Goal: Obtain resource: Obtain resource

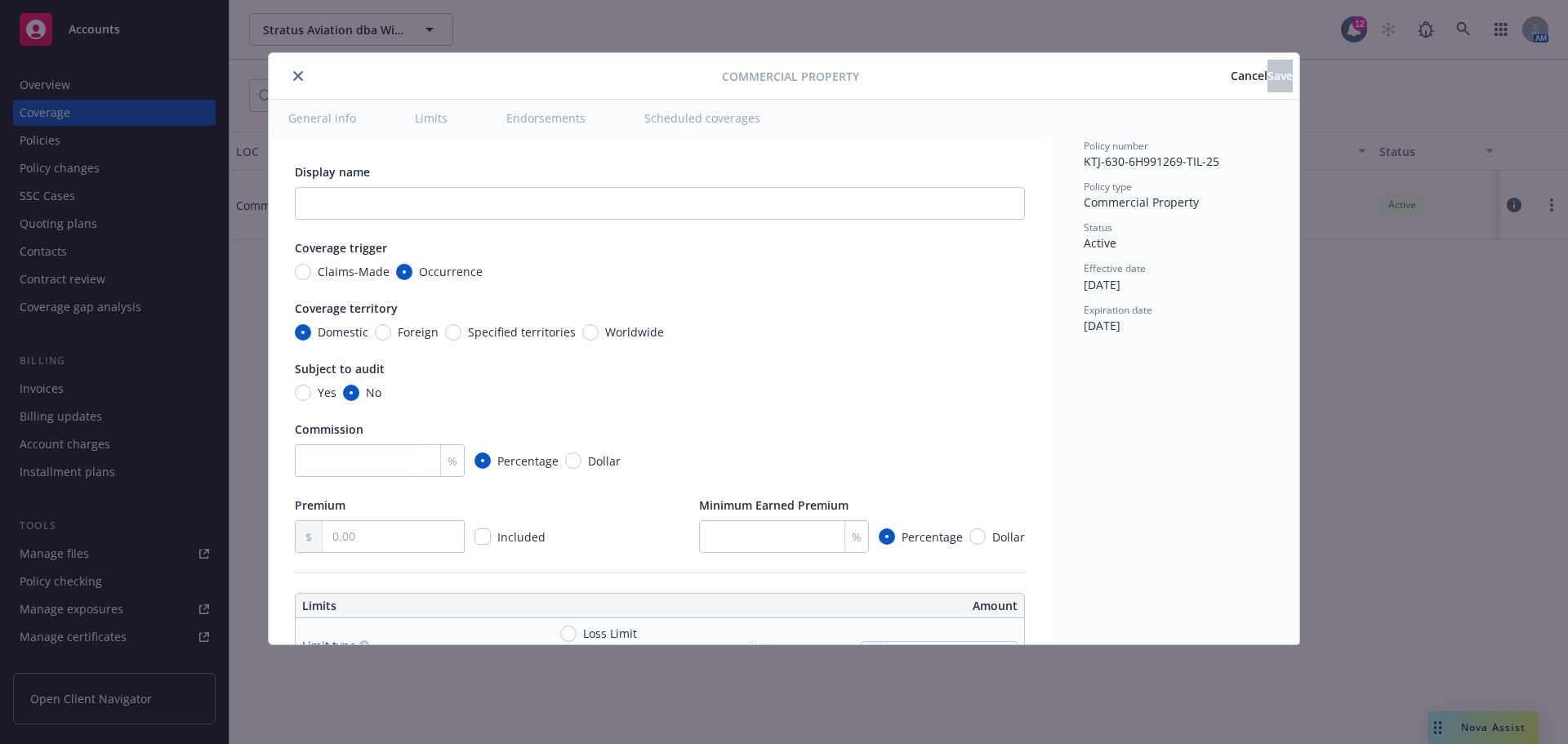
scroll to position [6864, 0]
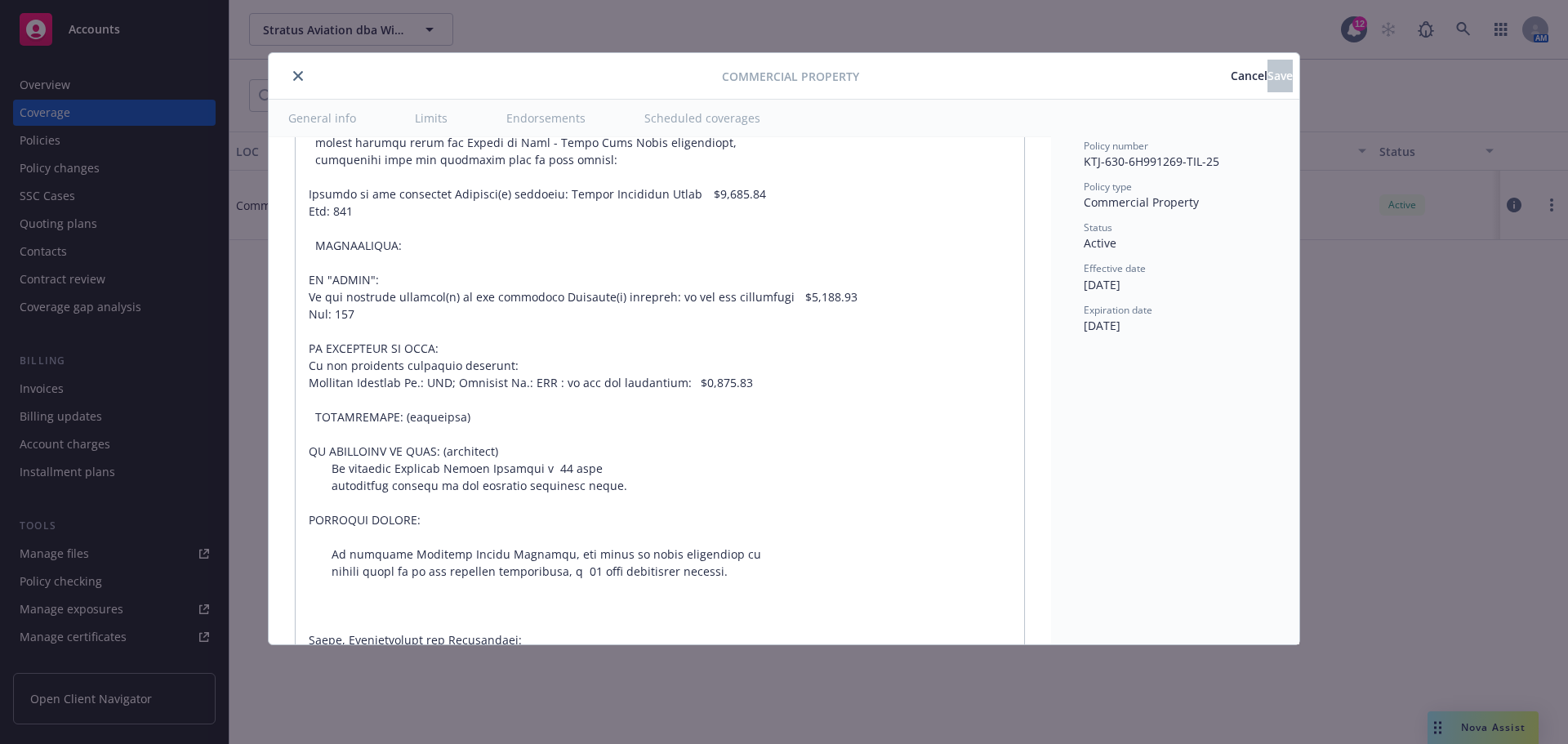
type textarea "x"
click at [299, 78] on icon "close" at bounding box center [298, 76] width 10 height 10
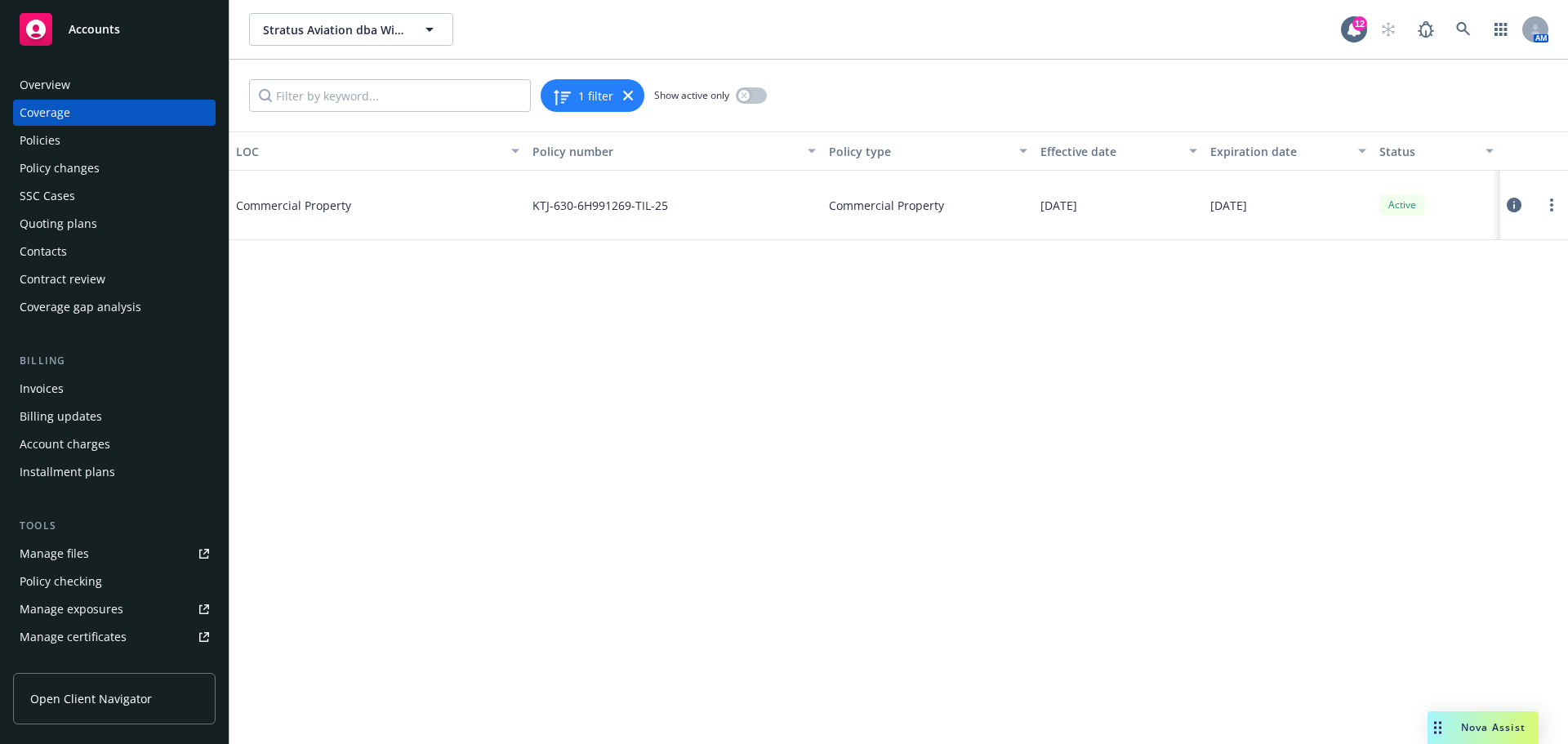
click at [1457, 10] on div "Stratus Aviation dba Wings Flight School (Commercial) Stratus Aviation dba Wing…" at bounding box center [899, 30] width 1338 height 59
click at [1465, 45] on link at bounding box center [1463, 29] width 33 height 33
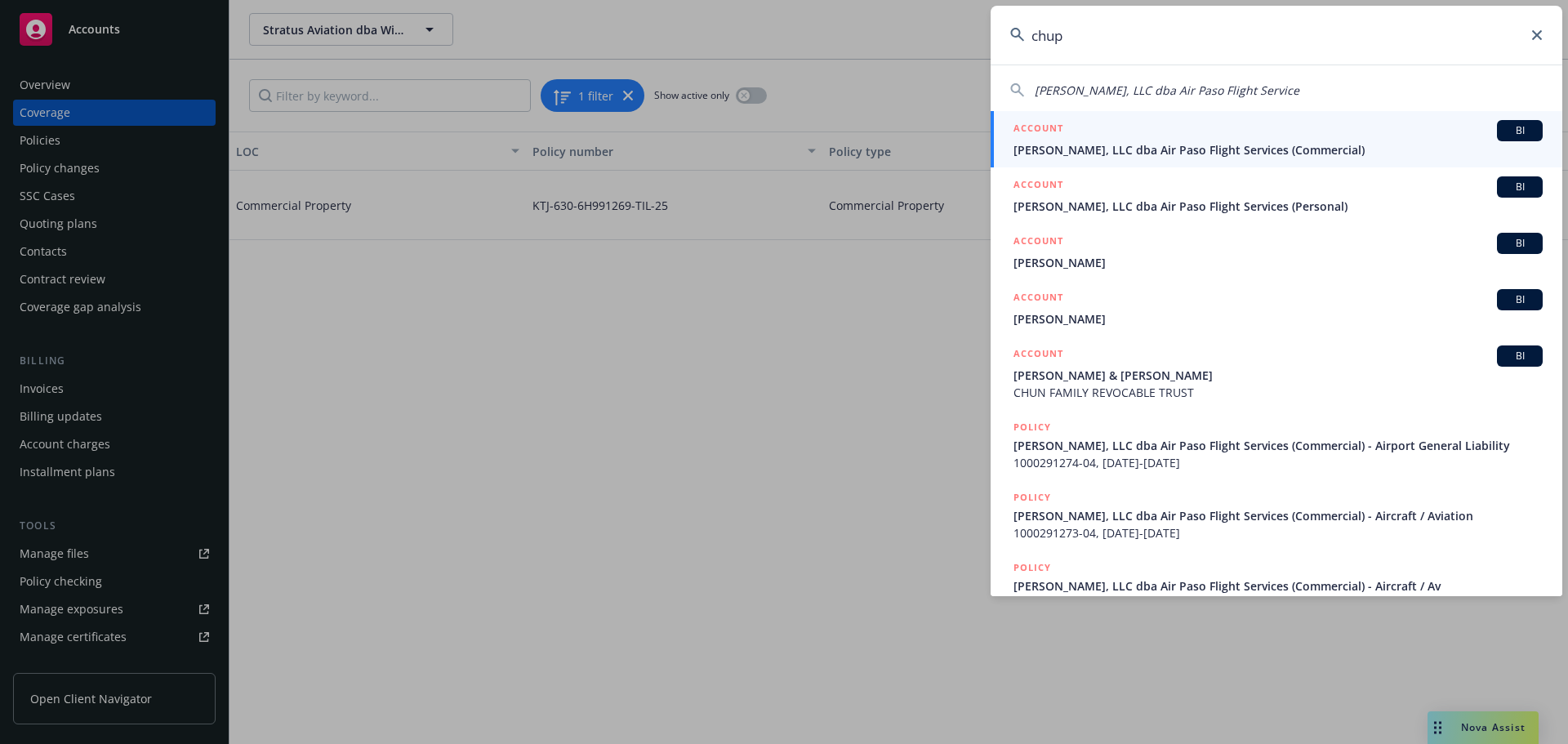
type input "chup"
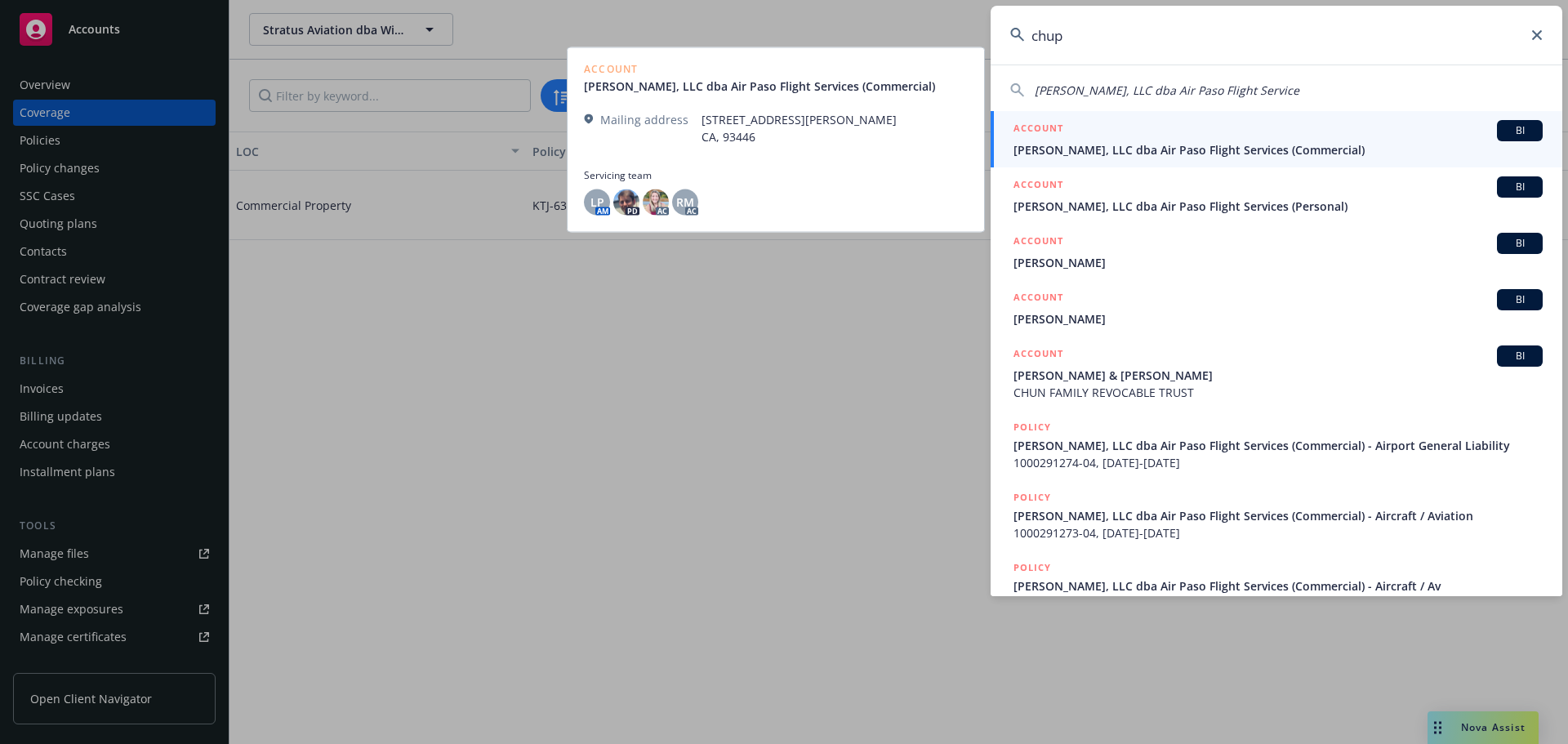
click at [1268, 146] on span "Chupito Sabrocito, LLC dba Air Paso Flight Services (Commercial)" at bounding box center [1278, 149] width 529 height 17
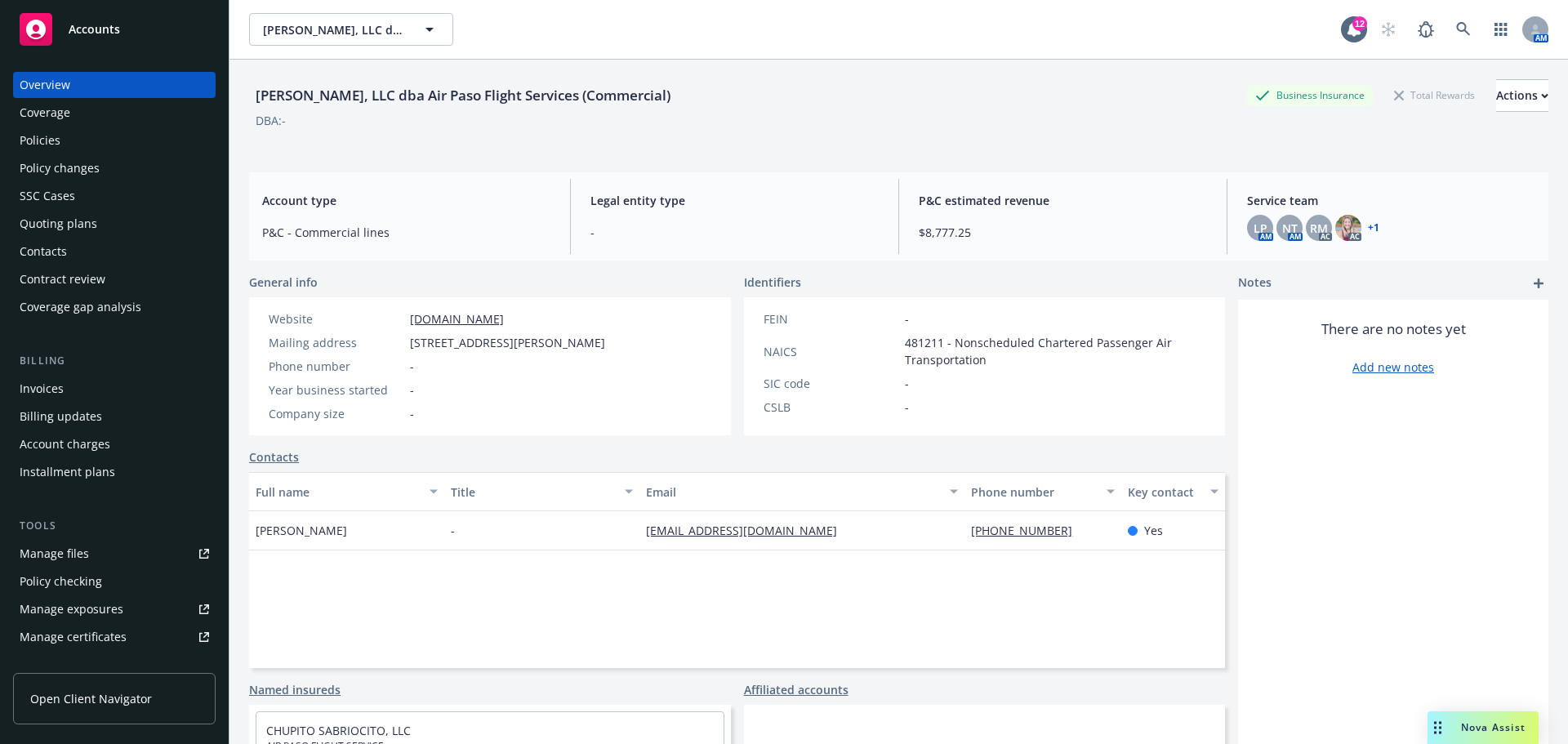
click at [403, 96] on div "Chupito Sabrocito, LLC dba Air Paso Flight Services (Commercial)" at bounding box center [462, 95] width 428 height 21
copy div "Chupito Sabrocito, LLC dba Air Paso Flight Services (Commercial)"
click at [50, 548] on div "Manage files" at bounding box center [54, 553] width 69 height 26
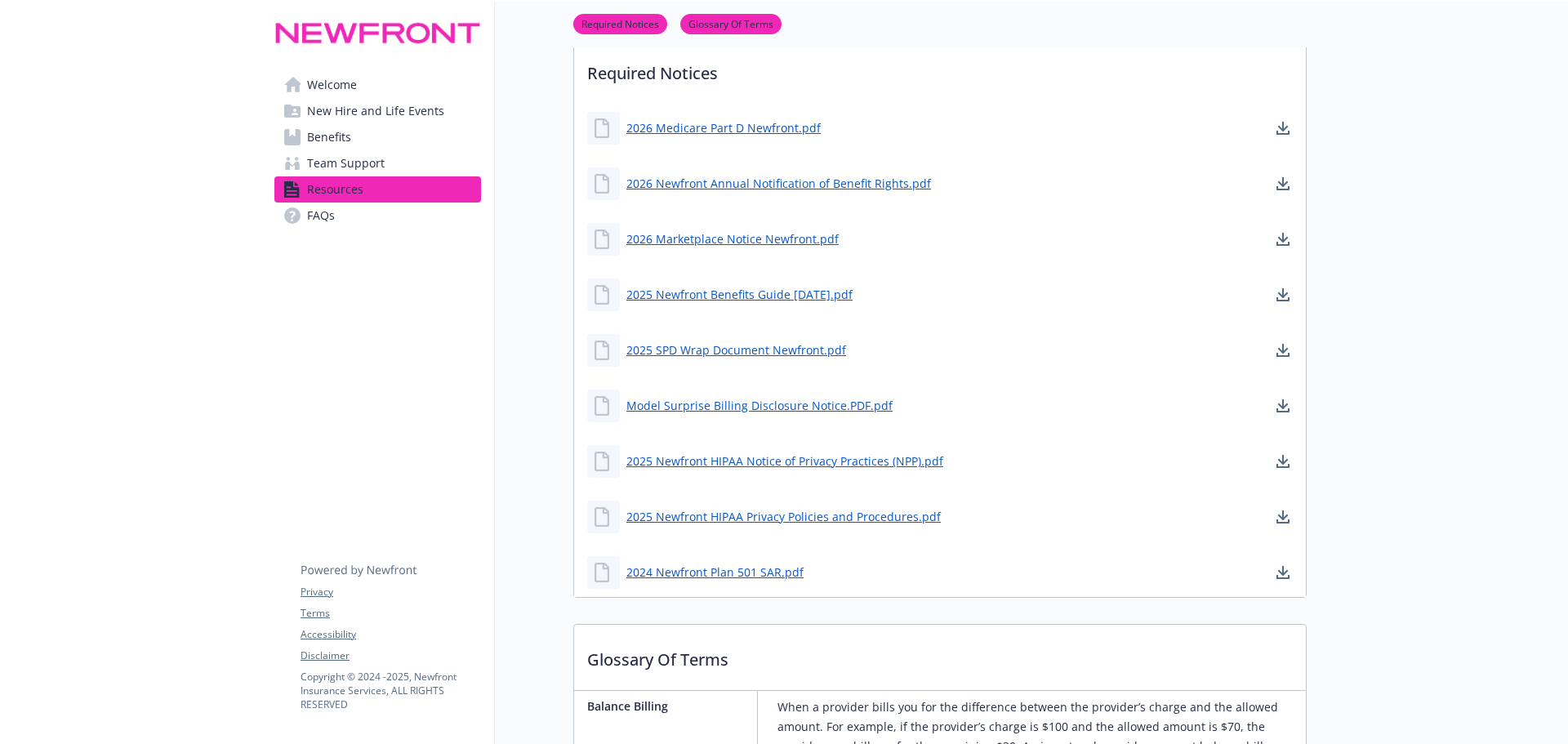
scroll to position [408, 0]
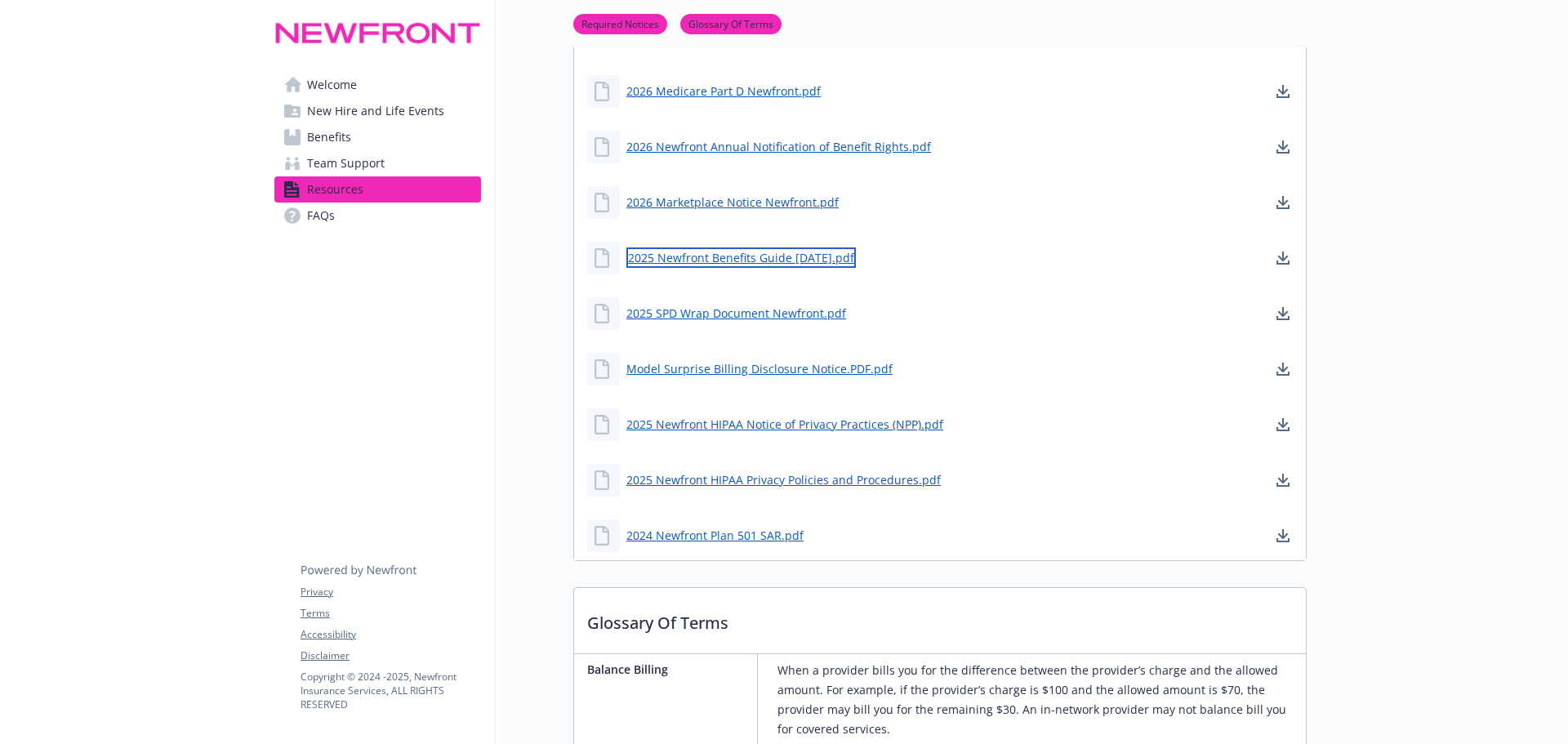
click at [732, 258] on link "2025 Newfront Benefits Guide 8.27.25.pdf" at bounding box center [741, 257] width 230 height 20
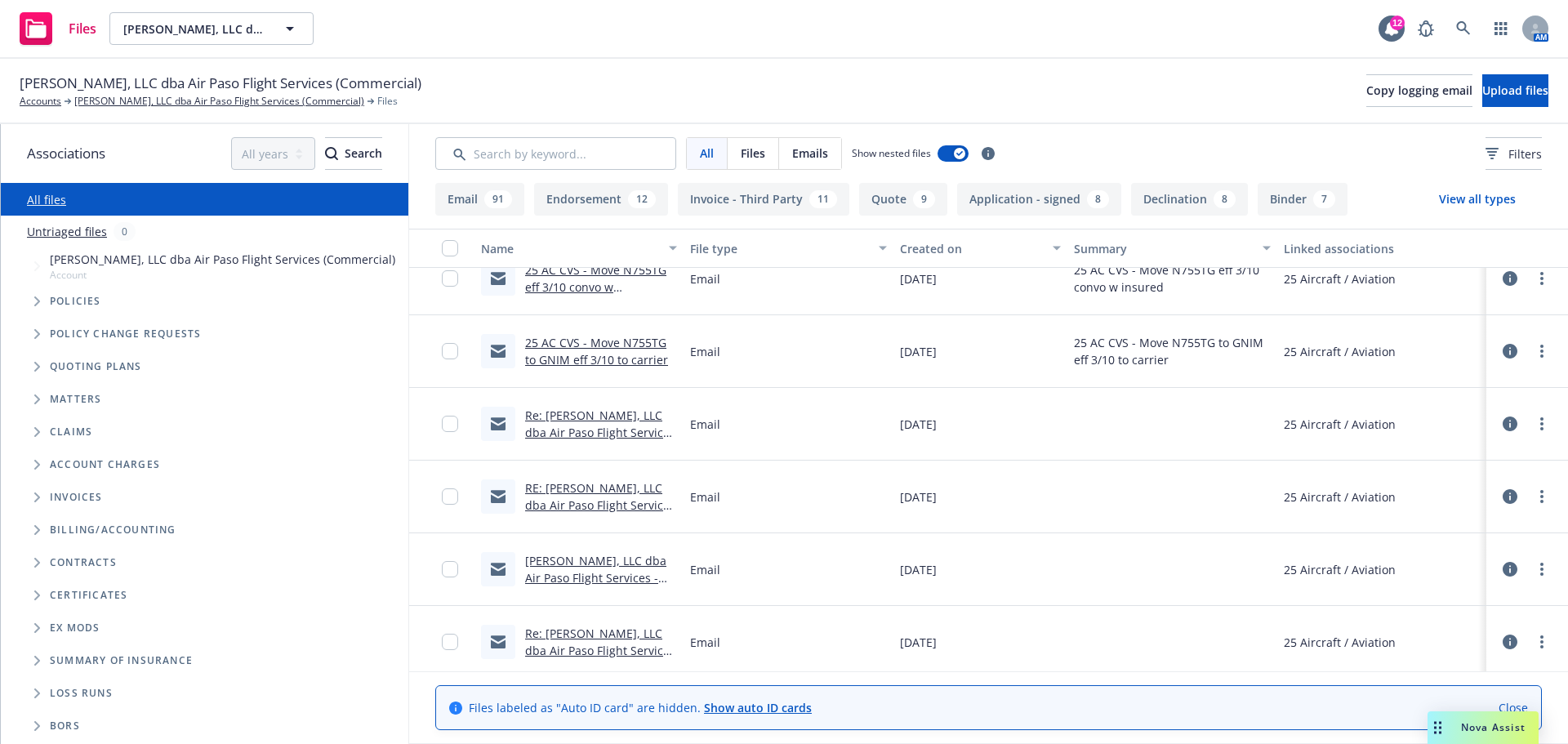
scroll to position [1061, 0]
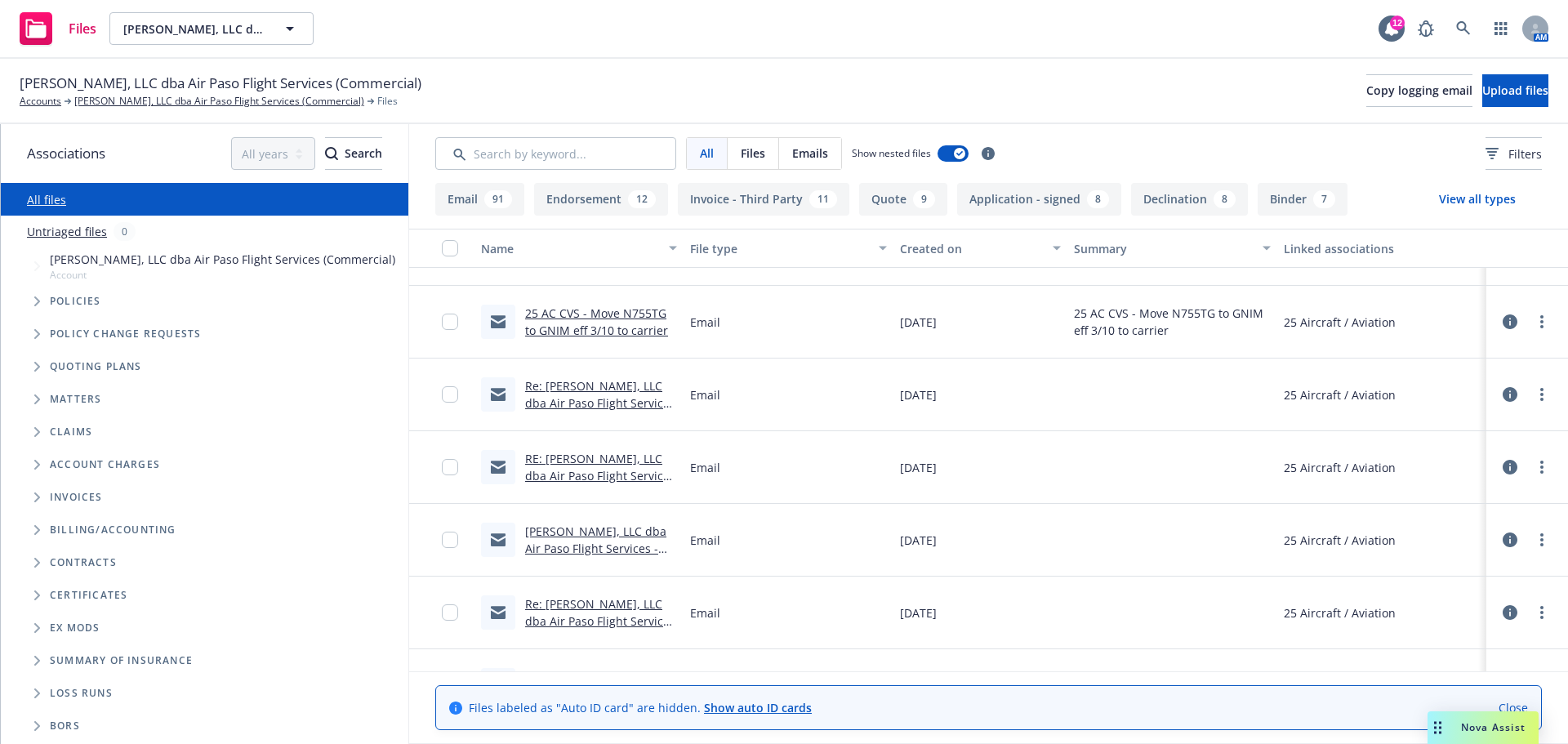
click at [645, 619] on link "Re: [PERSON_NAME], LLC dba Air Paso Flight Services - Aircraft General Liabilit…" at bounding box center [601, 646] width 152 height 101
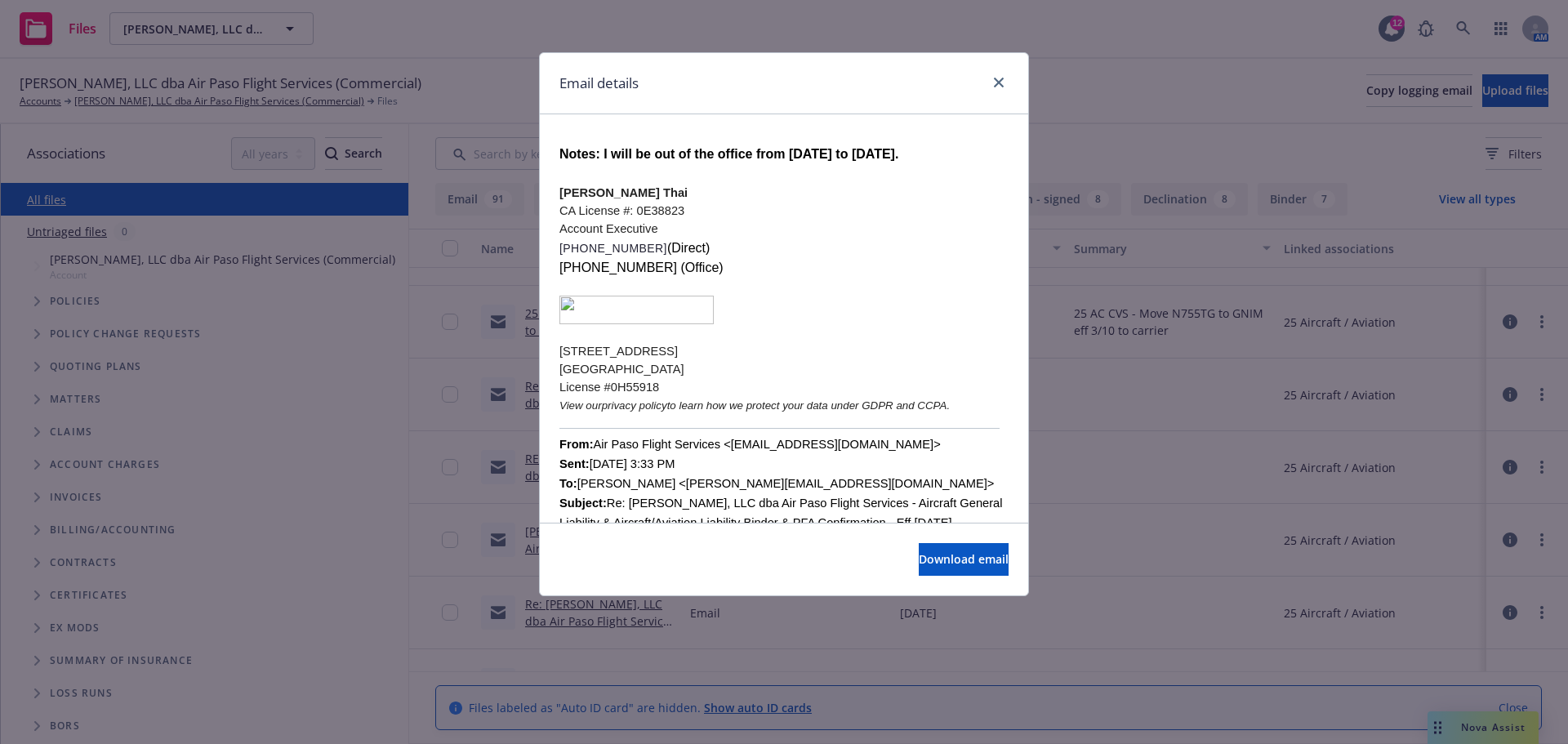
scroll to position [571, 0]
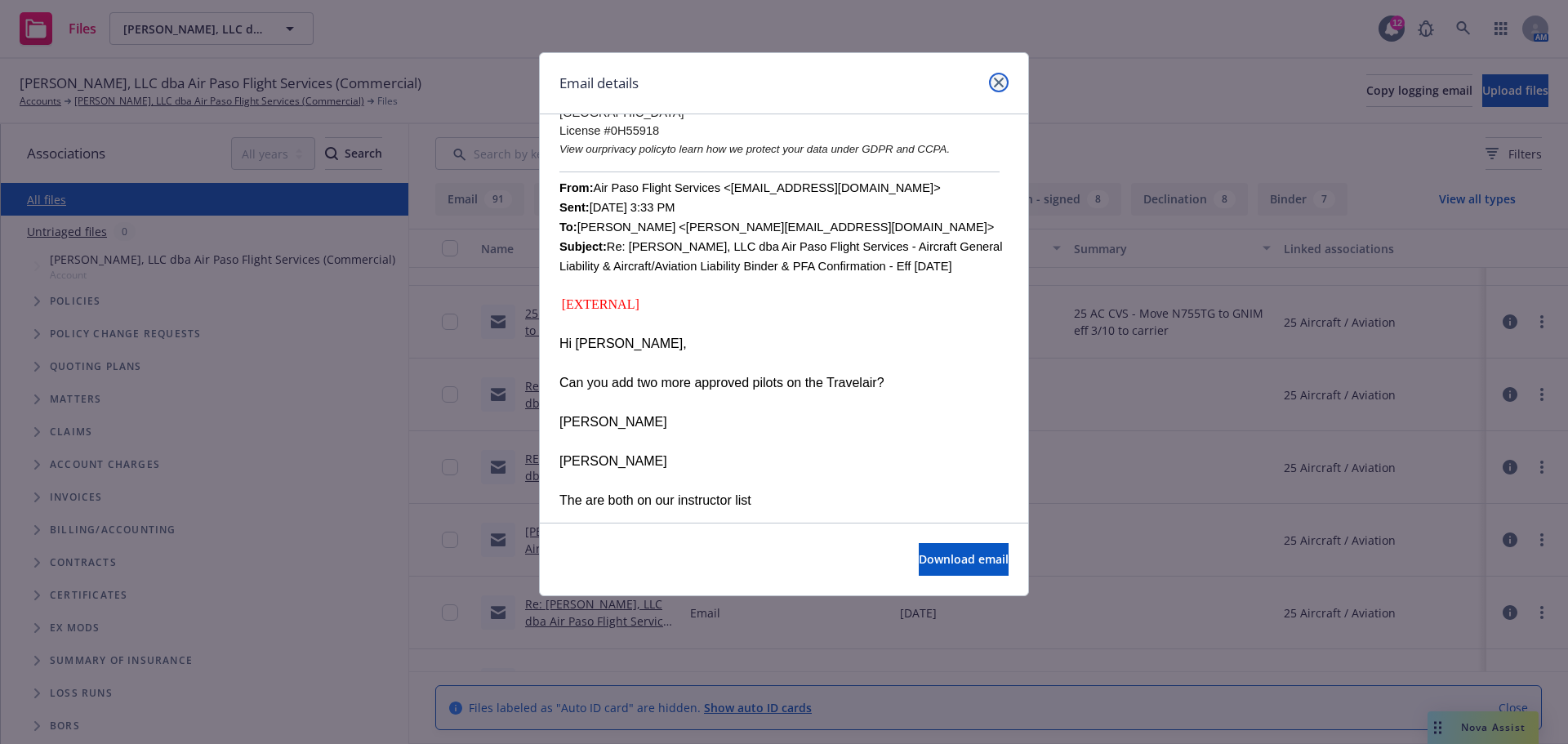
click at [1003, 84] on link "close" at bounding box center [998, 82] width 19 height 19
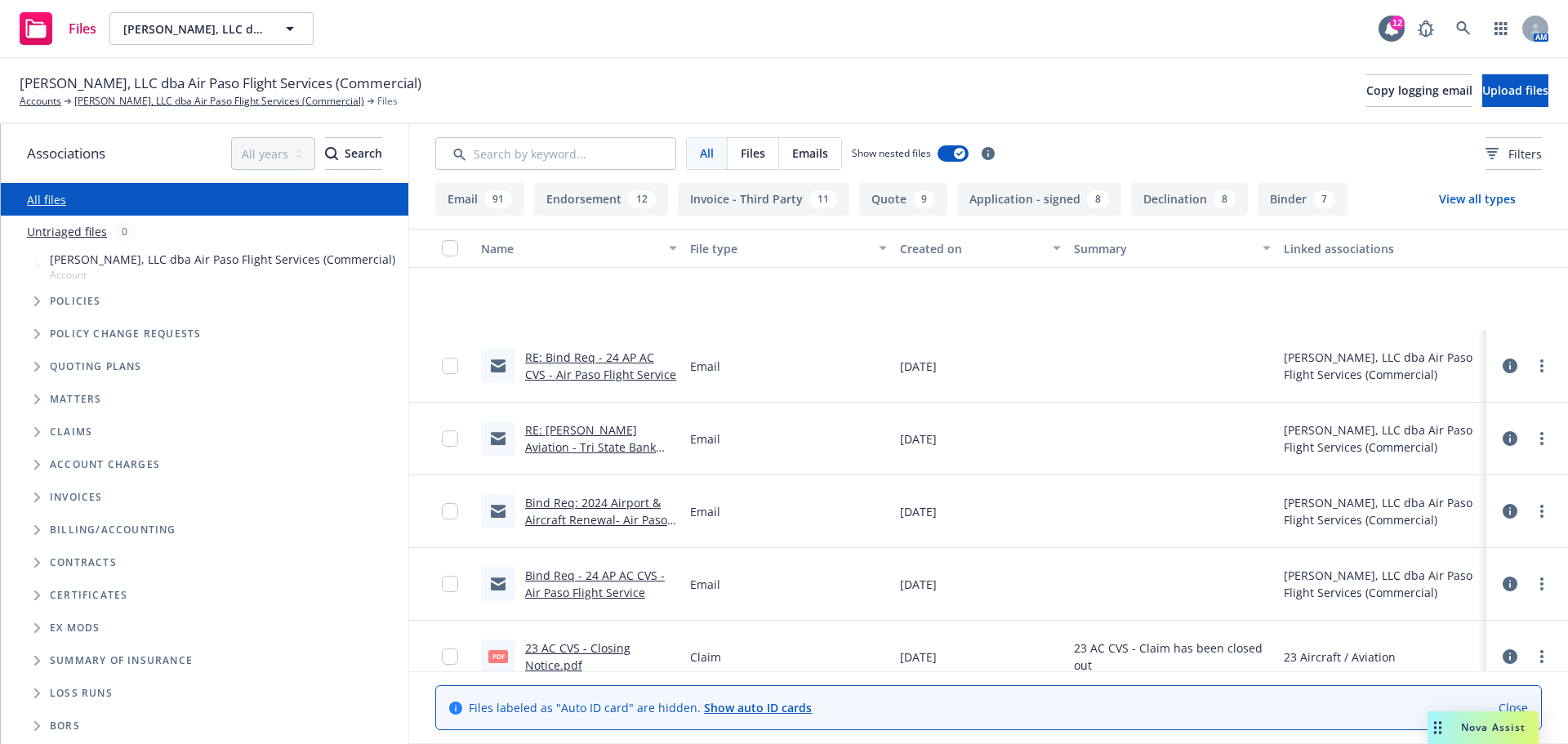
scroll to position [7673, 0]
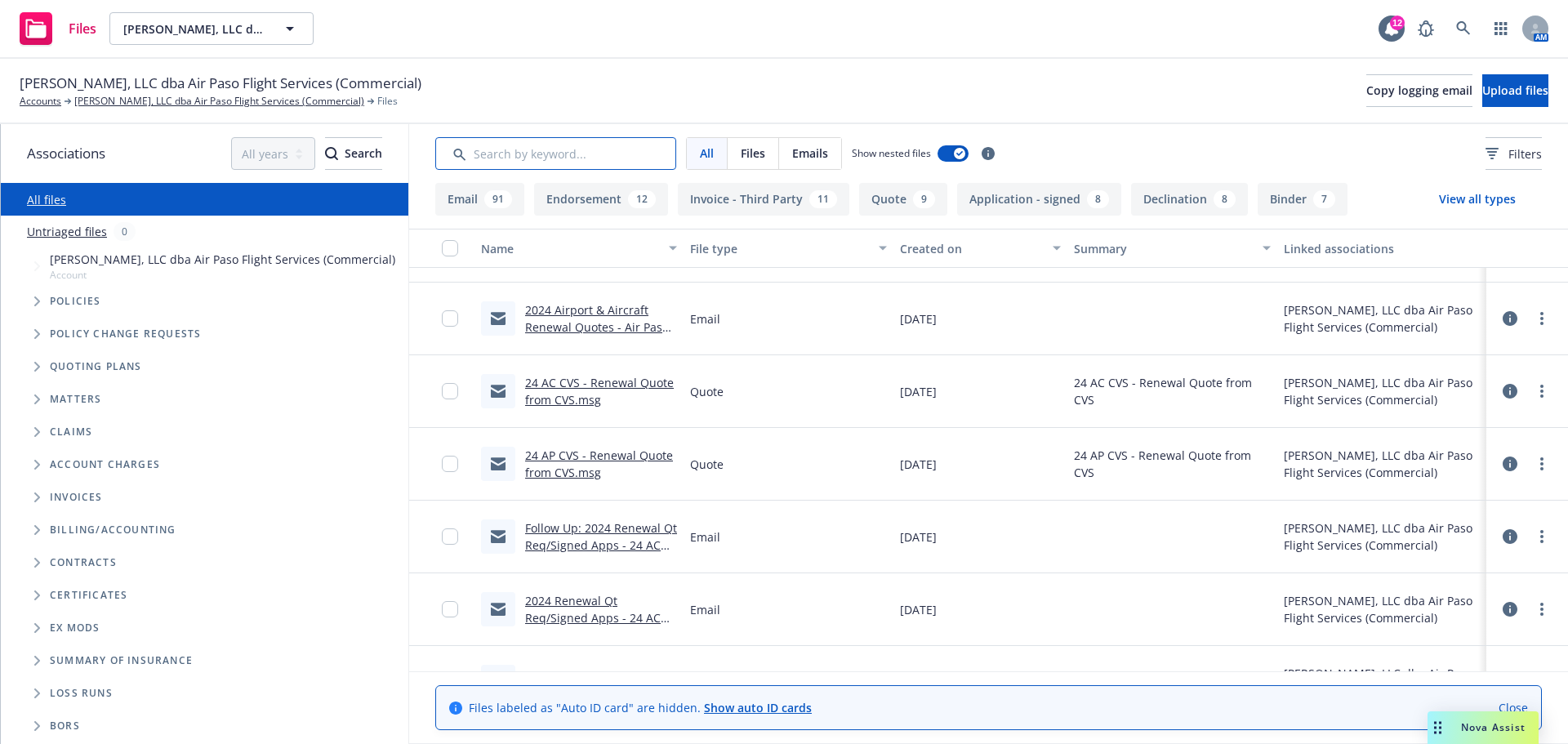
click at [585, 166] on input "Search by keyword..." at bounding box center [555, 154] width 241 height 33
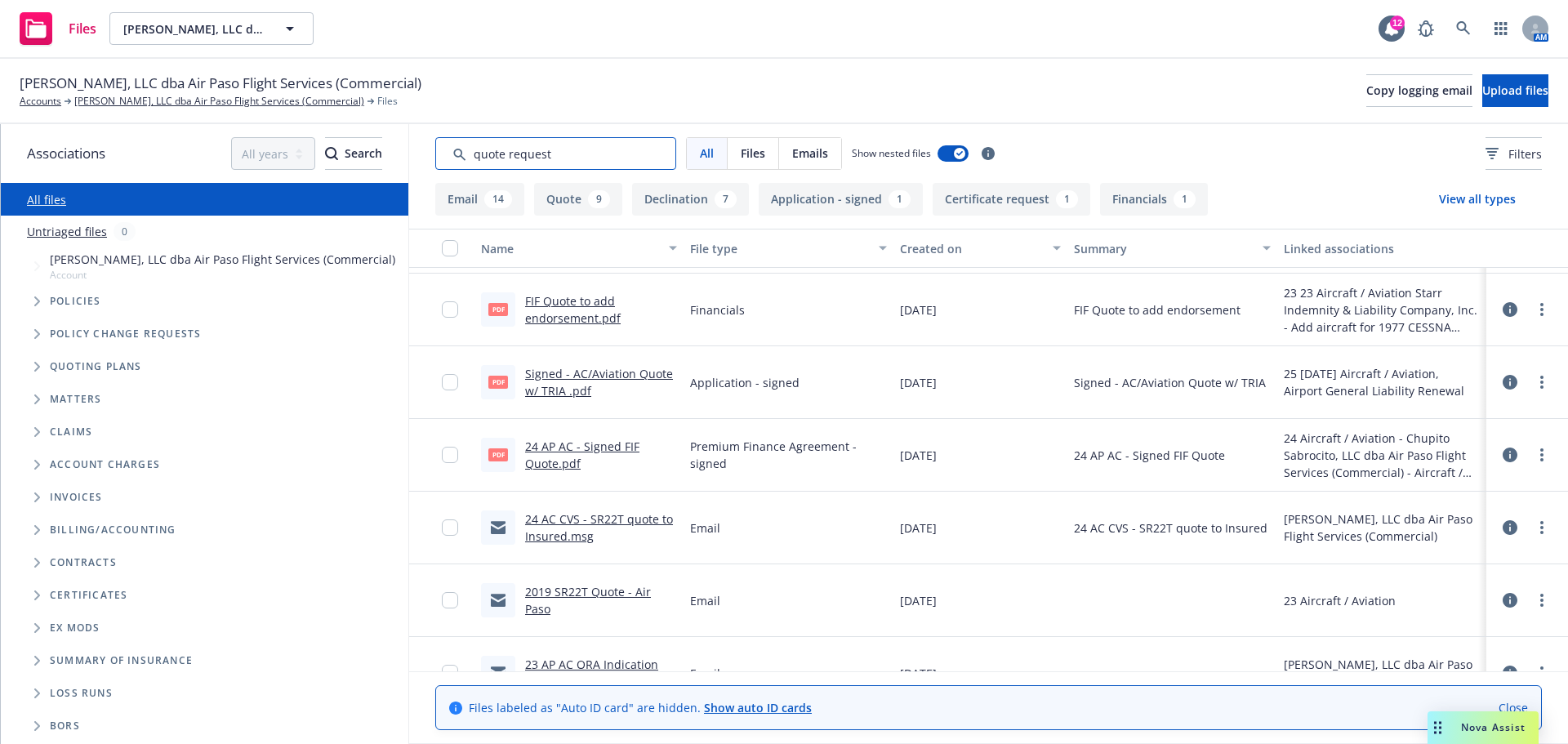
scroll to position [735, 0]
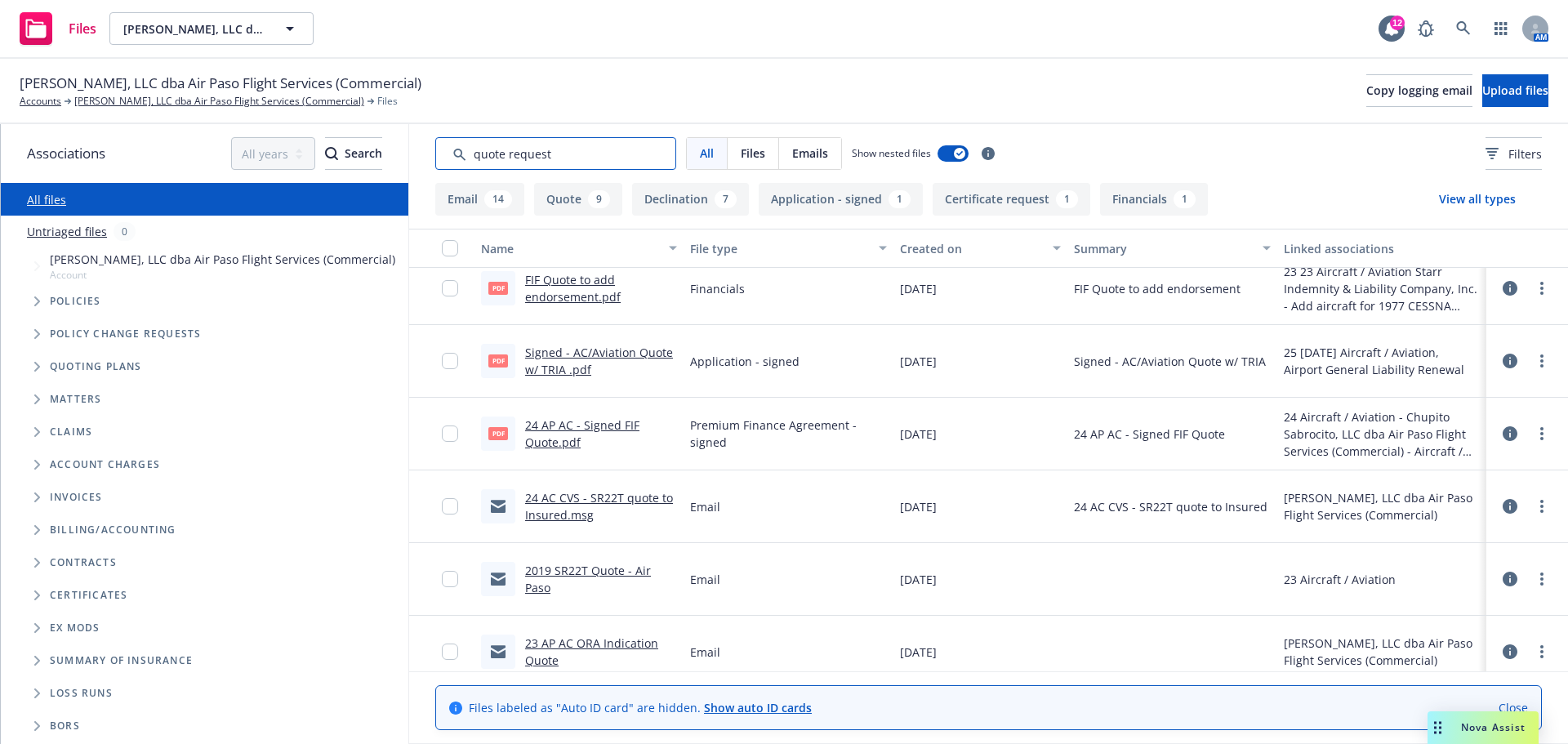
type input "quote request"
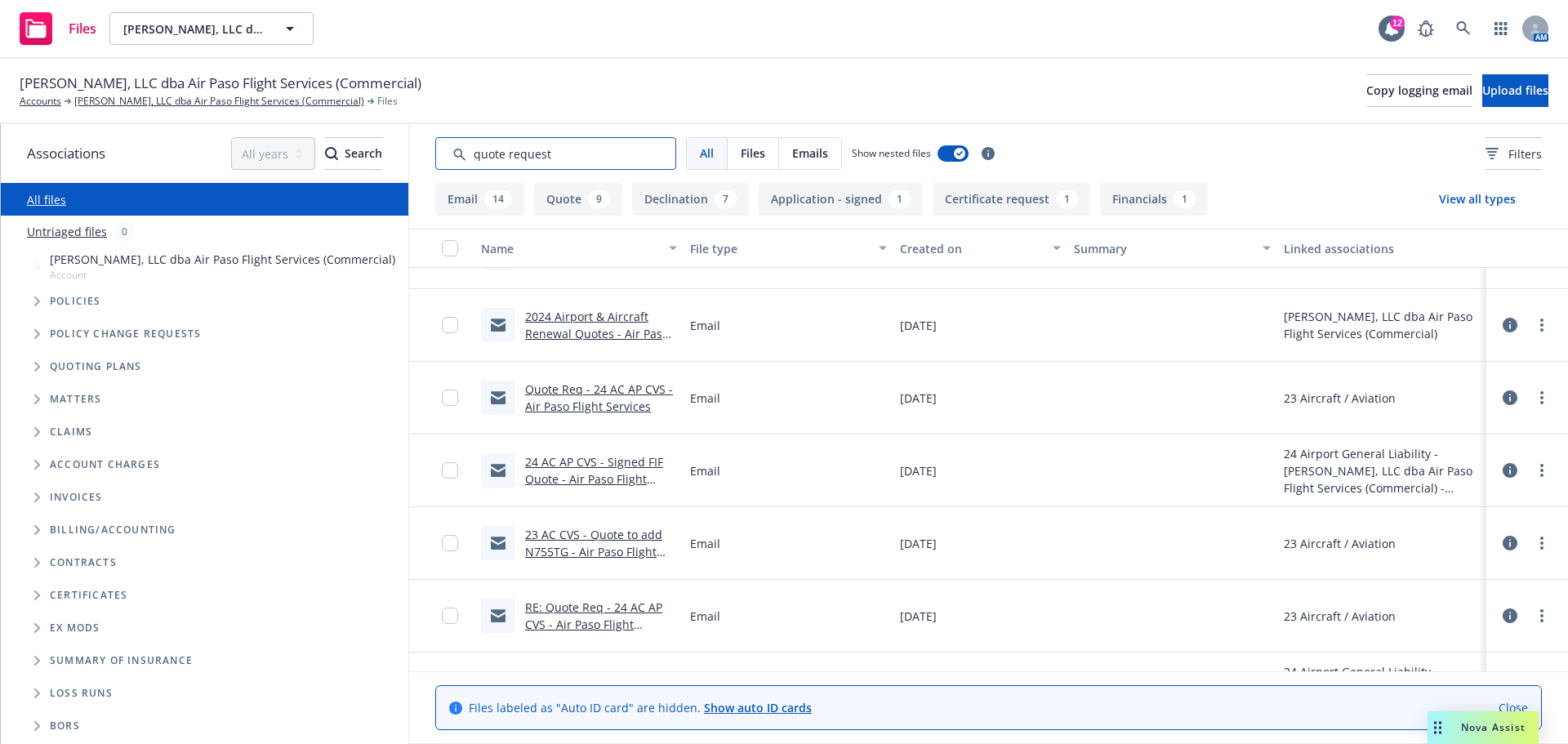
scroll to position [1714, 0]
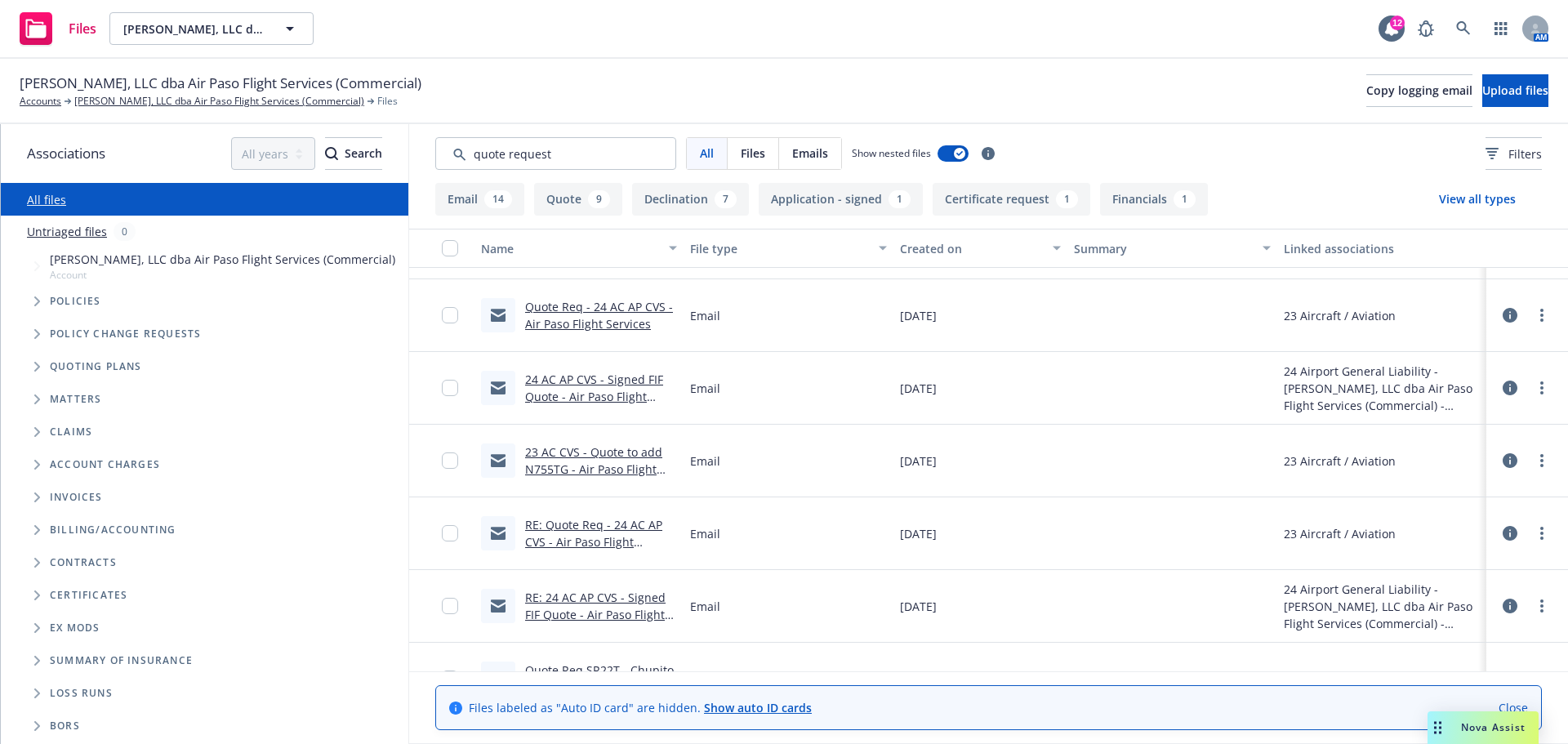
click at [617, 396] on link "24 AC AP CVS - Signed FIF Quote - Air Paso Flight Services" at bounding box center [594, 396] width 138 height 50
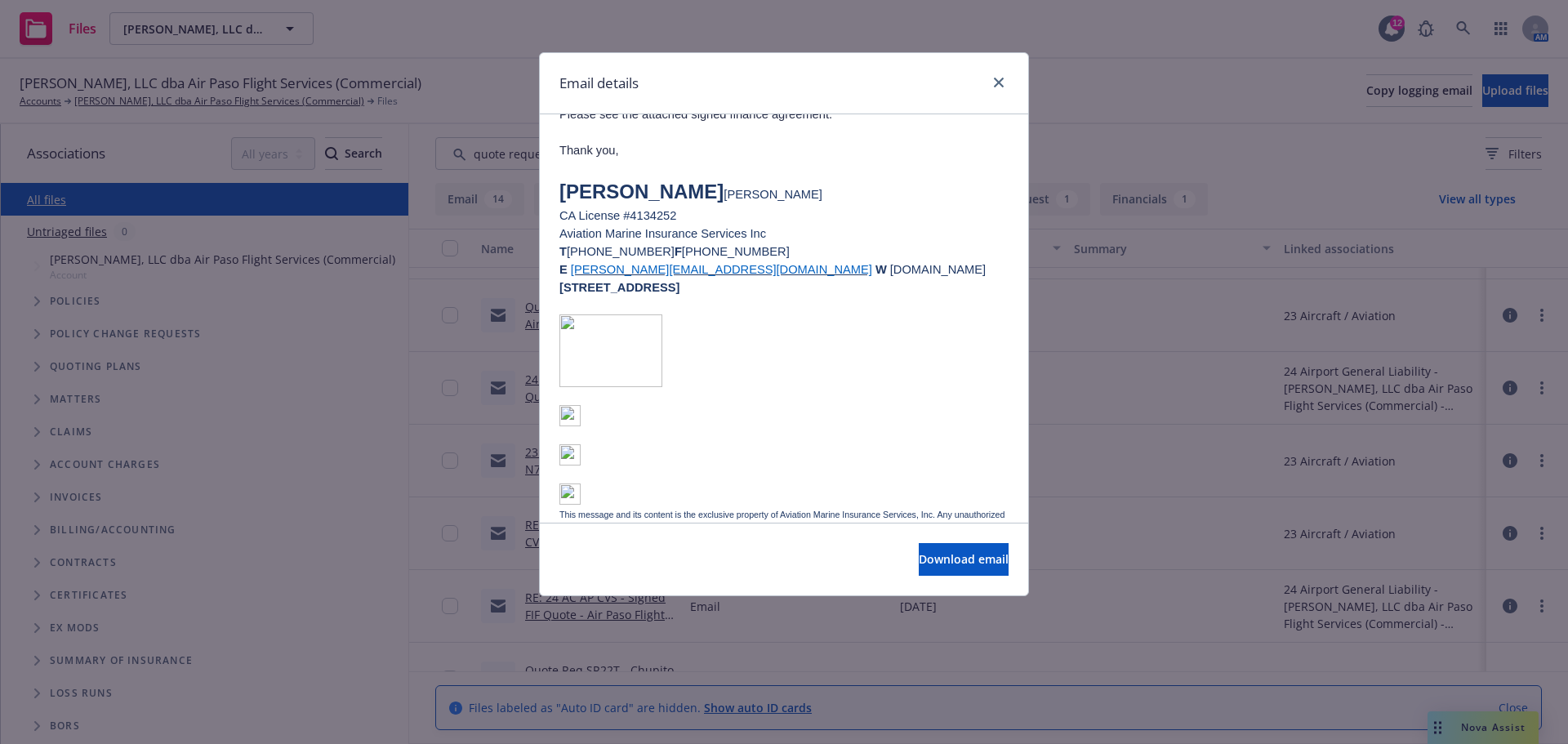
scroll to position [337, 0]
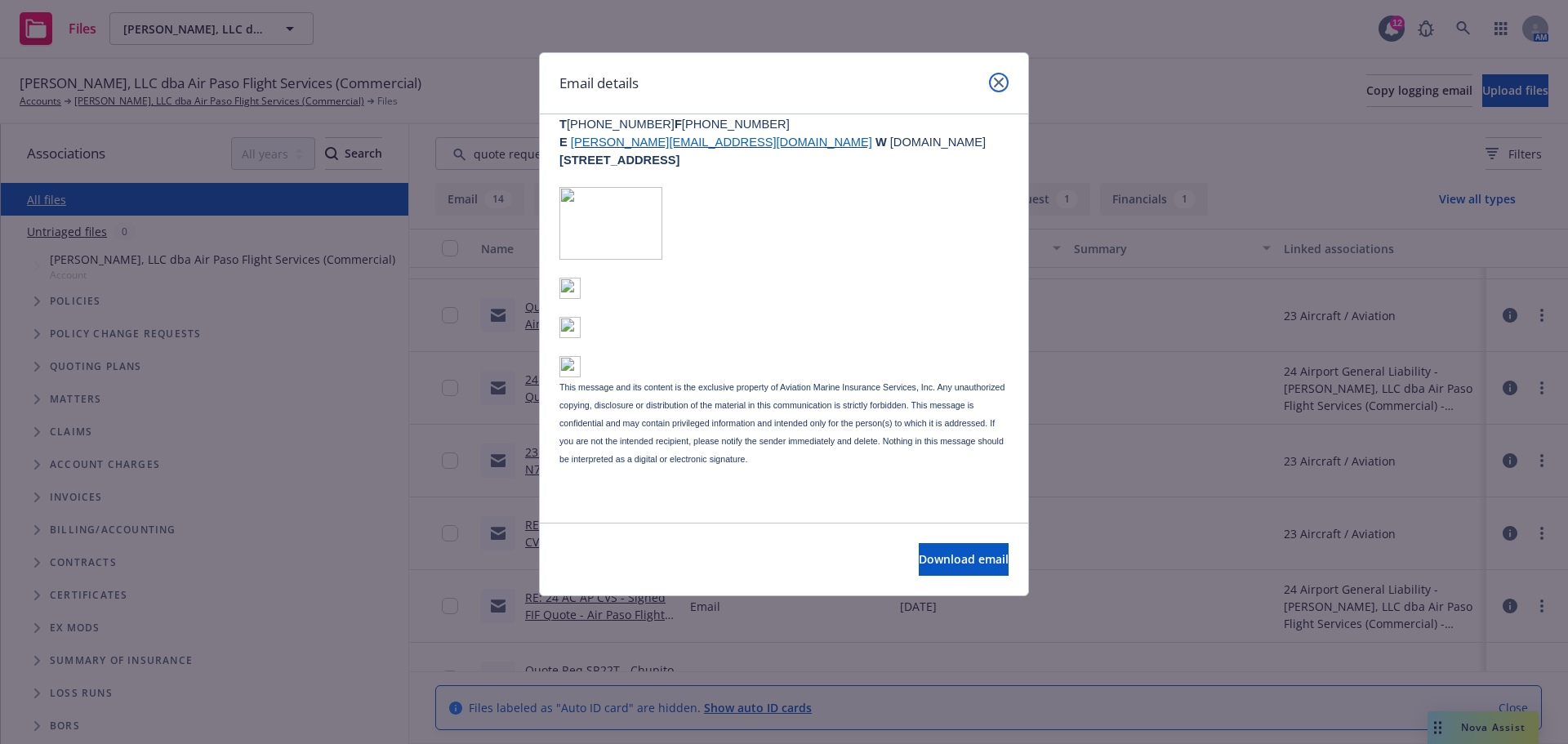
click at [999, 81] on icon "close" at bounding box center [999, 83] width 10 height 10
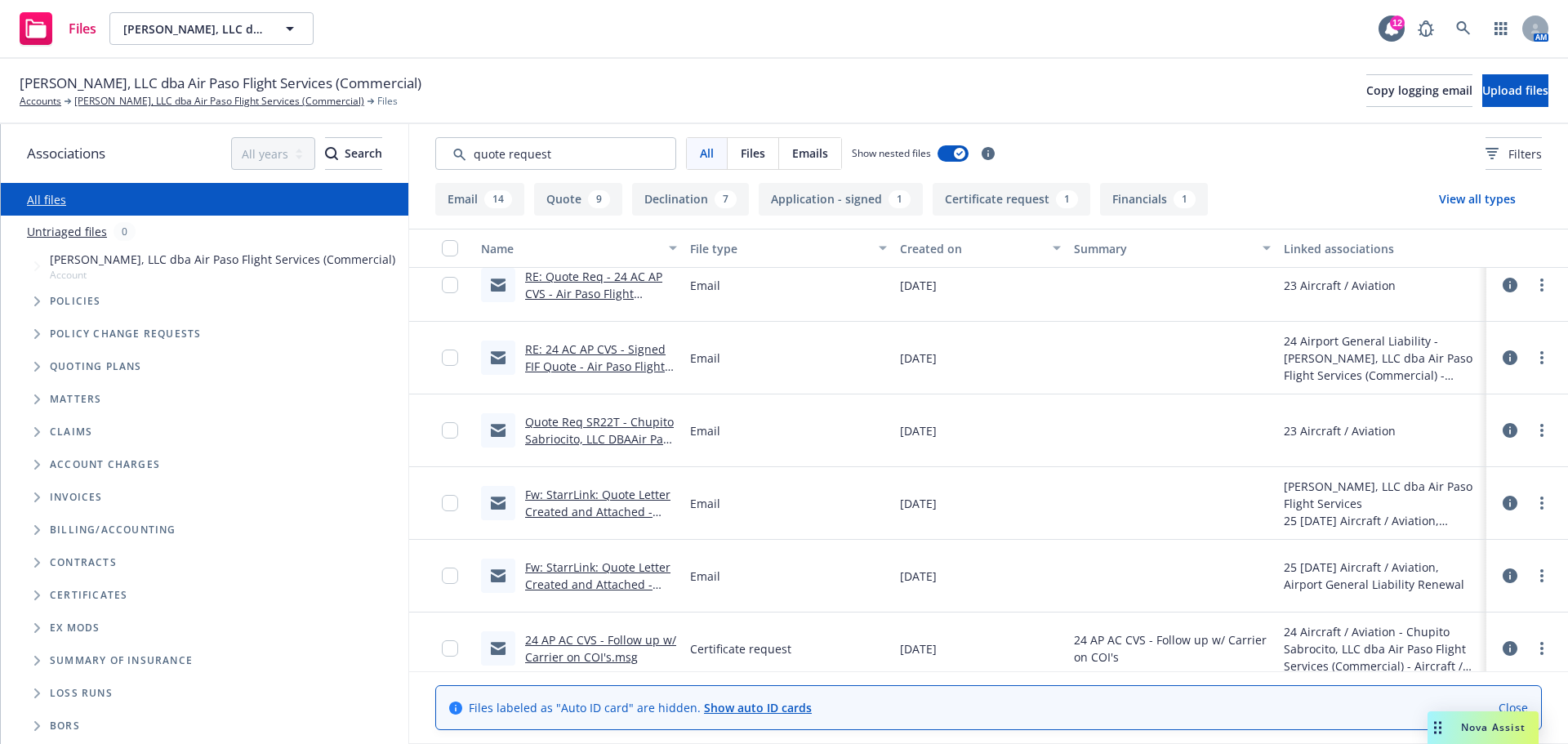
scroll to position [2045, 0]
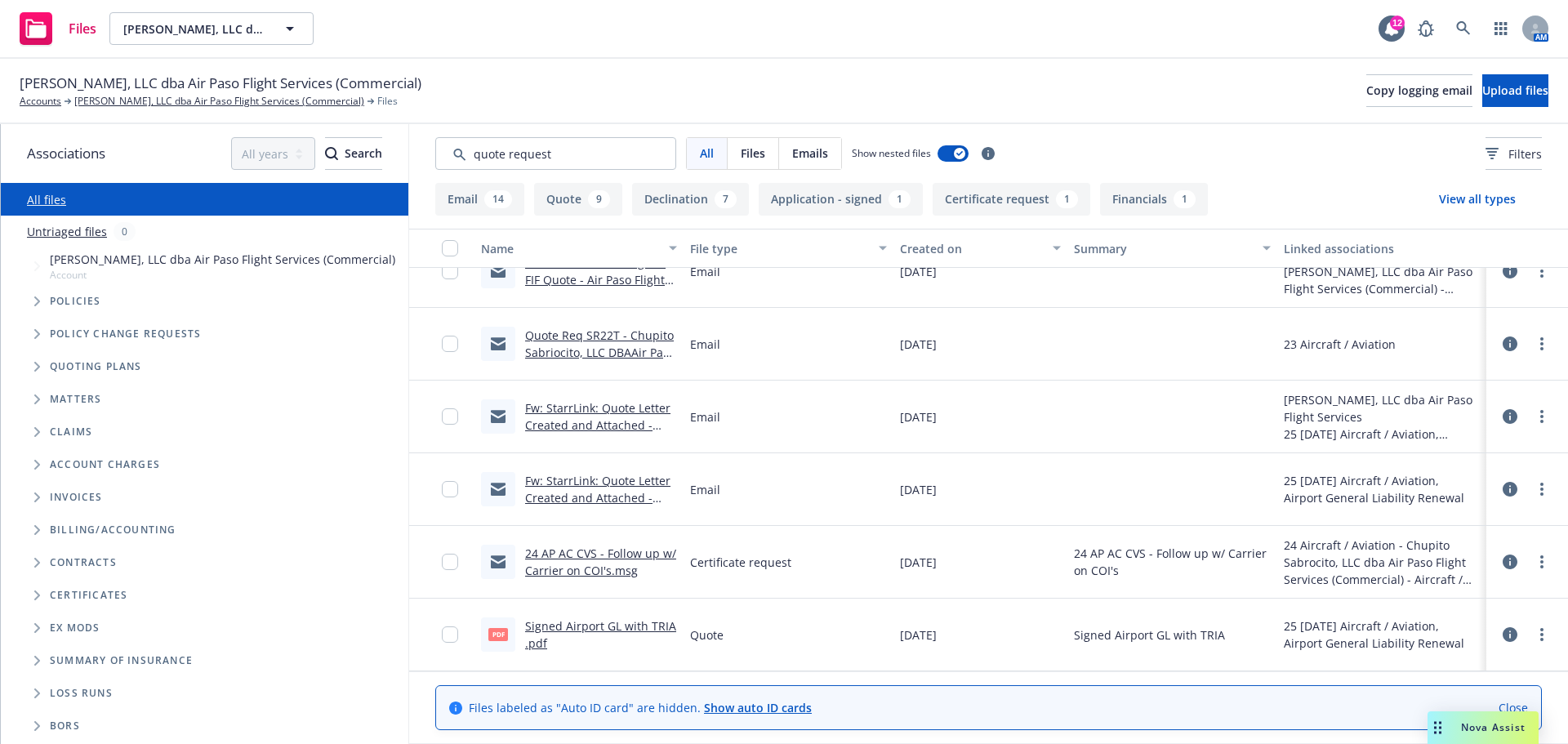
click at [594, 493] on link "Fw: StarrLink: Quote Letter Created and Attached - Chupito Sabrocito, LLC DBA A…" at bounding box center [597, 523] width 145 height 101
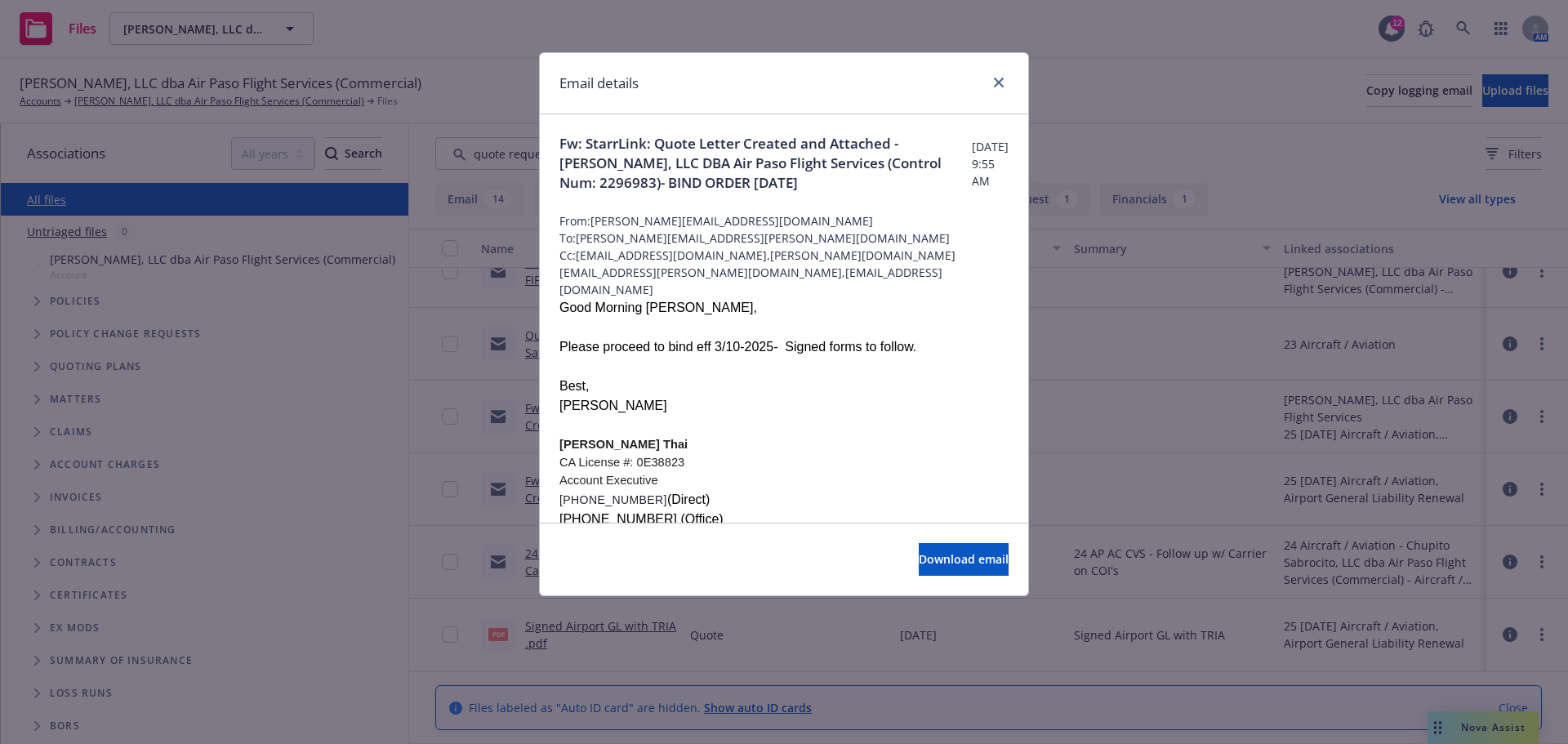
click at [998, 72] on div "Email details" at bounding box center [784, 84] width 489 height 62
click at [992, 88] on link "close" at bounding box center [998, 82] width 19 height 19
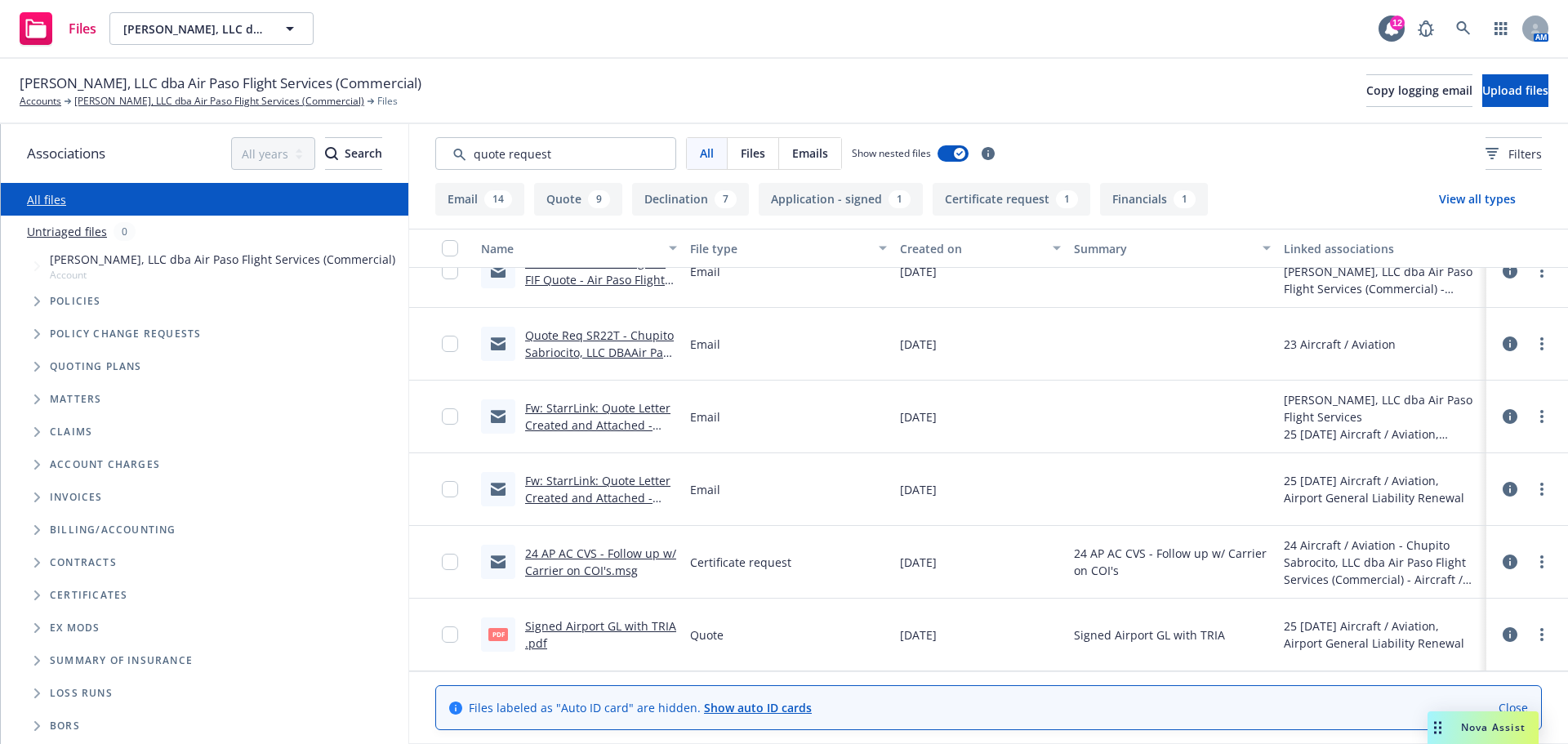
click at [561, 341] on link "Quote Req SR22T - Chupito Sabriocito, LLC DBAAir Paso Flight Service (Control N…" at bounding box center [600, 360] width 150 height 67
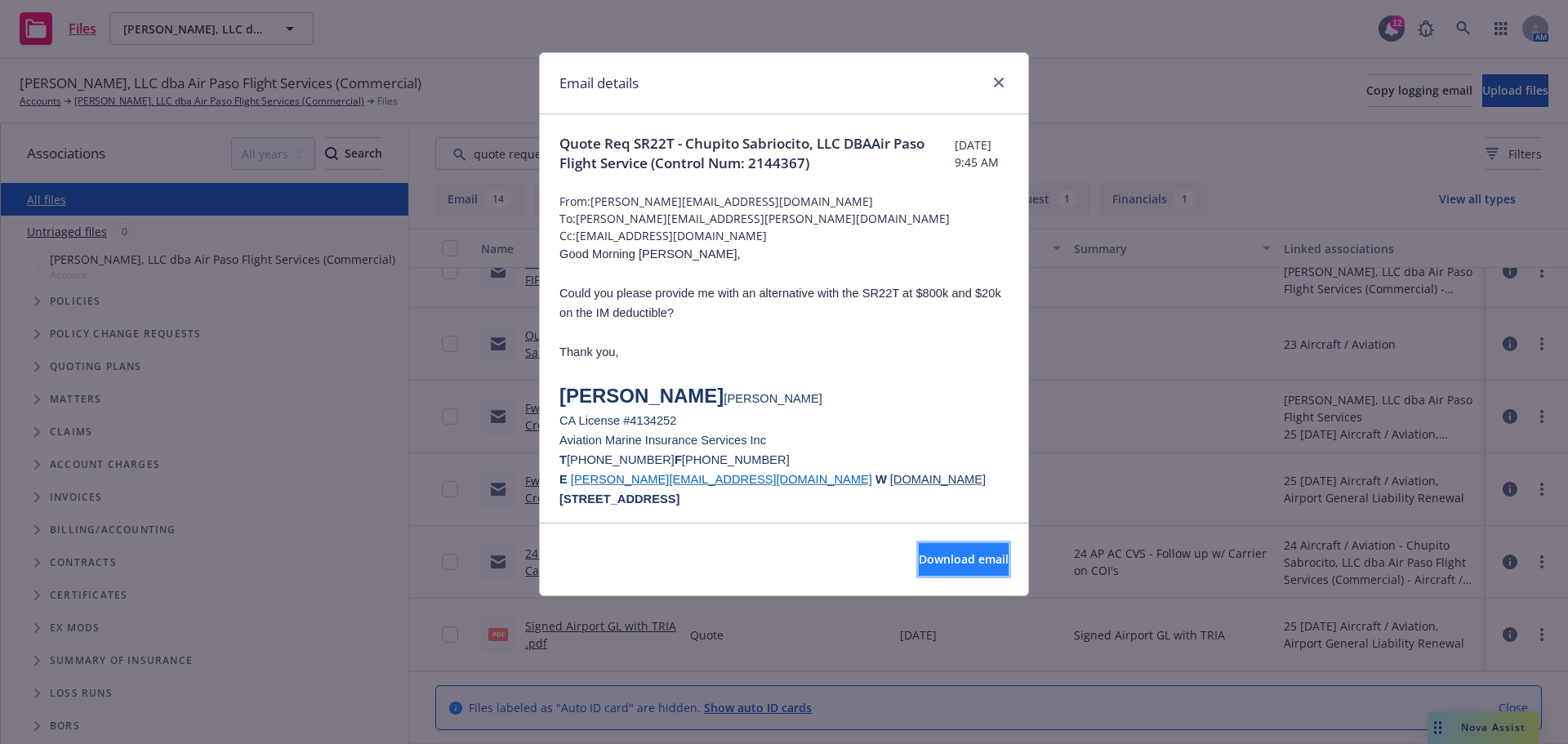
click at [919, 543] on button "Download email" at bounding box center [964, 559] width 89 height 33
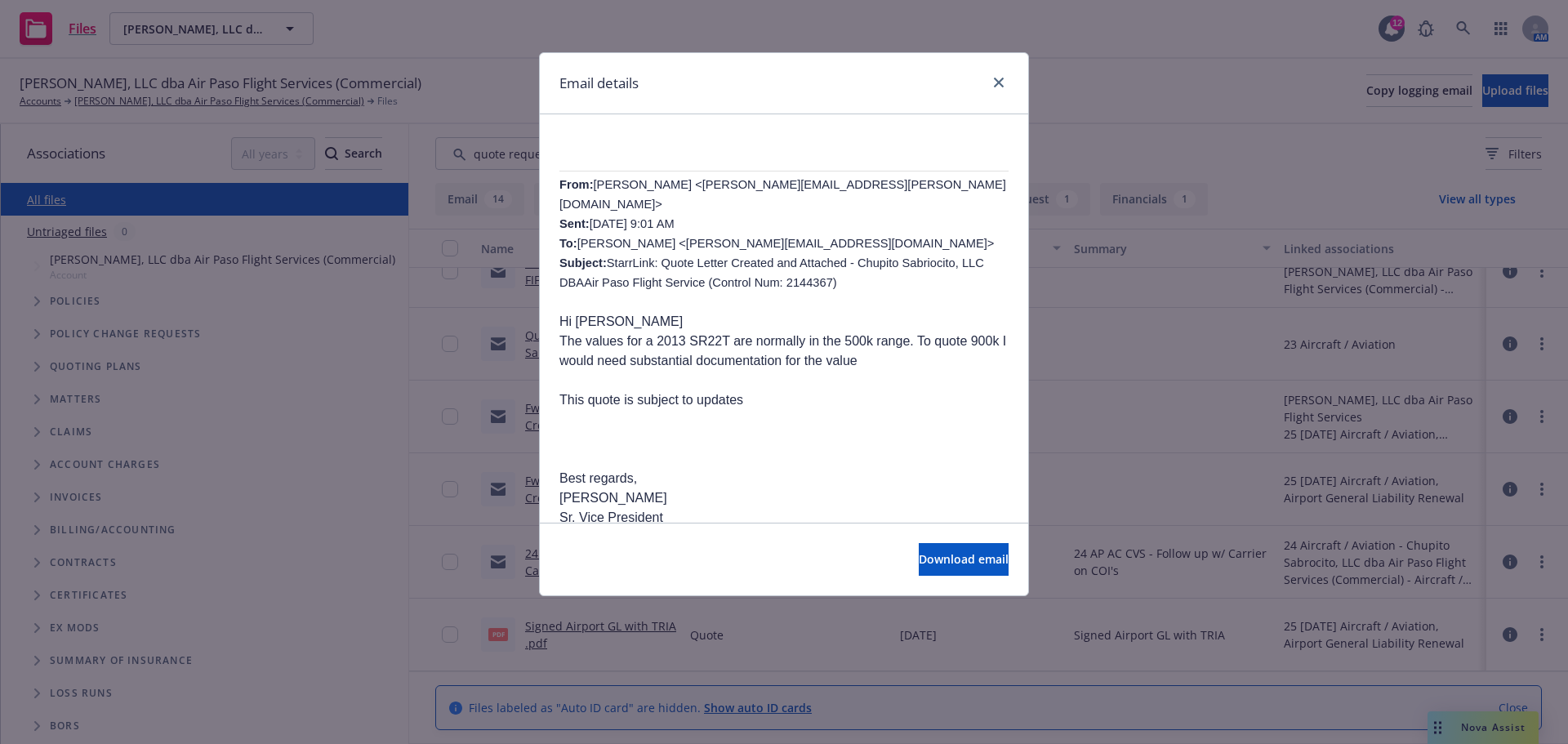
scroll to position [709, 0]
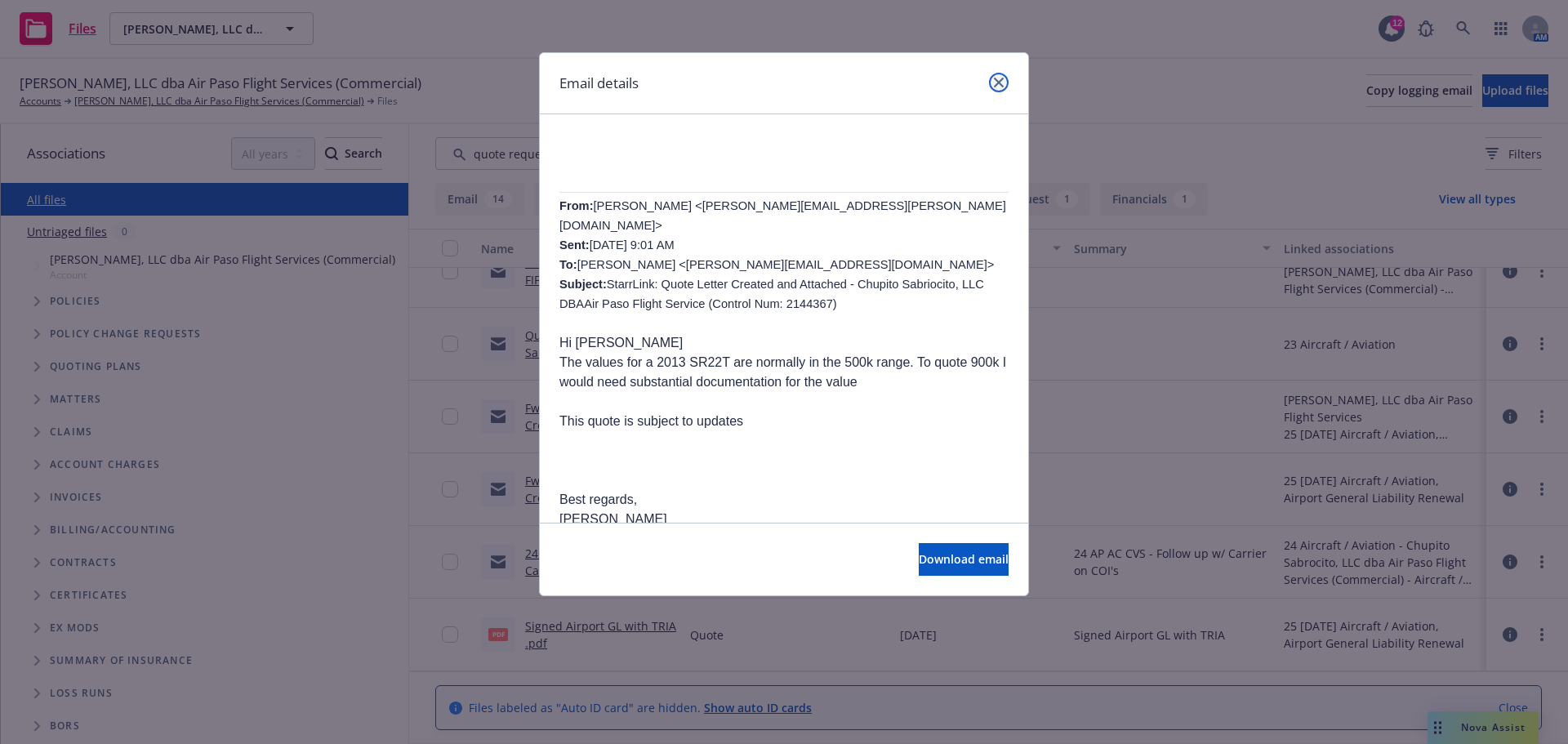
click at [997, 83] on icon "close" at bounding box center [999, 83] width 10 height 10
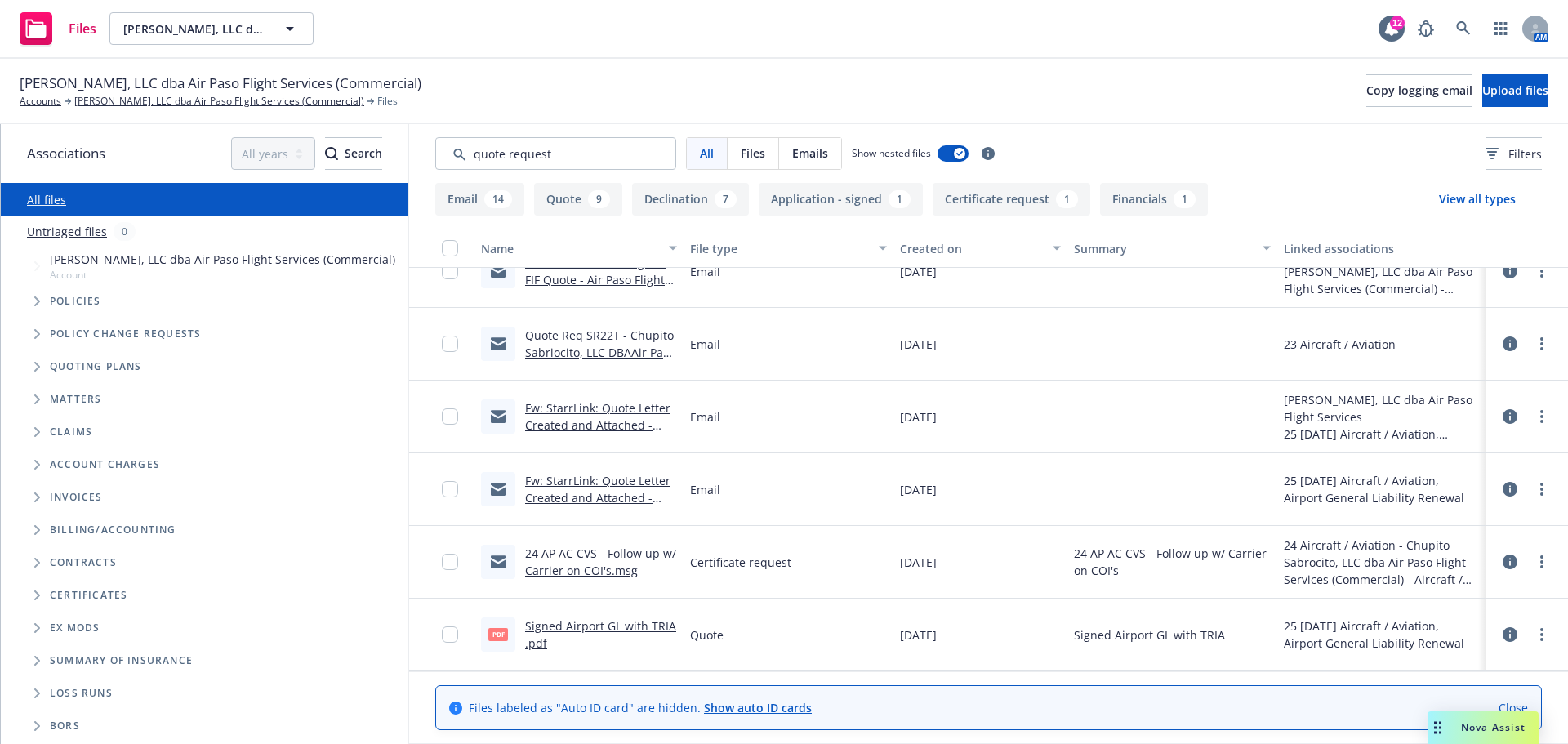
click at [596, 419] on link "Fw: StarrLink: Quote Letter Created and Attached - Chupito Sabriocito, LLC DBAA…" at bounding box center [597, 450] width 145 height 101
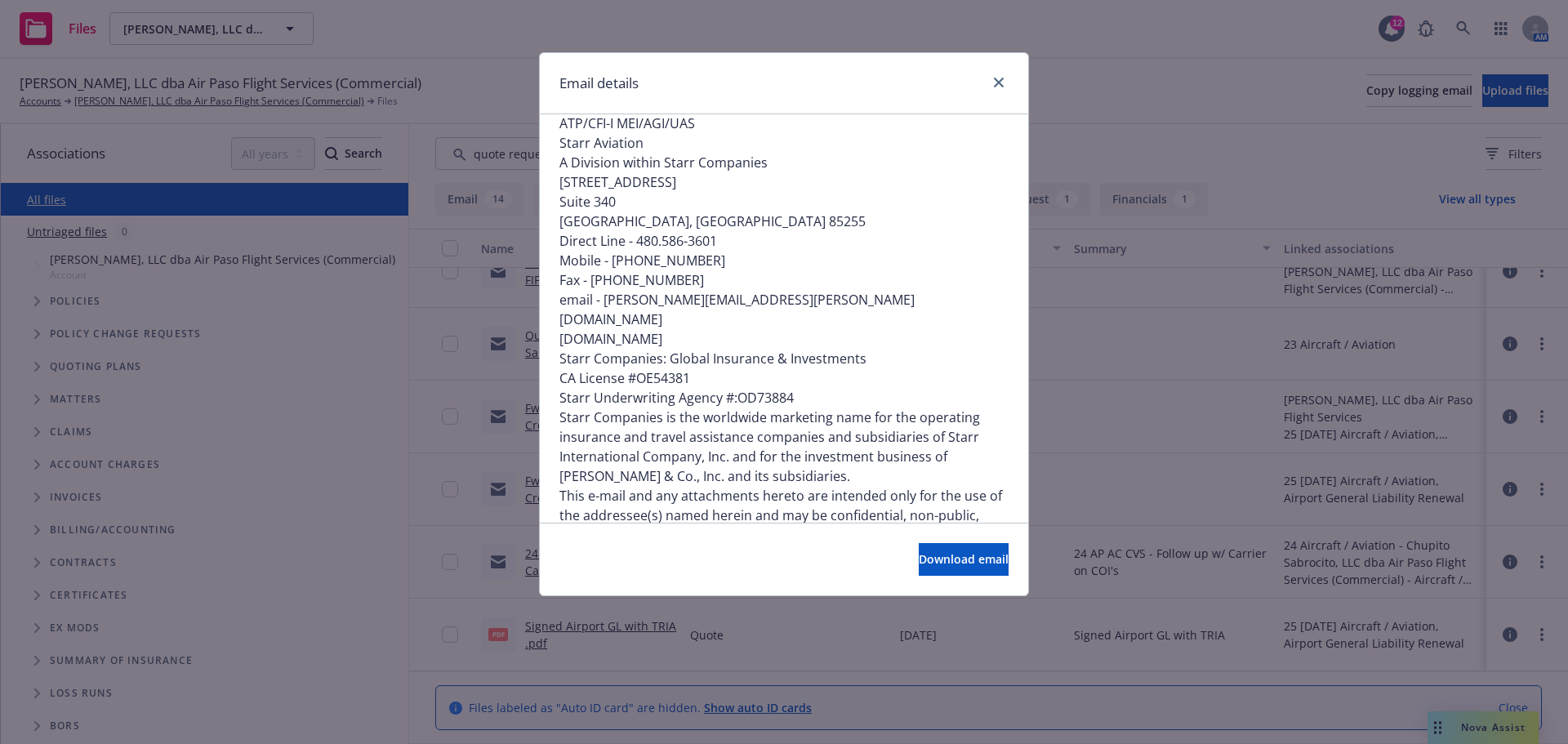
scroll to position [1585, 0]
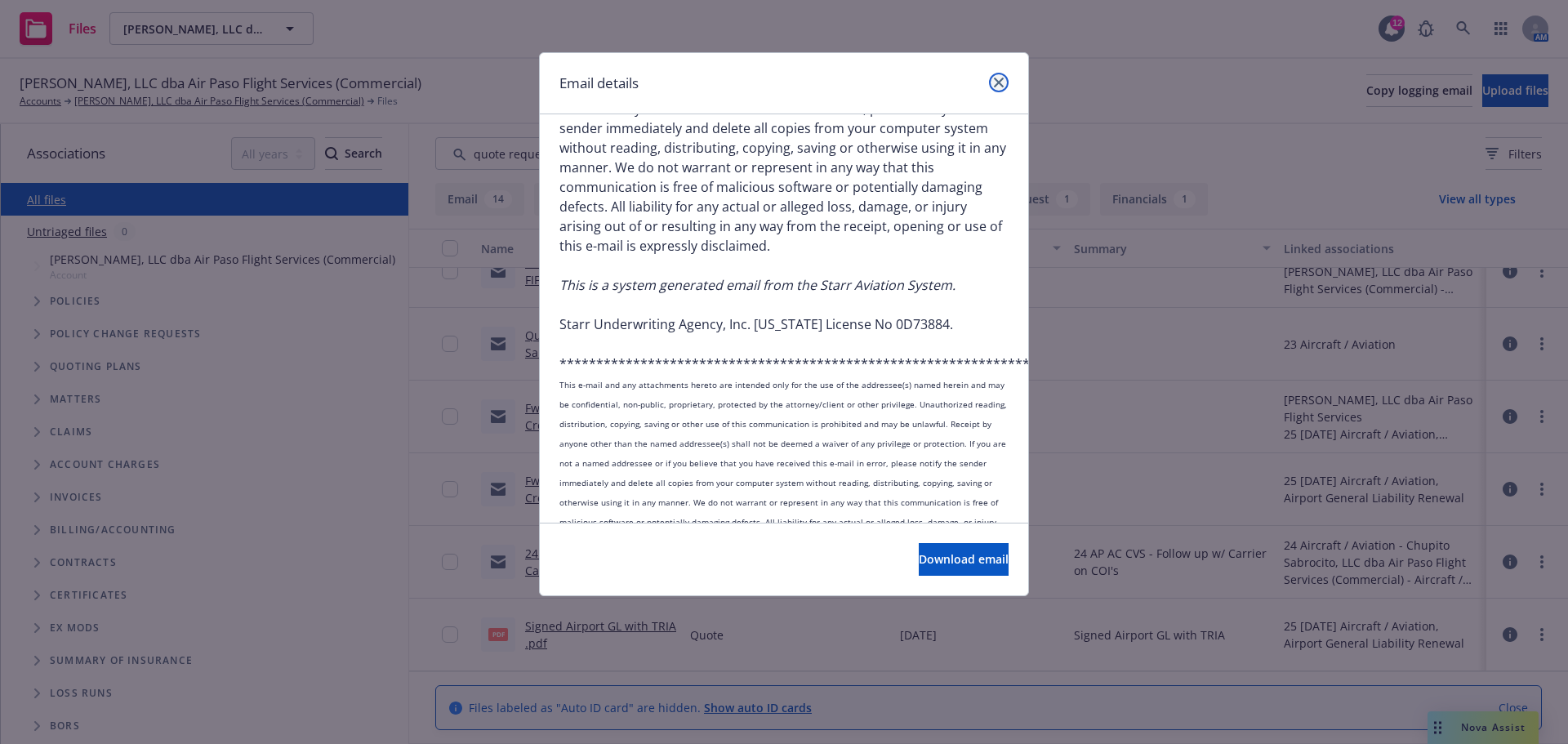
click at [993, 75] on link "close" at bounding box center [998, 82] width 19 height 19
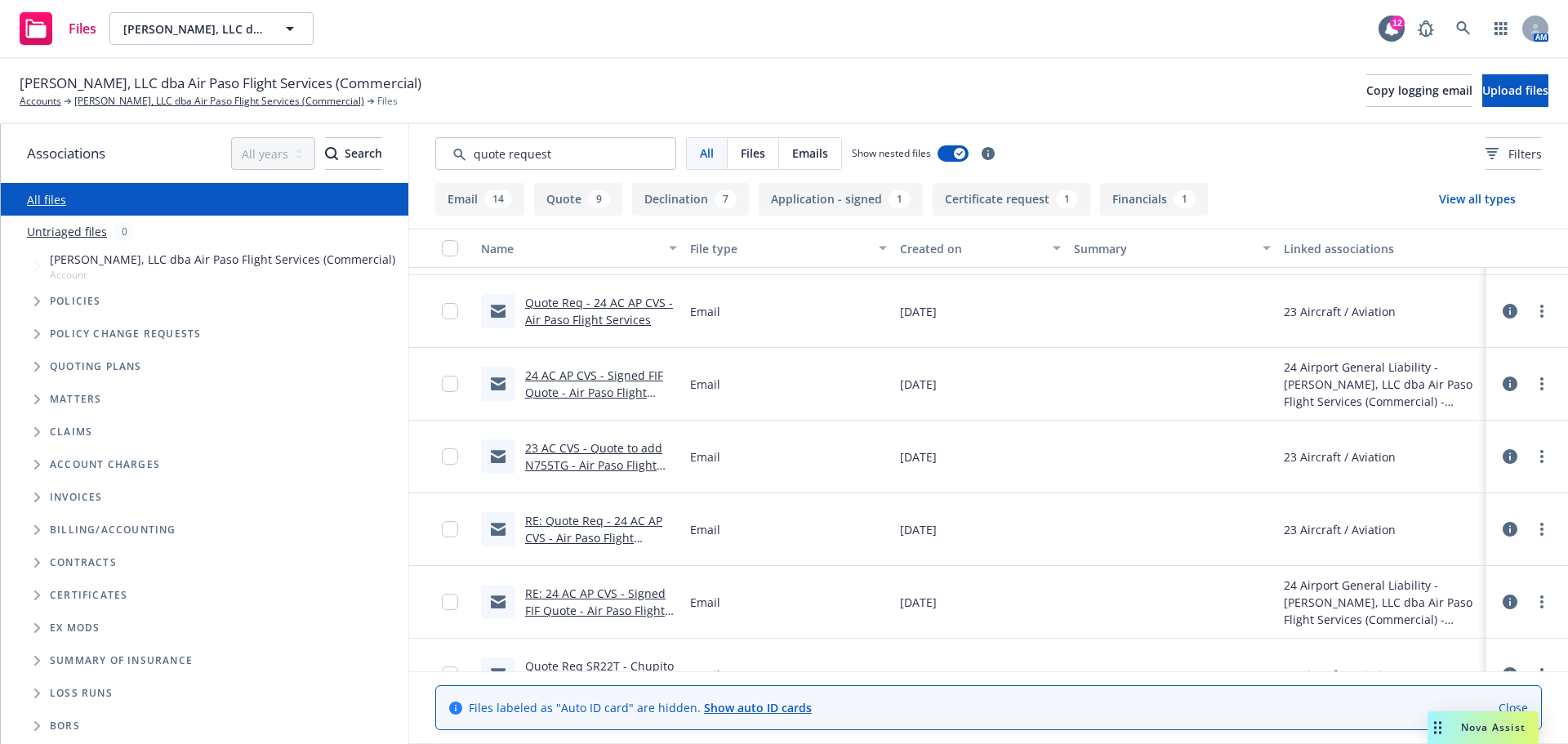
scroll to position [1636, 0]
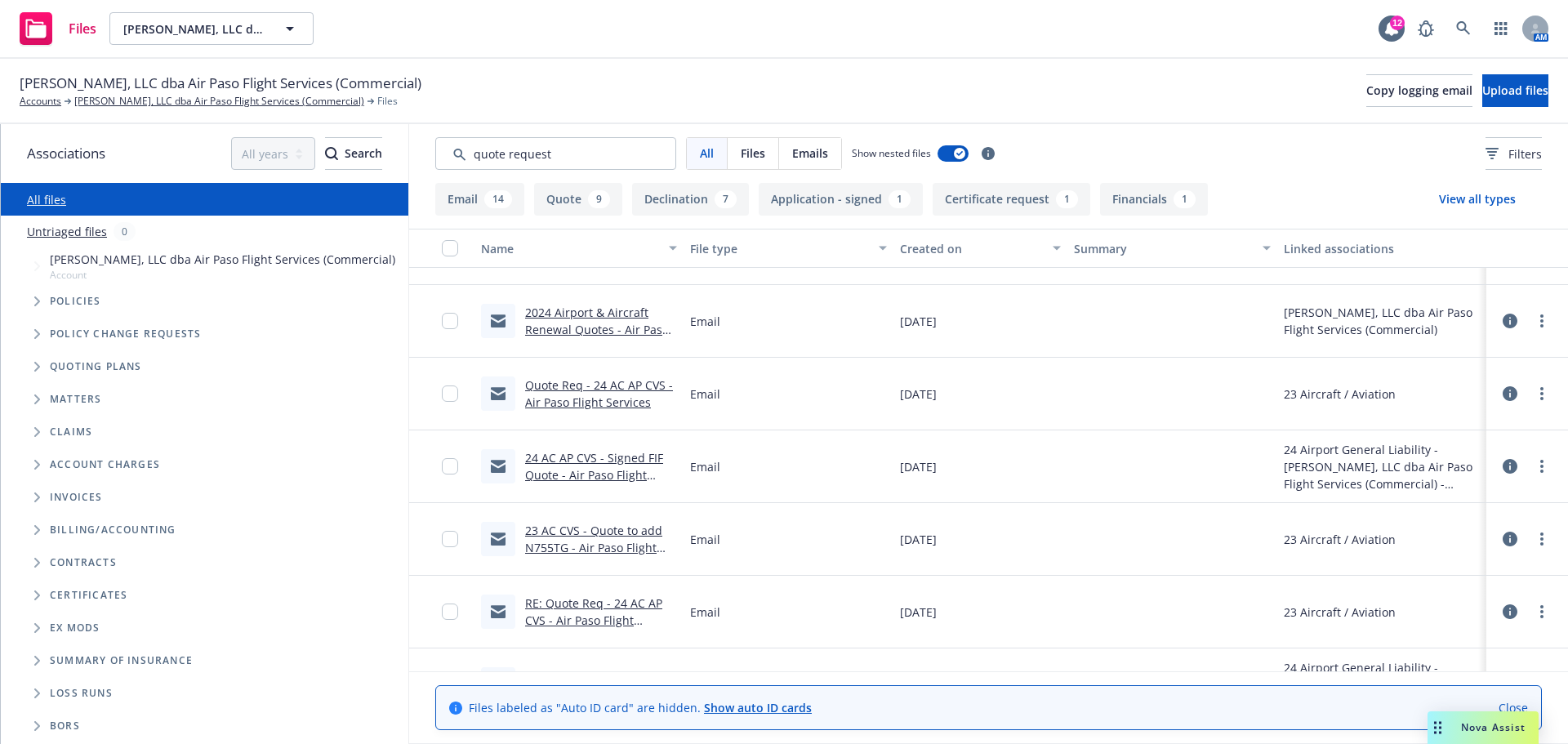
click at [585, 396] on link "Quote Req - 24 AC AP CVS - Air Paso Flight Services" at bounding box center [598, 393] width 148 height 33
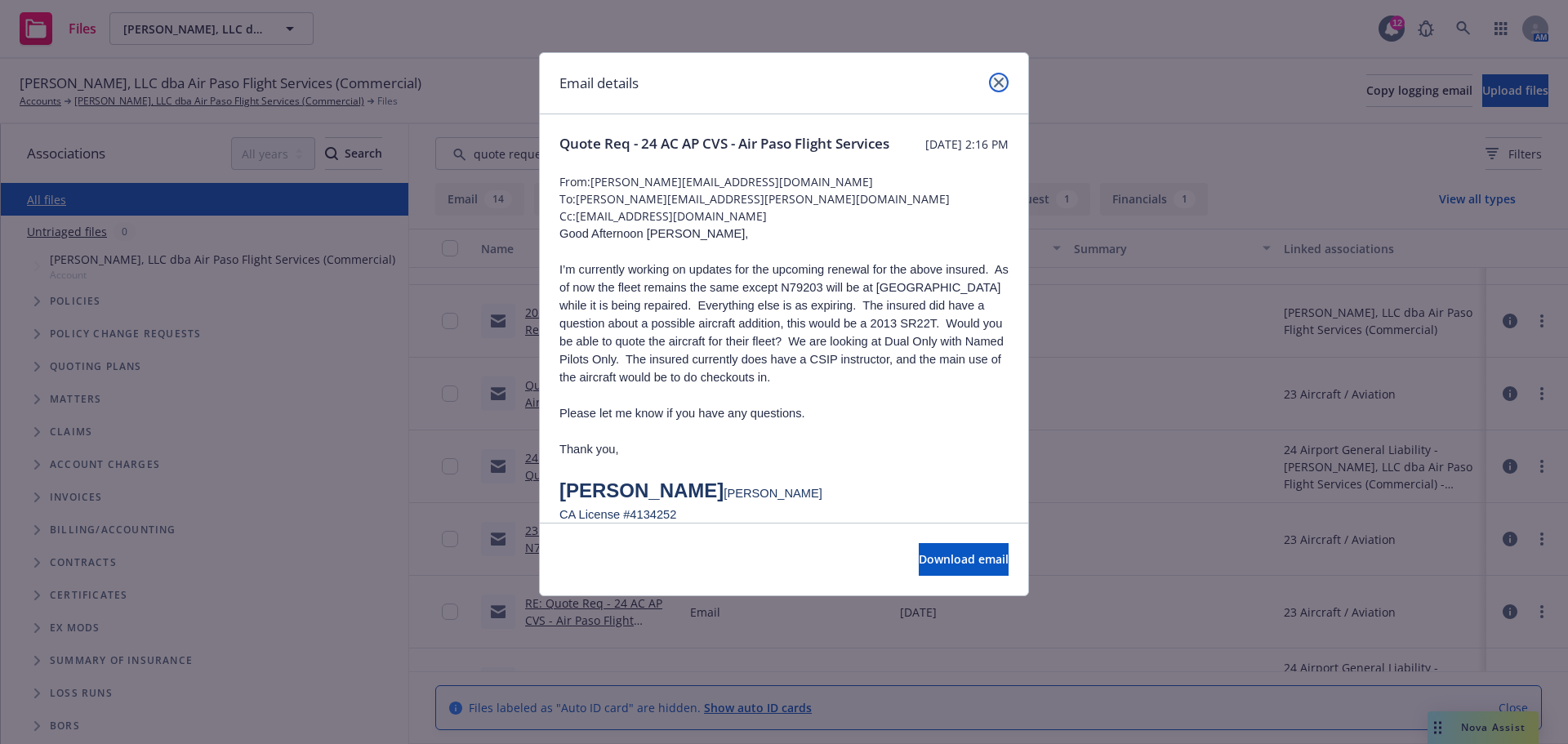
click at [998, 87] on icon "close" at bounding box center [999, 83] width 10 height 10
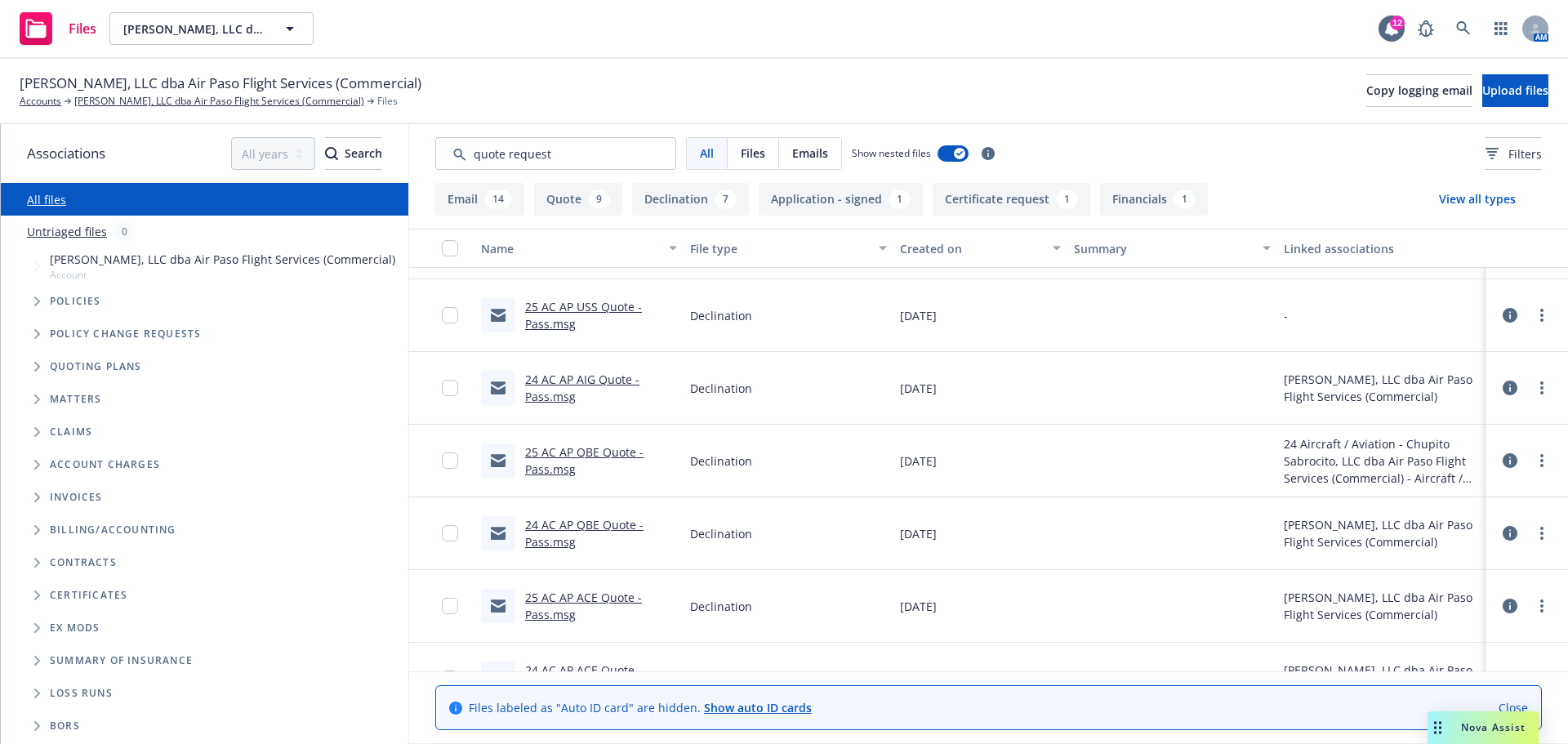
scroll to position [1147, 0]
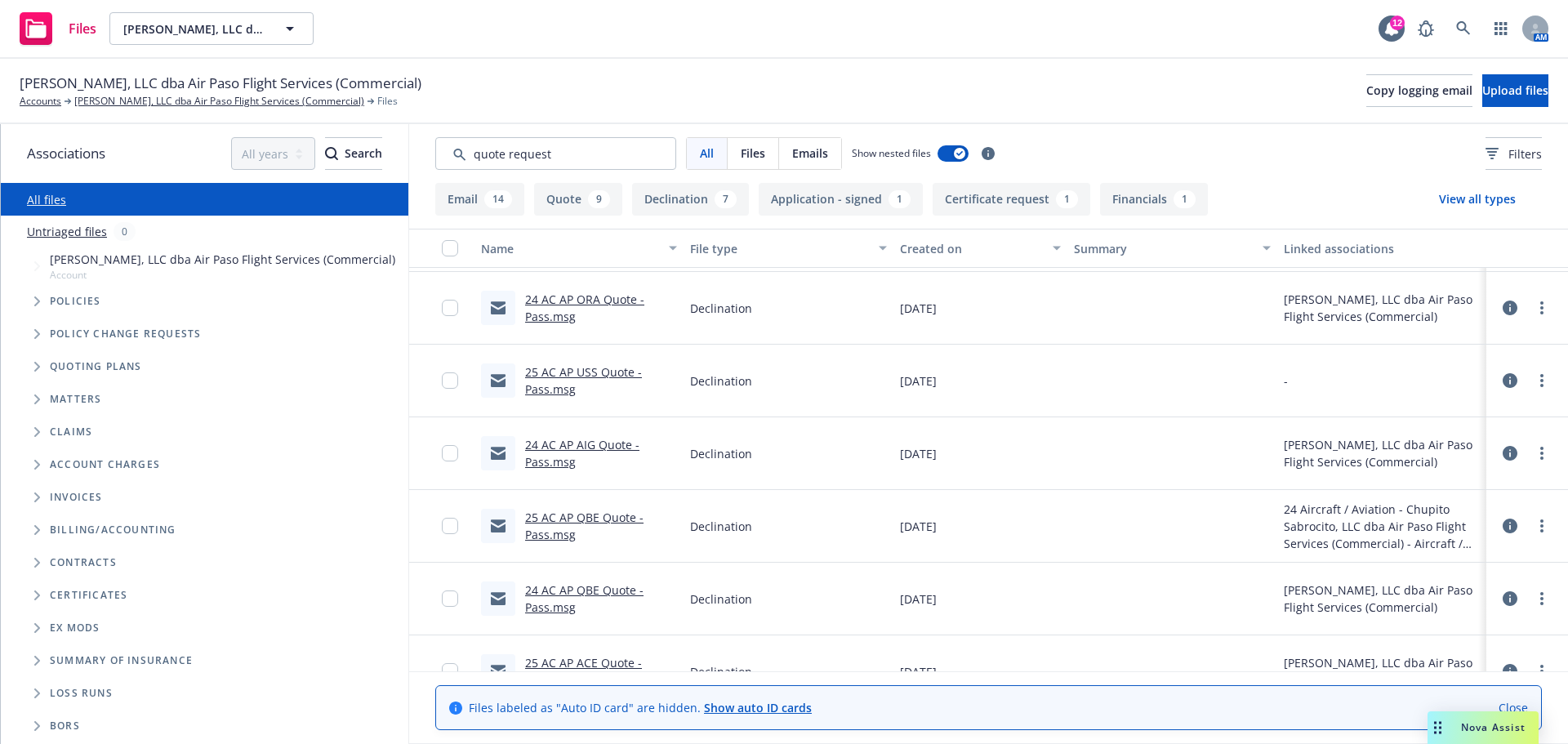
click at [541, 374] on link "25 AC AP USS Quote - Pass.msg" at bounding box center [583, 380] width 116 height 33
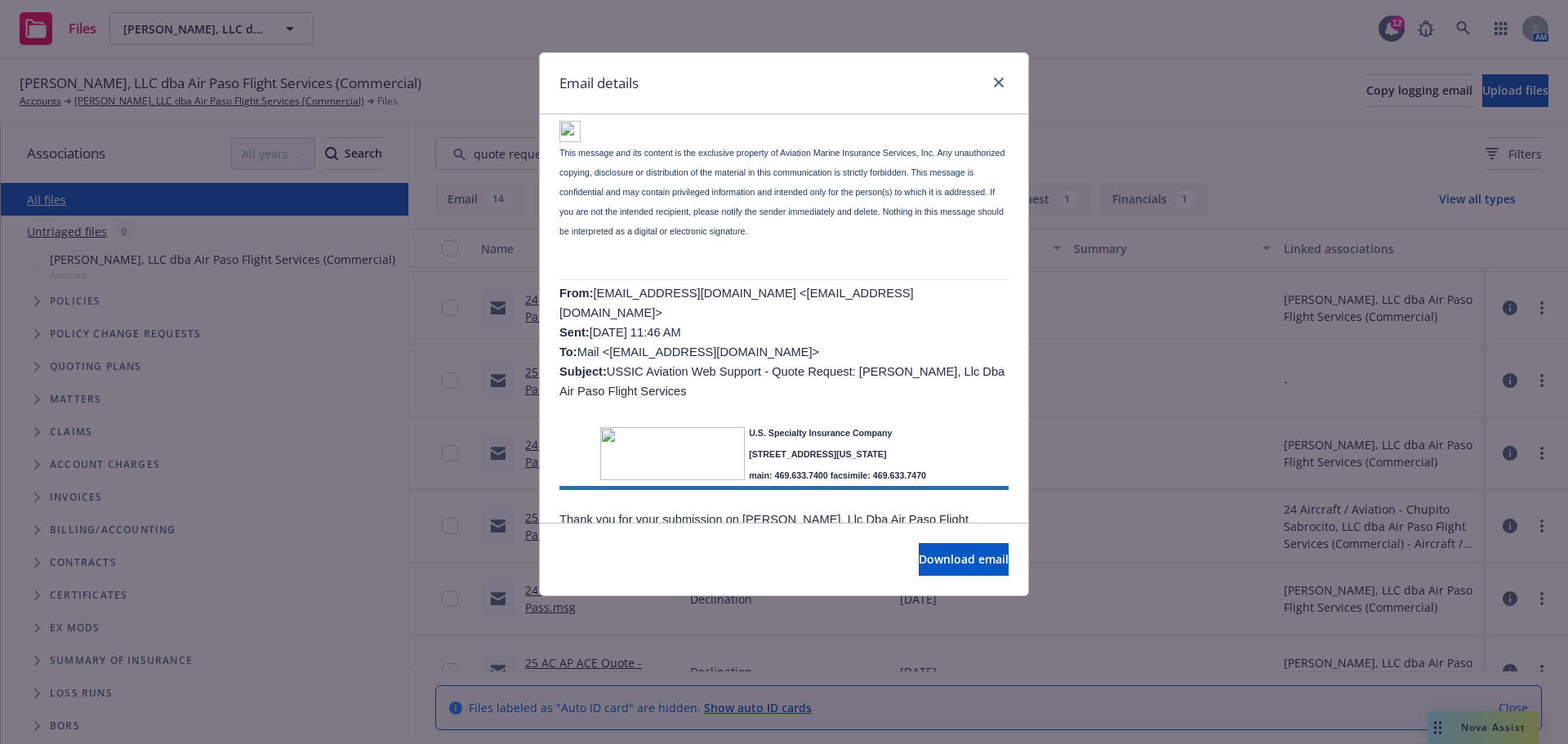
scroll to position [638, 0]
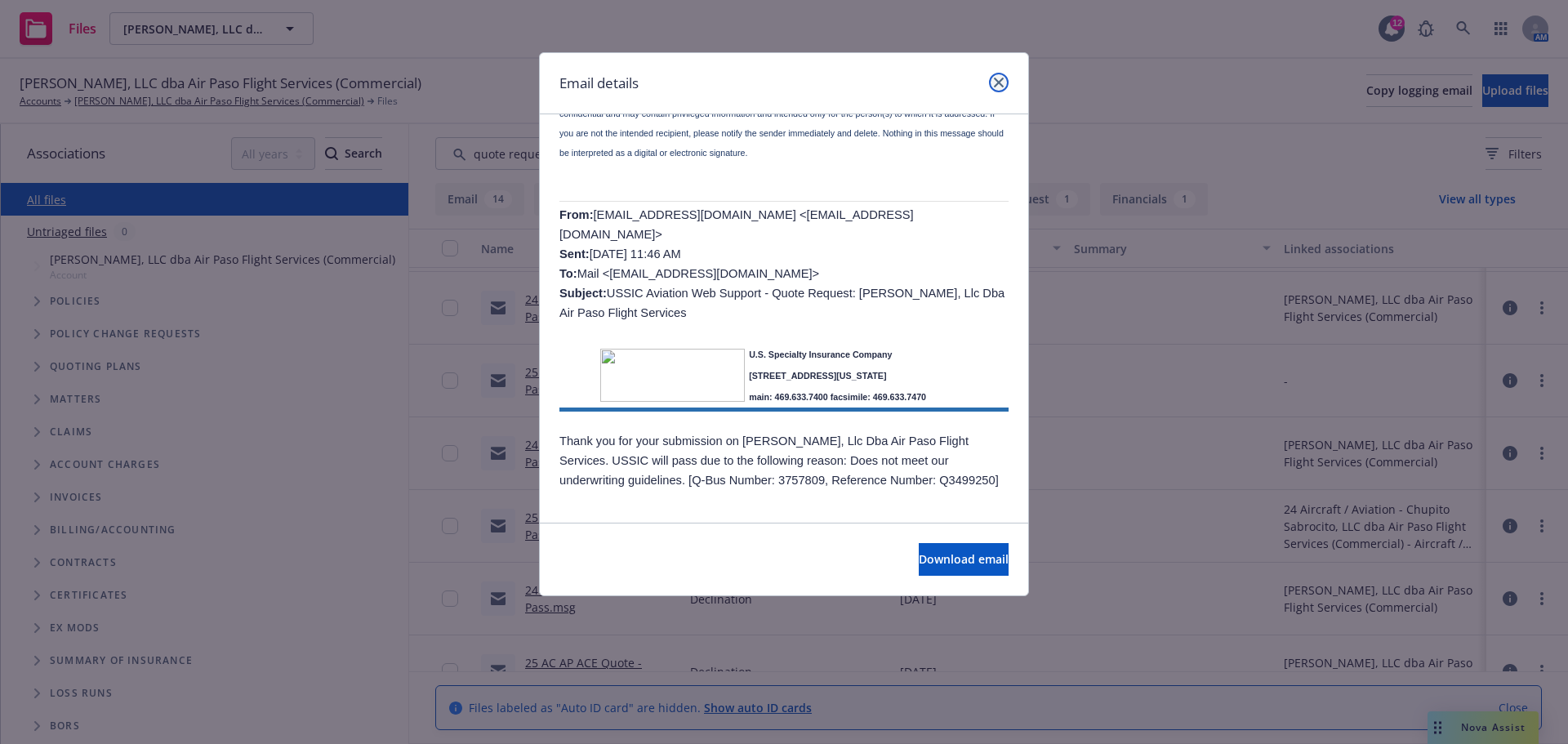
click at [996, 82] on icon "close" at bounding box center [999, 83] width 10 height 10
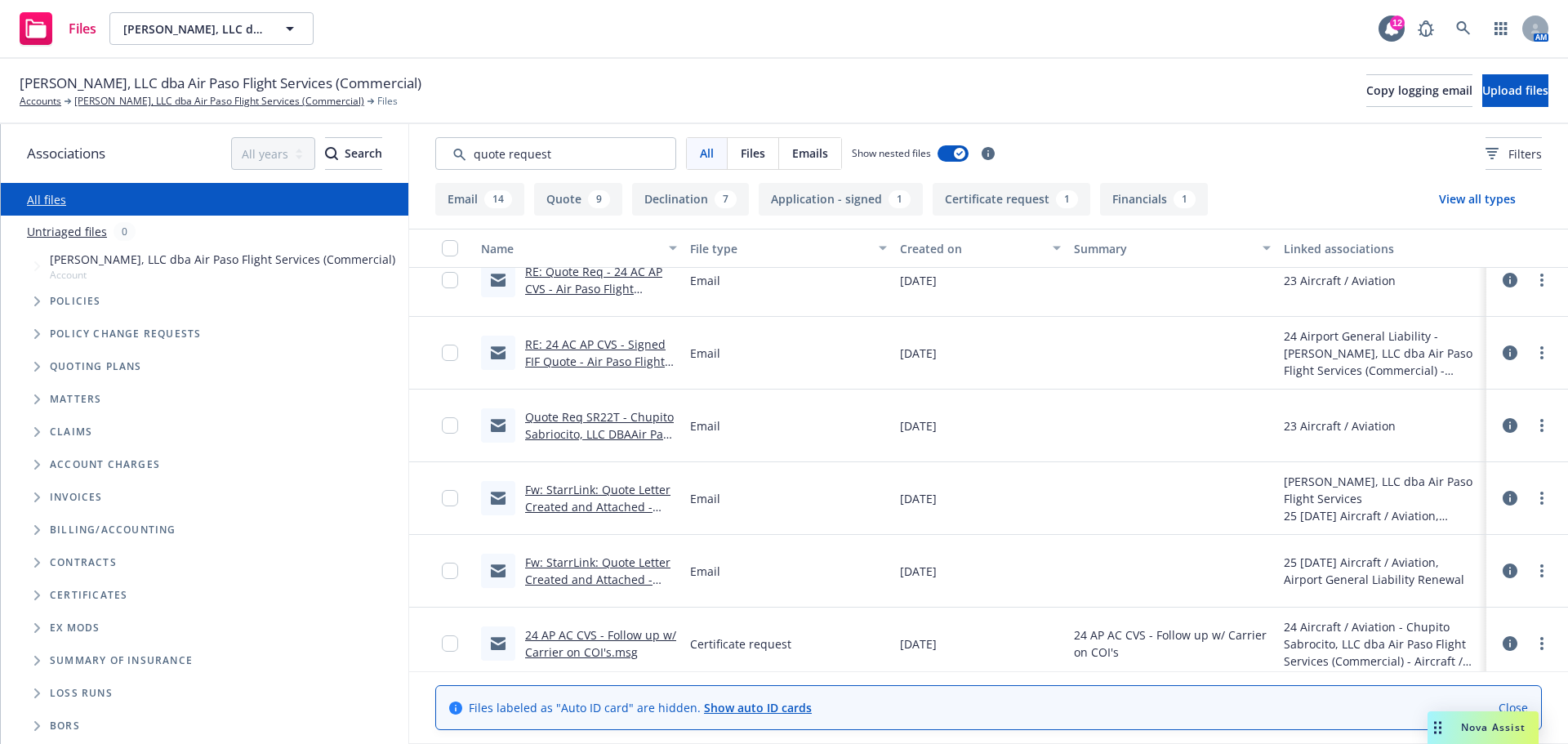
scroll to position [2045, 0]
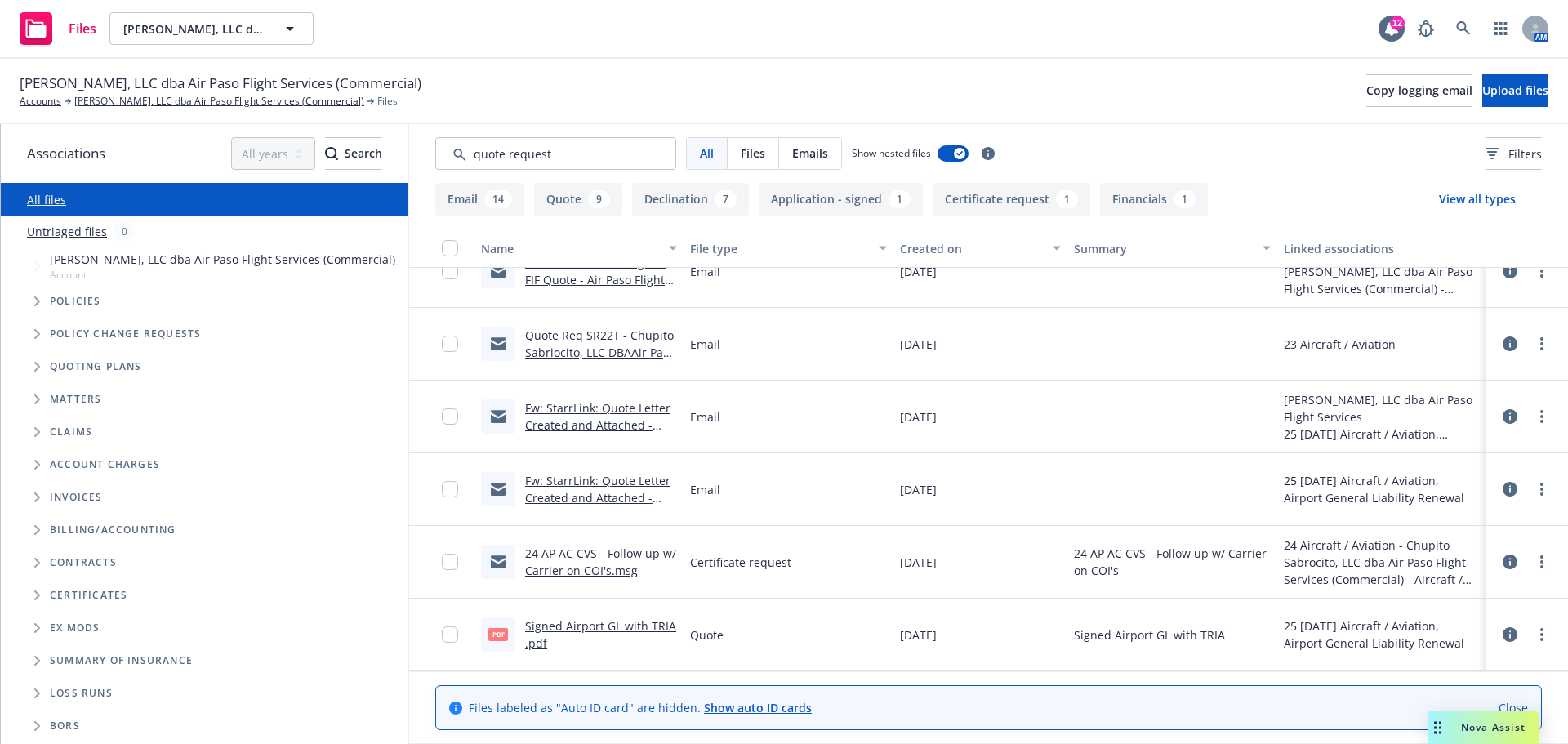
click at [564, 571] on link "24 AP AC CVS - Follow up w/ Carrier on COI's.msg" at bounding box center [600, 561] width 151 height 33
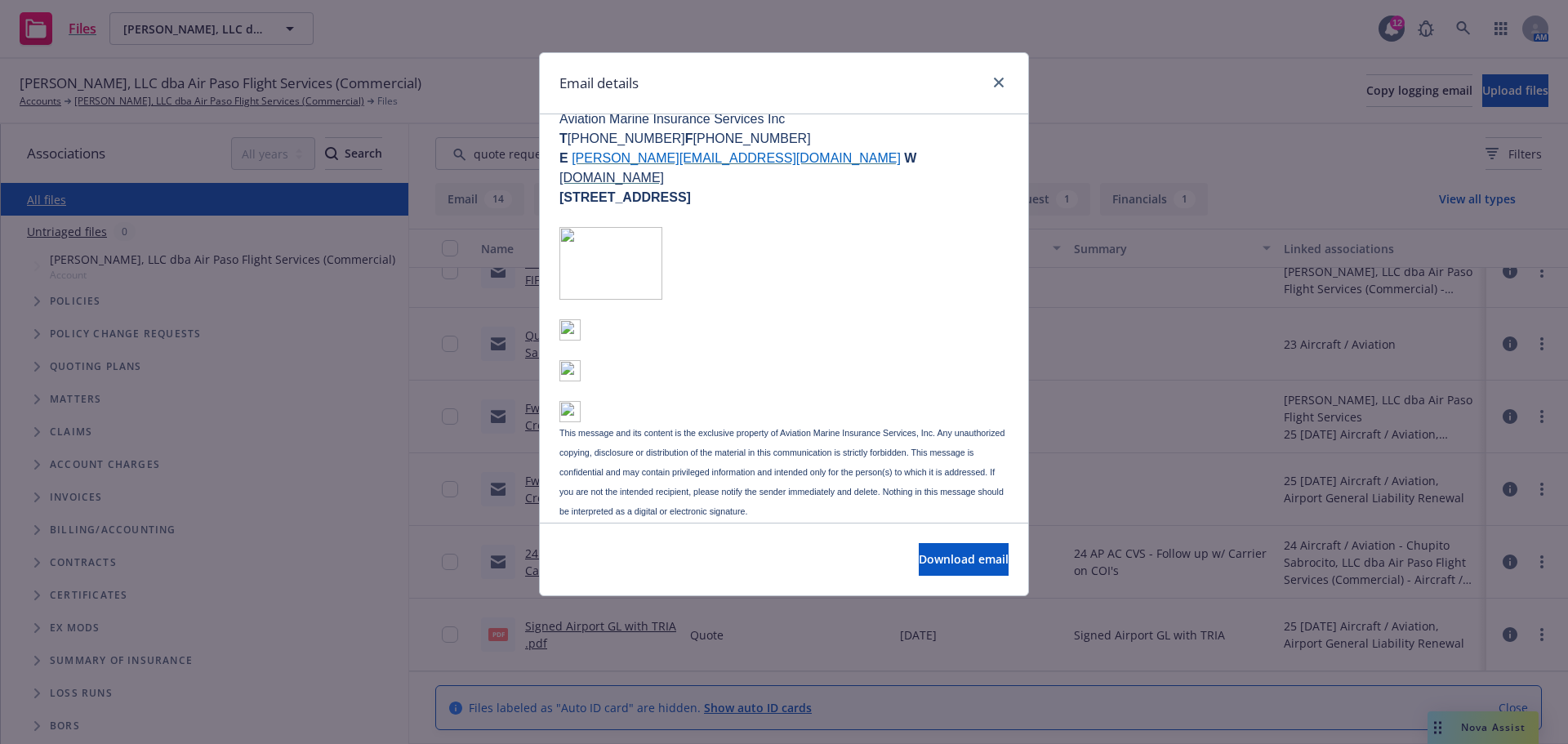
scroll to position [408, 0]
click at [995, 90] on link "close" at bounding box center [998, 82] width 19 height 19
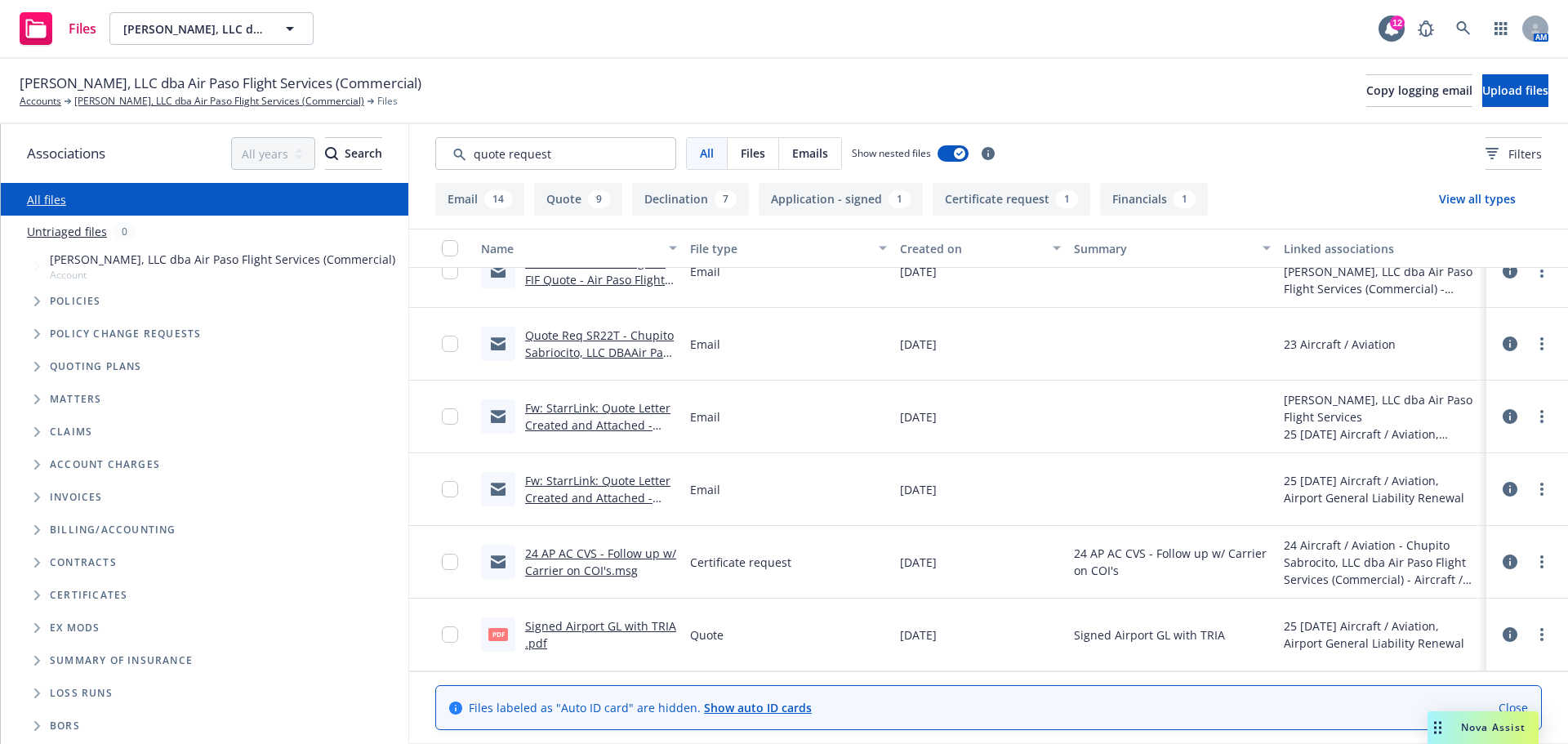
click at [619, 487] on link "Fw: StarrLink: Quote Letter Created and Attached - Chupito Sabrocito, LLC DBA A…" at bounding box center [597, 523] width 145 height 101
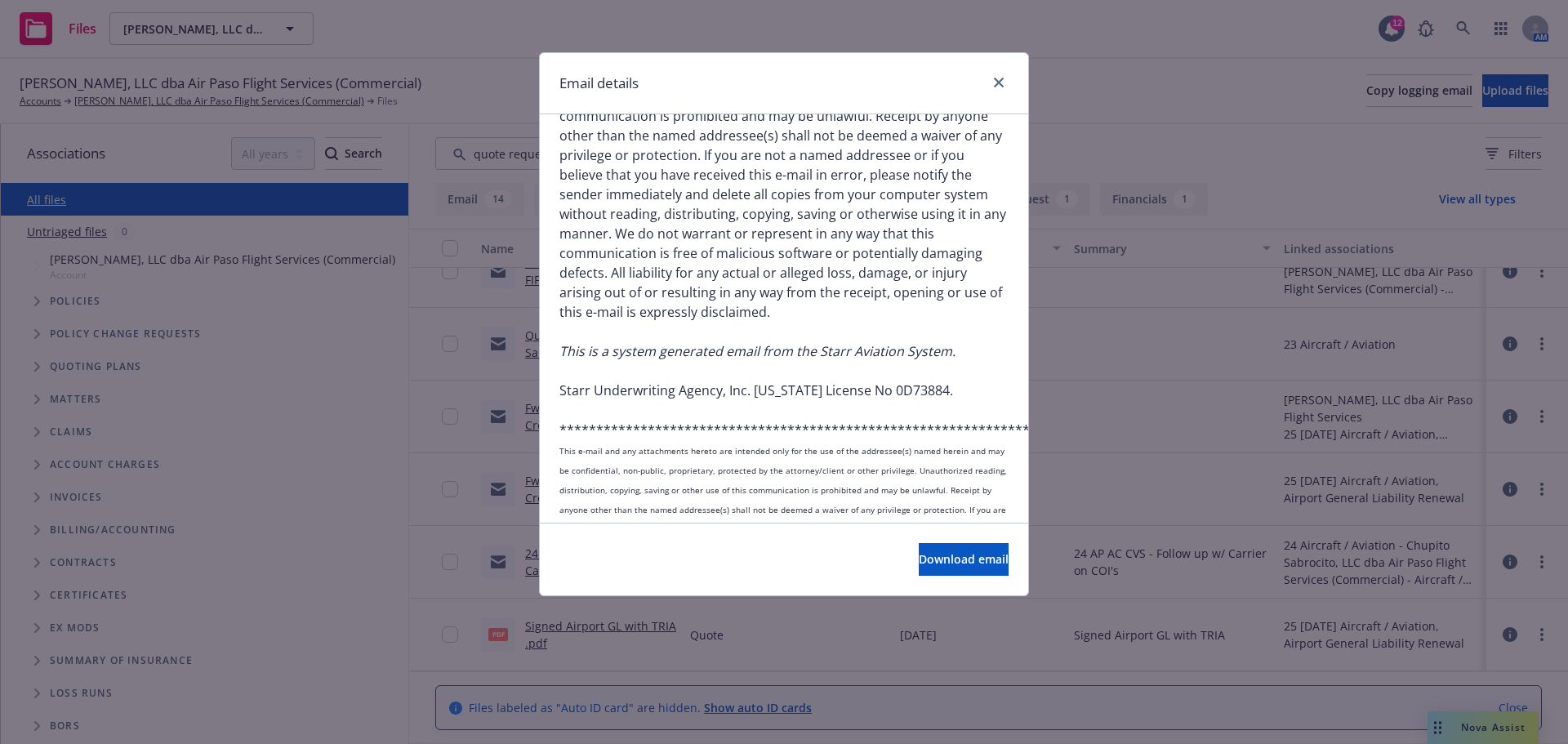
scroll to position [1487, 0]
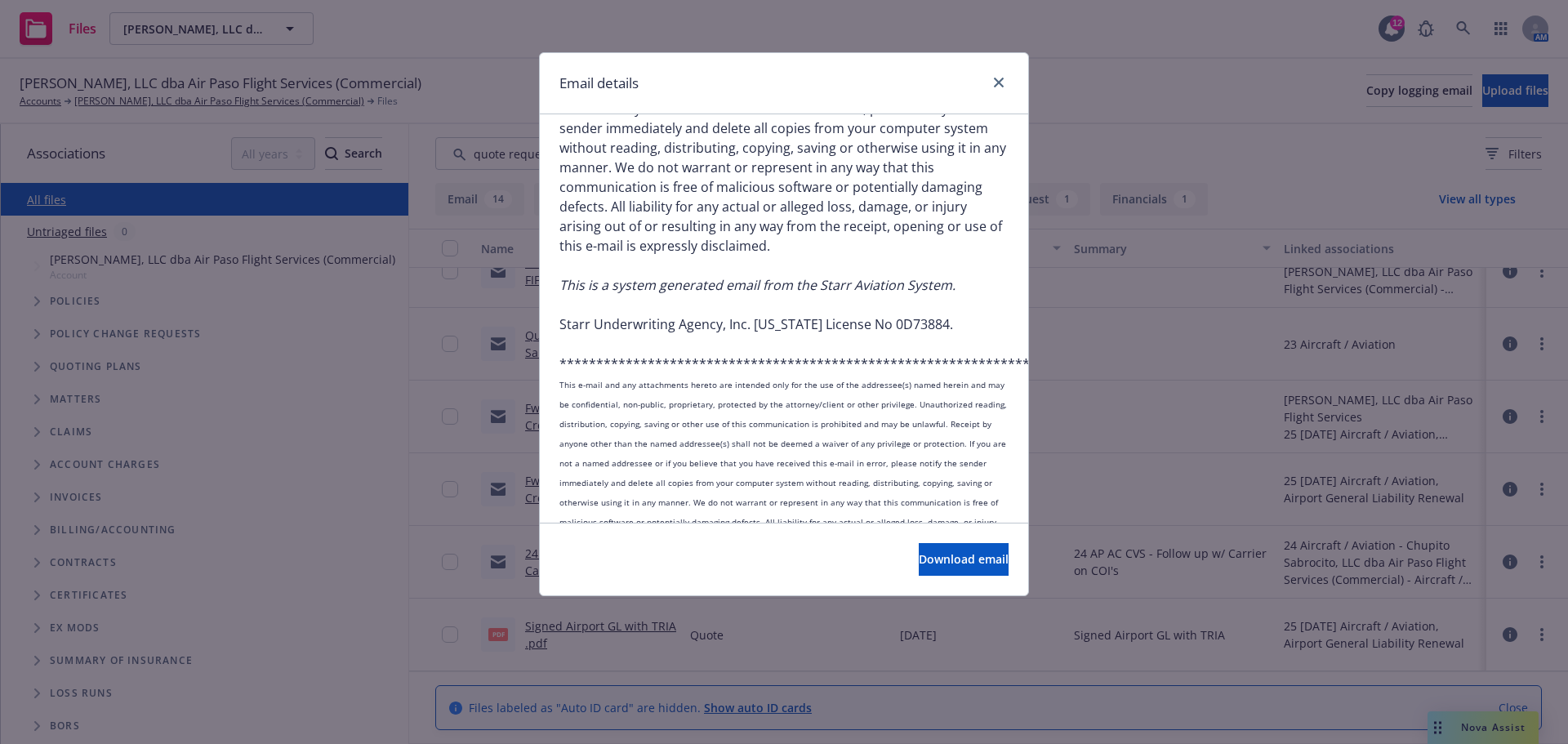
click at [989, 89] on div at bounding box center [995, 83] width 26 height 21
click at [1007, 82] on link "close" at bounding box center [998, 82] width 19 height 19
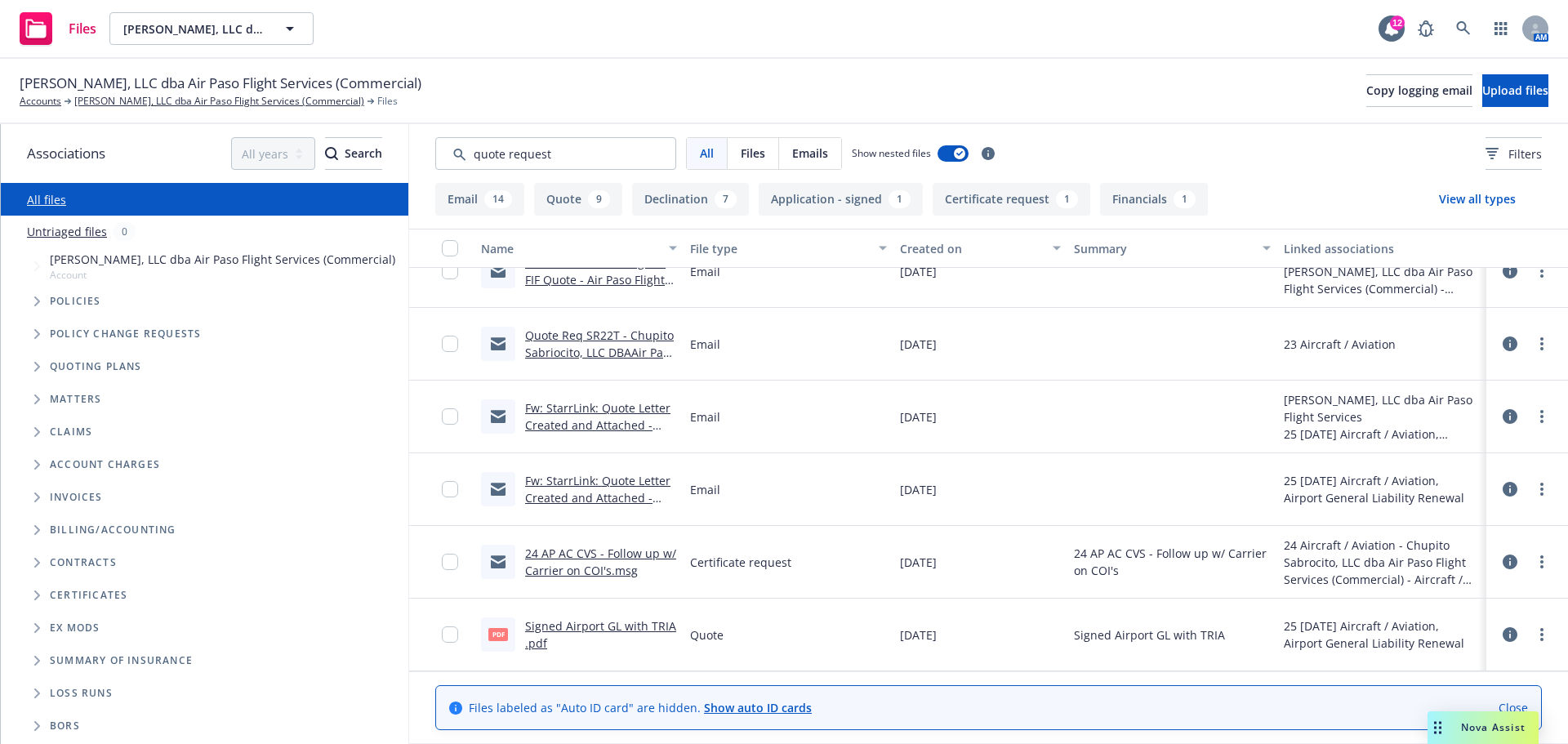
click at [603, 355] on link "Quote Req SR22T - Chupito Sabriocito, LLC DBAAir Paso Flight Service (Control N…" at bounding box center [600, 360] width 150 height 67
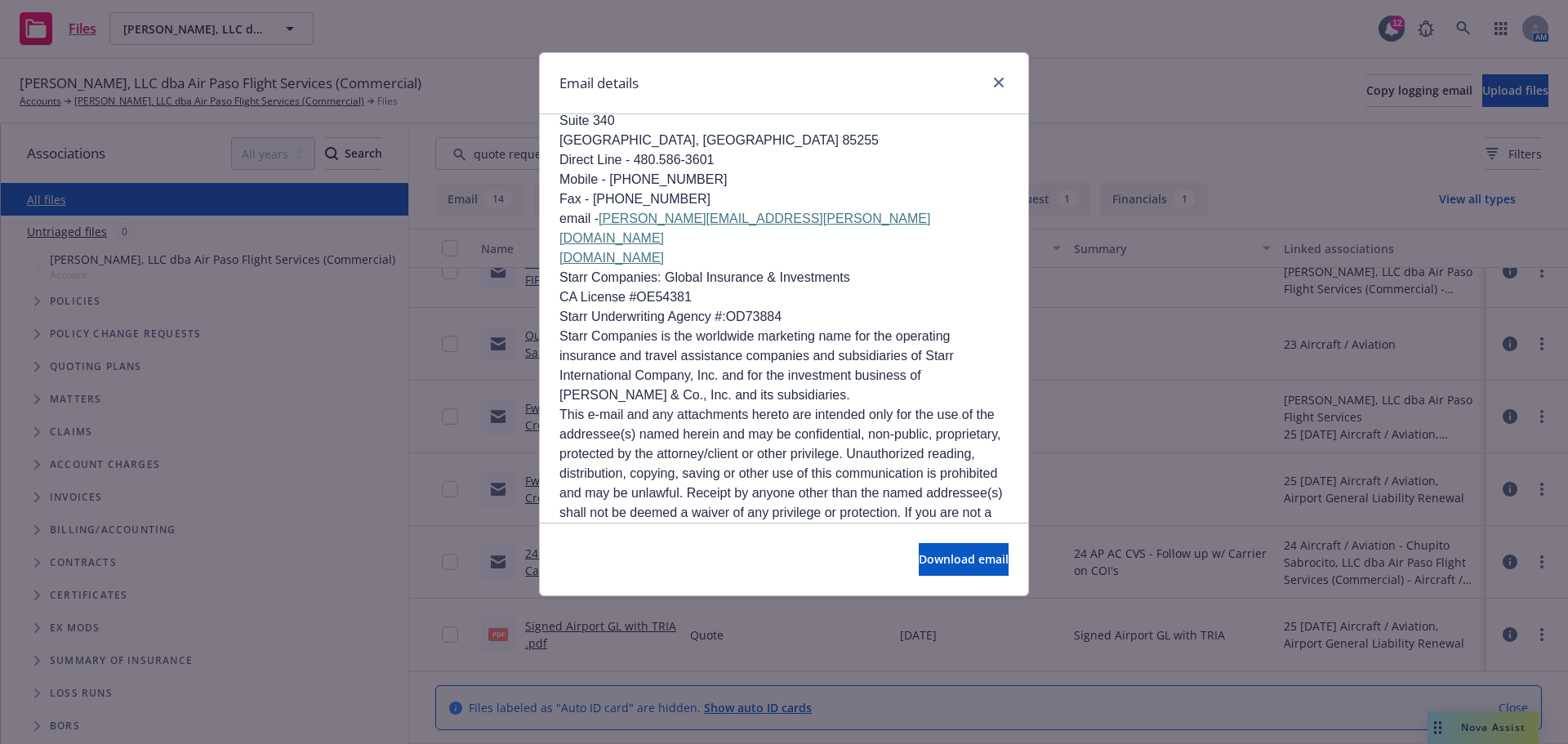
scroll to position [1688, 0]
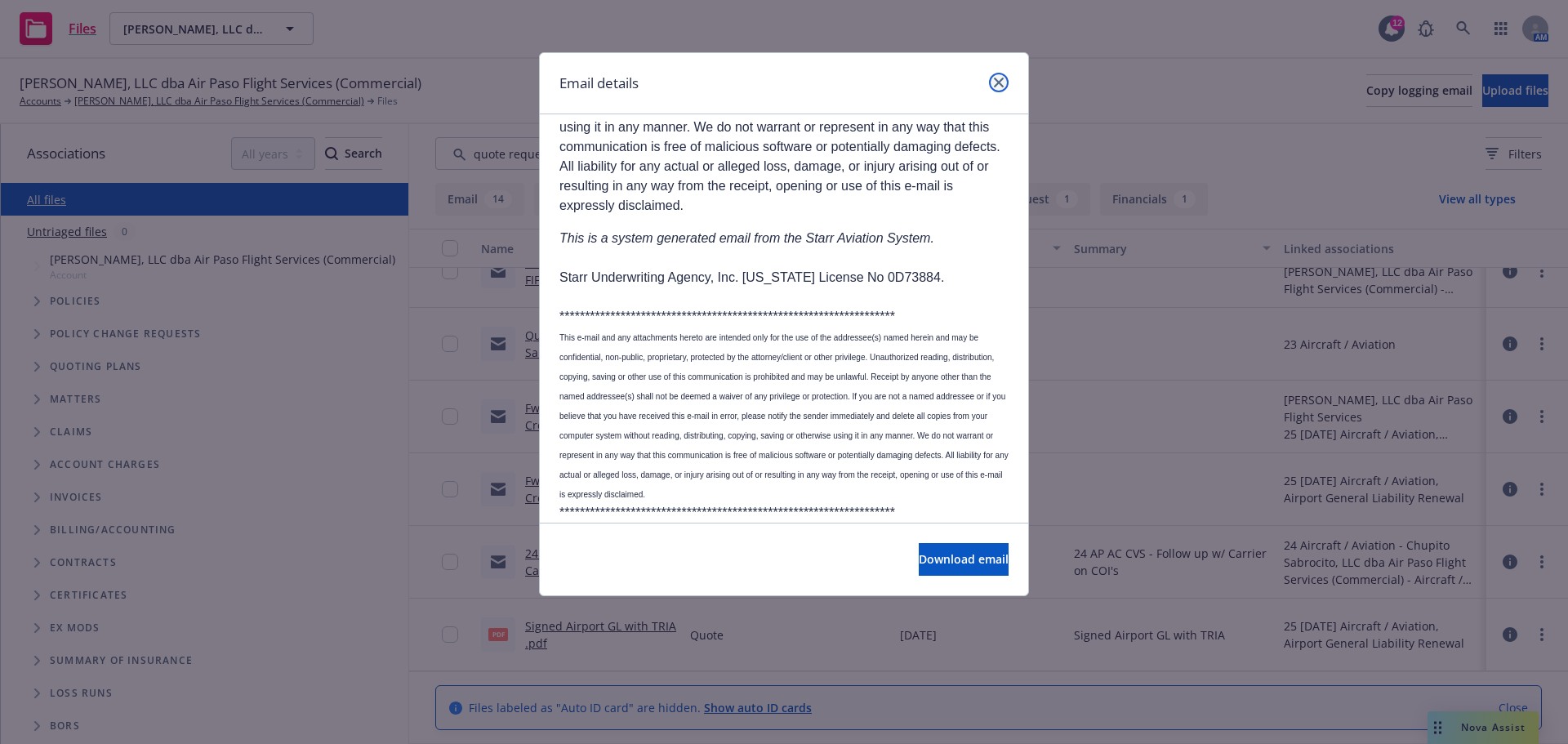
click at [1001, 76] on link "close" at bounding box center [998, 82] width 19 height 19
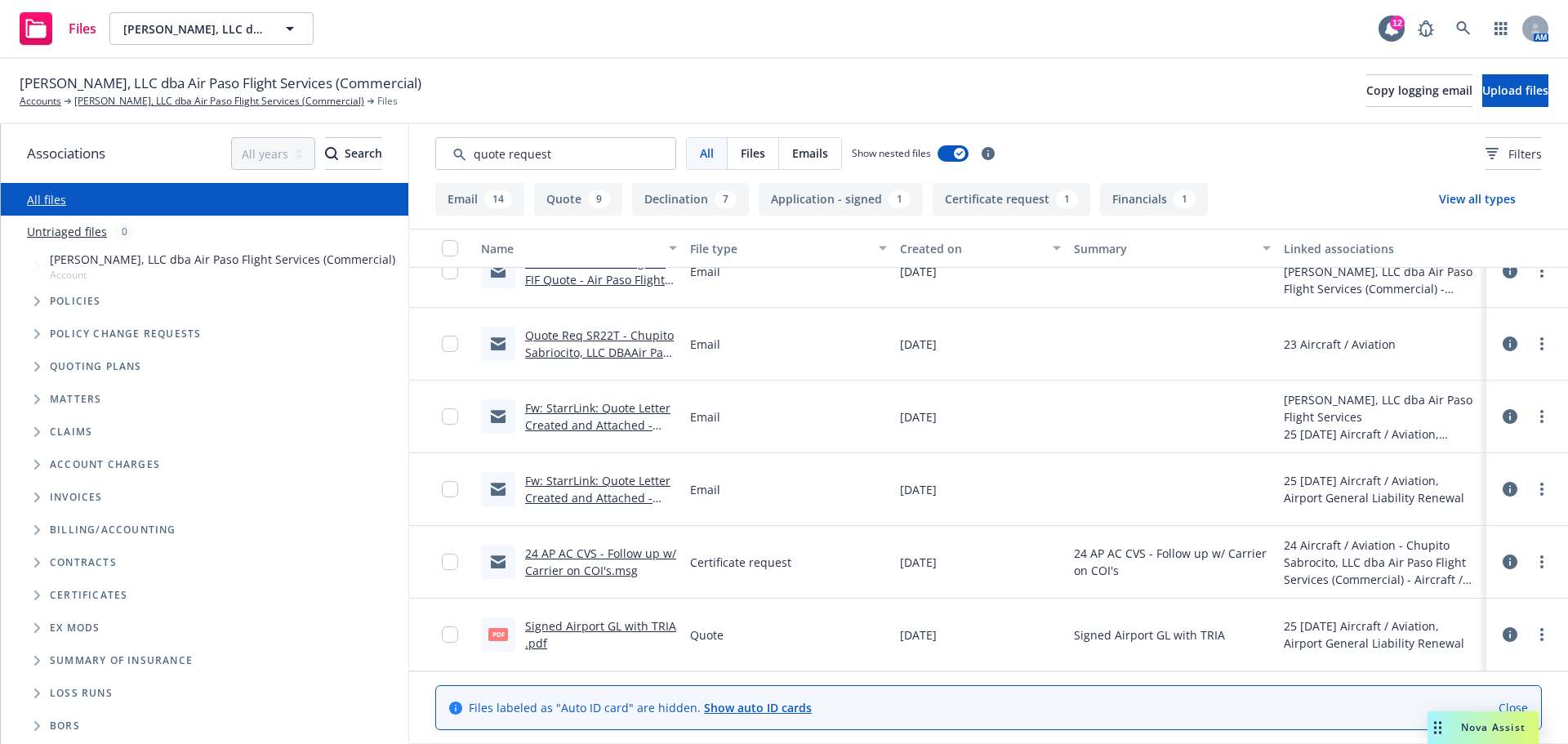
click at [488, 202] on div "14" at bounding box center [498, 198] width 28 height 18
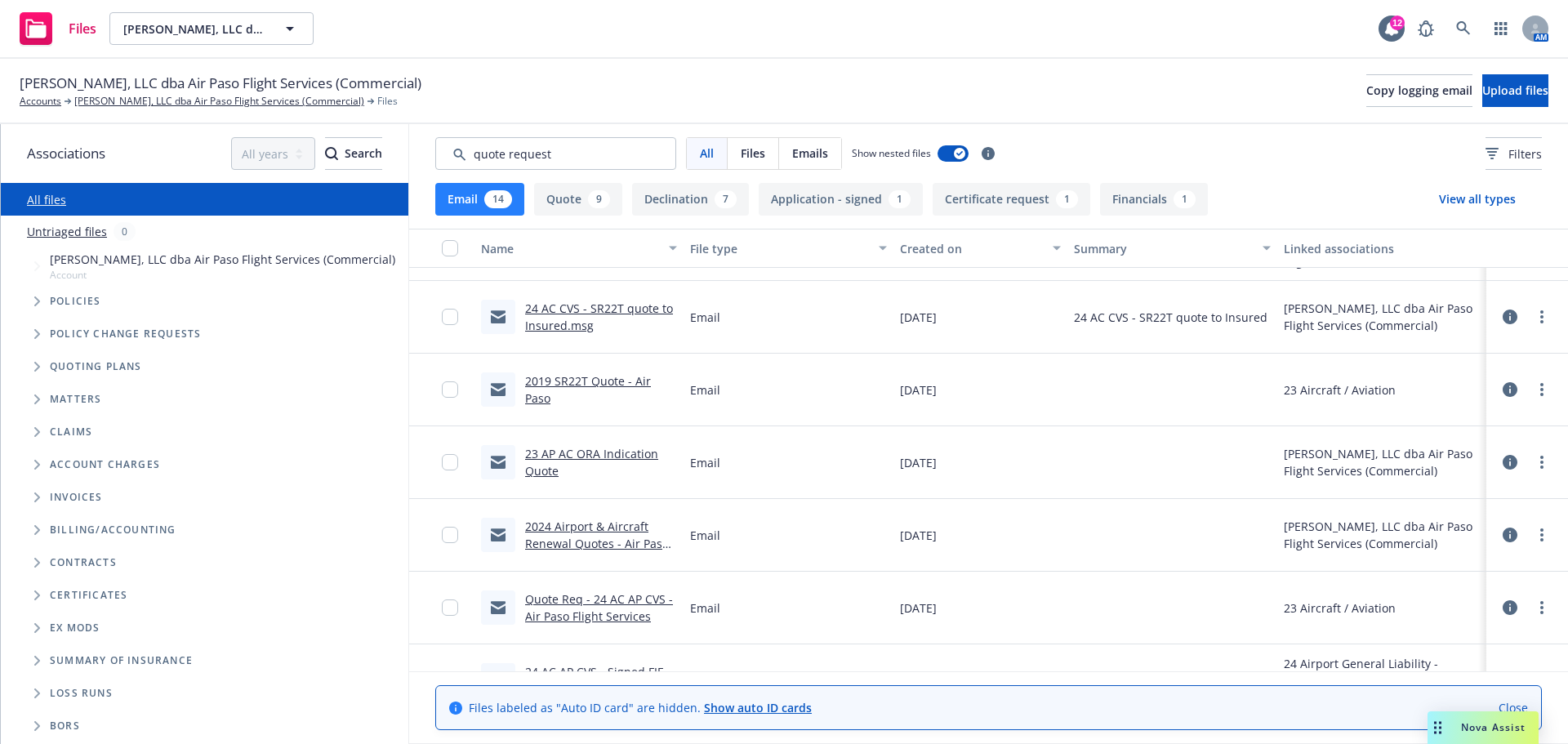
scroll to position [118, 0]
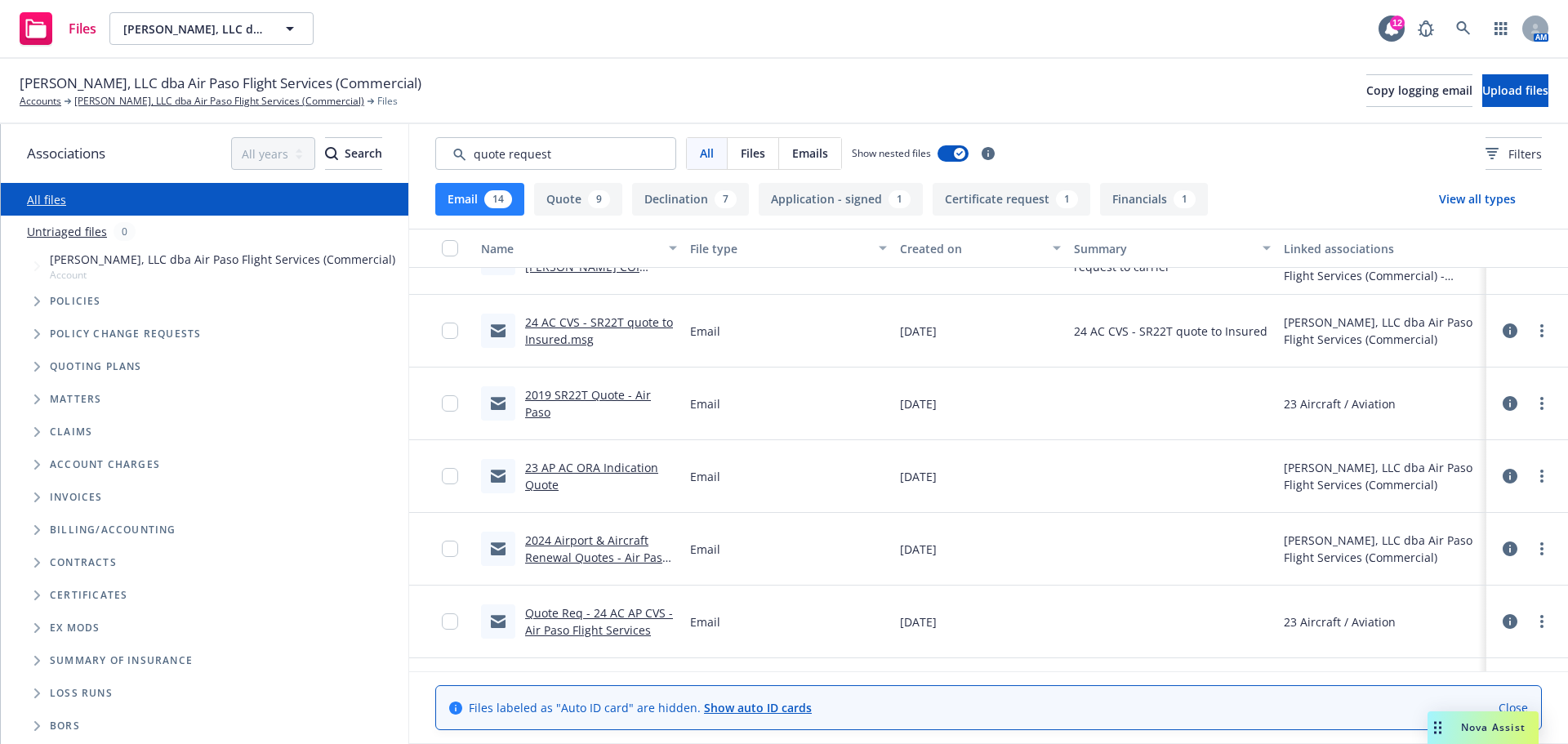
click at [587, 387] on link "2019 SR22T Quote - Air Paso" at bounding box center [587, 403] width 126 height 33
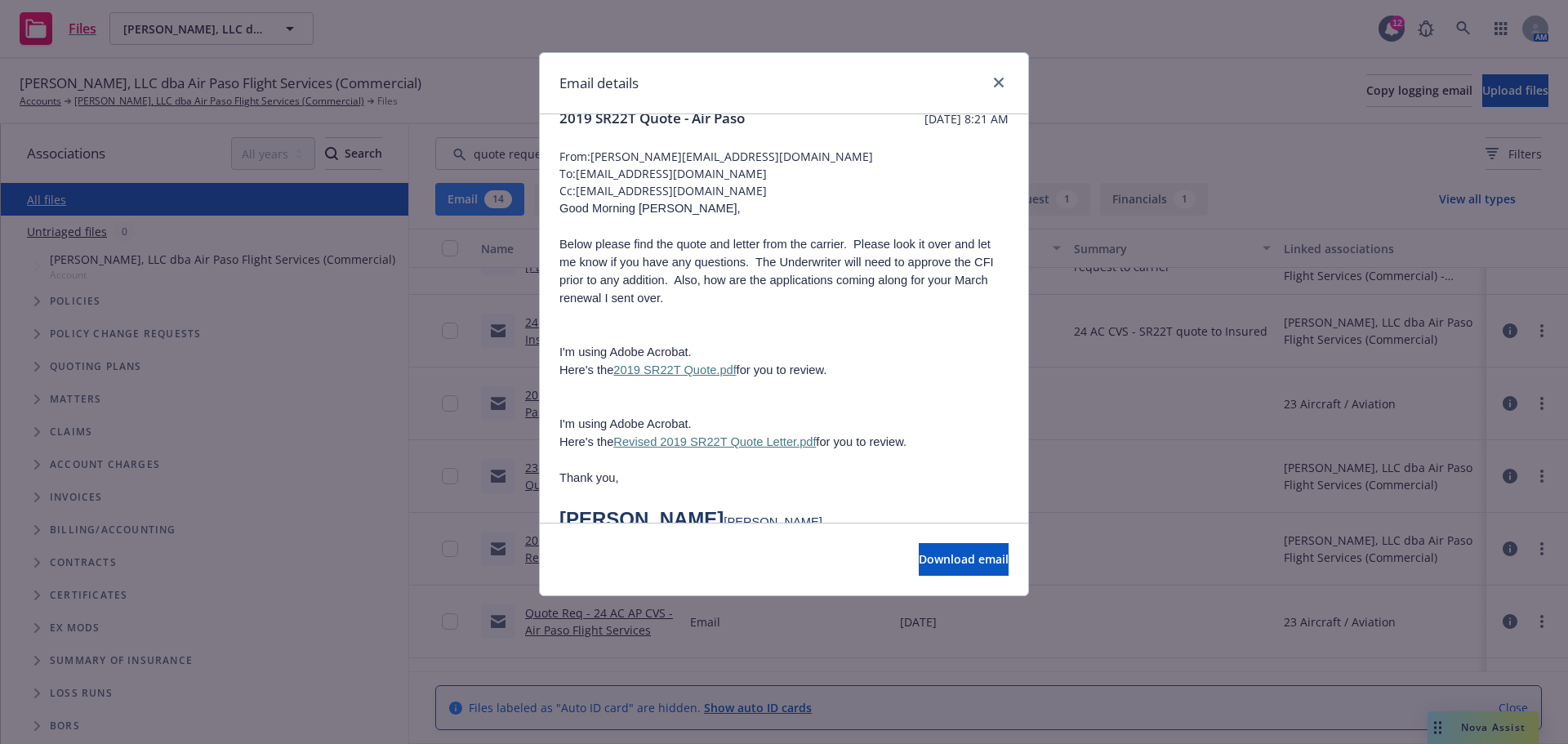
scroll to position [0, 0]
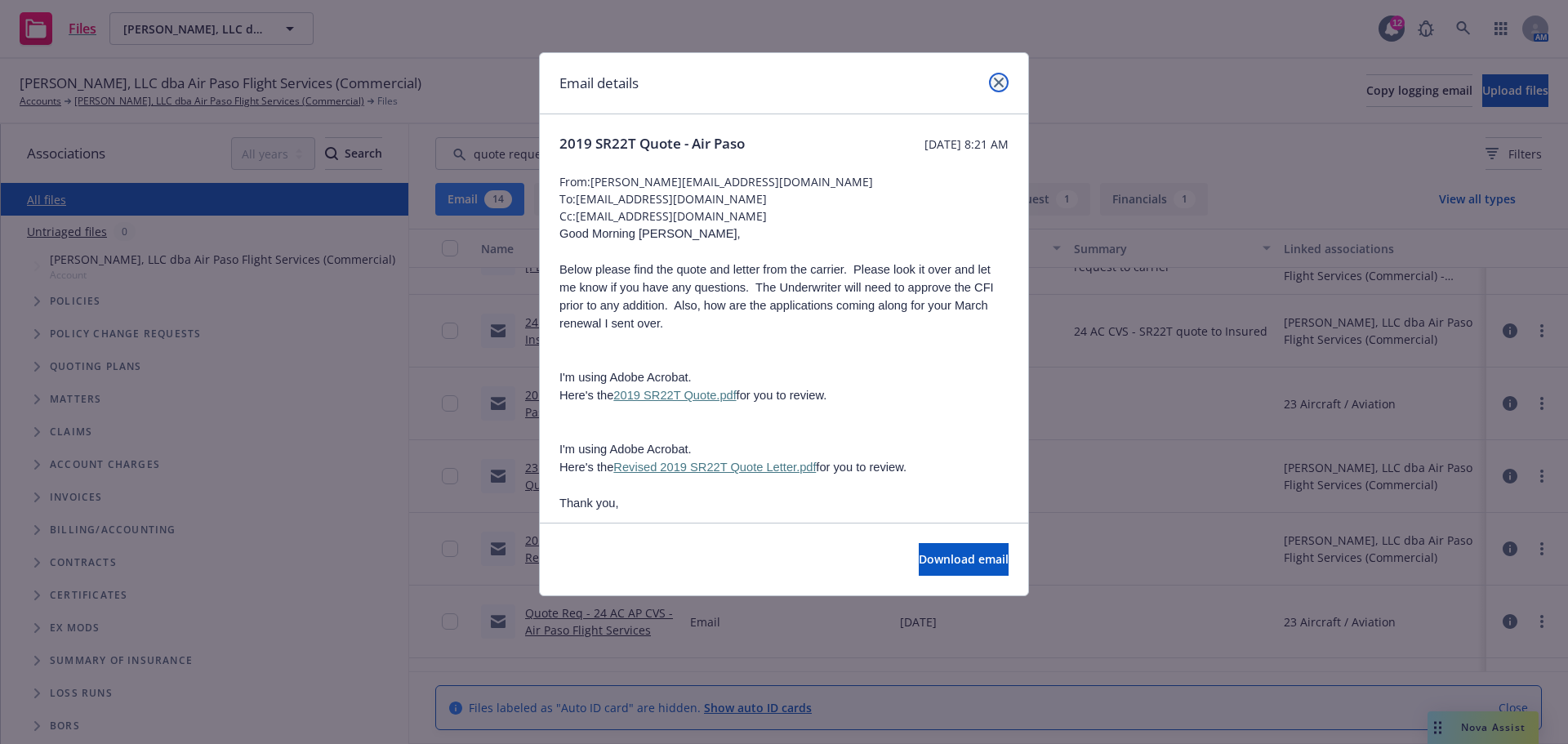
click at [995, 73] on link "close" at bounding box center [998, 82] width 19 height 19
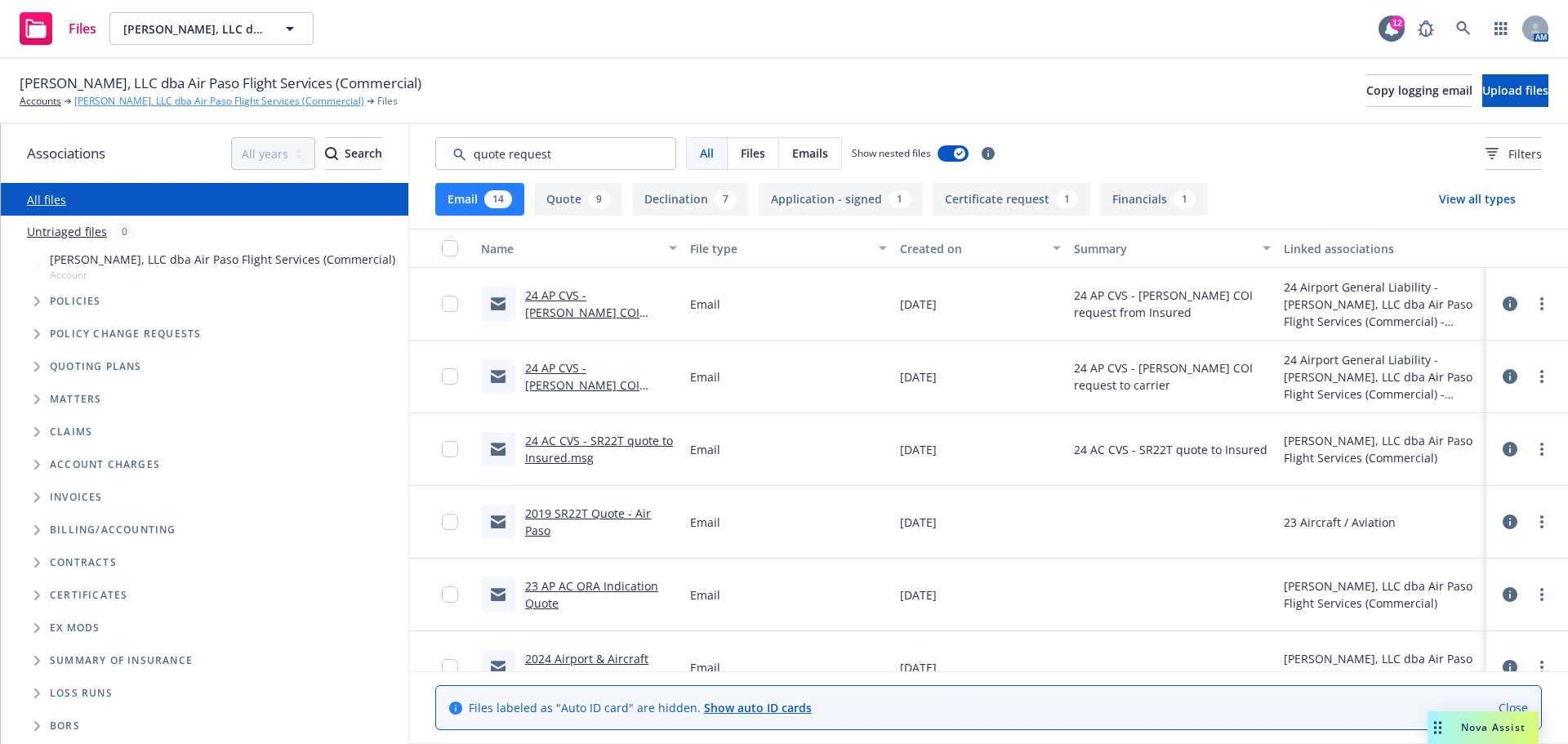
click at [103, 99] on link "Chupito Sabrocito, LLC dba Air Paso Flight Services (Commercial)" at bounding box center [219, 100] width 290 height 14
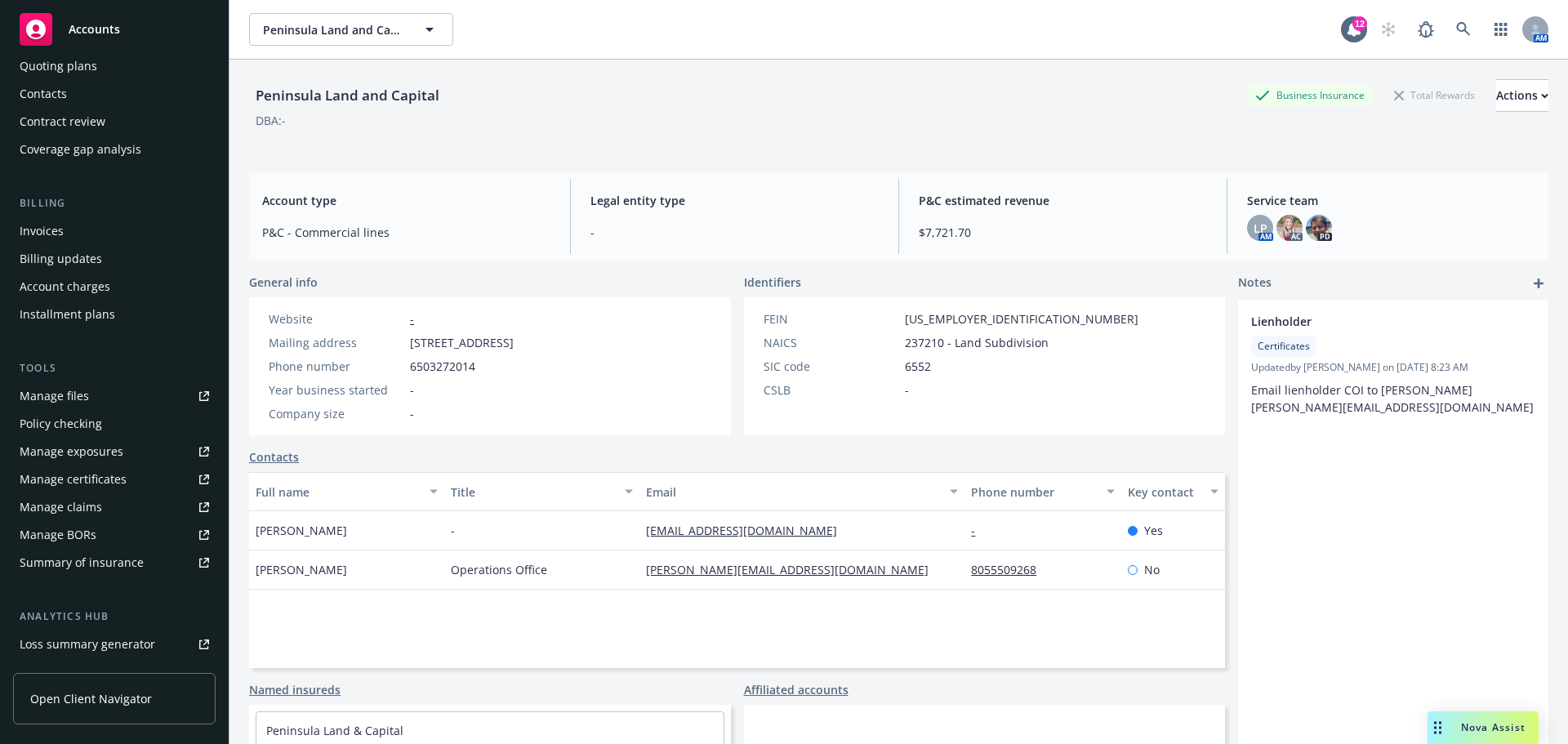
scroll to position [164, 0]
click at [70, 381] on div "Manage files" at bounding box center [54, 390] width 69 height 26
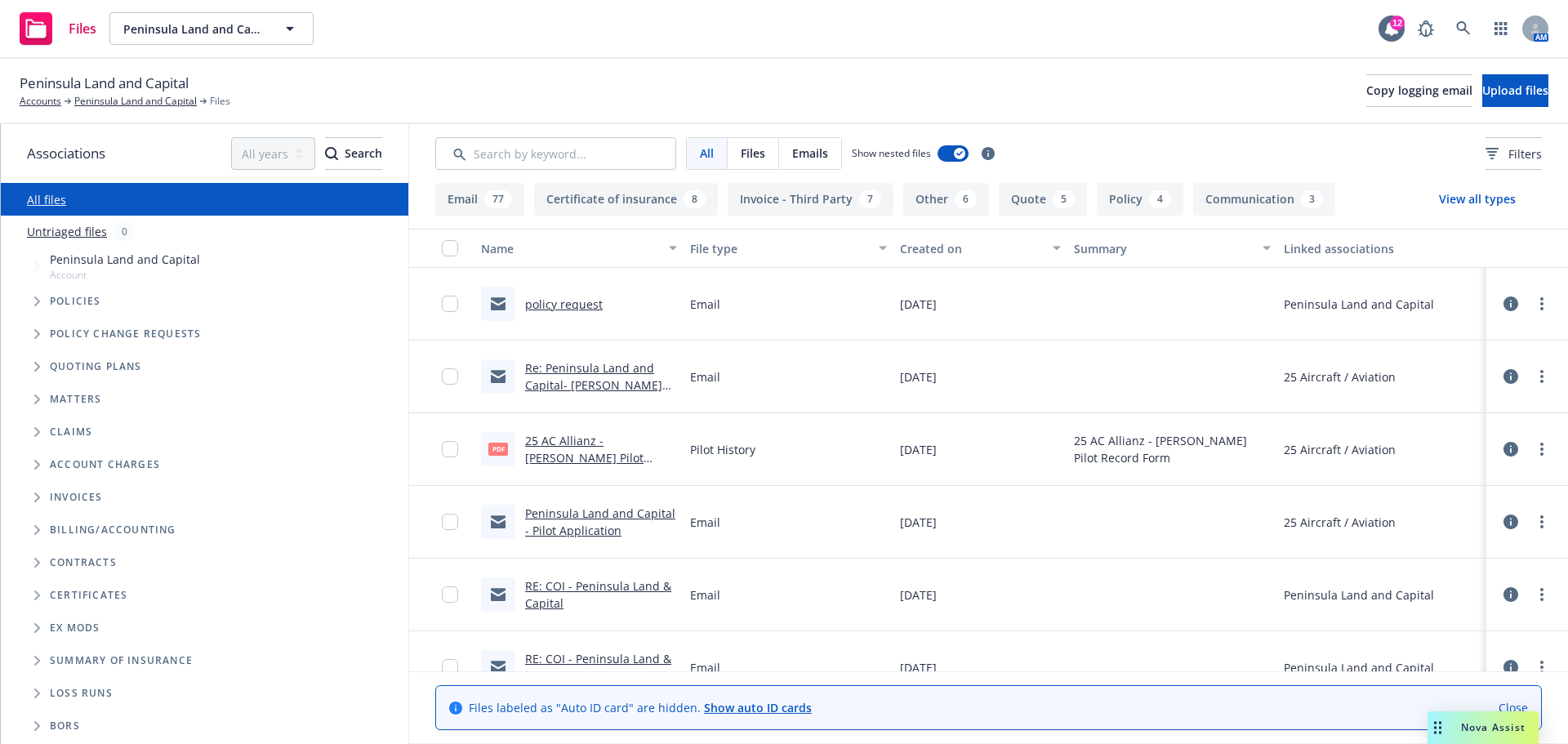
click at [607, 384] on link "Re: Peninsula Land and Capital- [PERSON_NAME] Pilot Form" at bounding box center [593, 385] width 138 height 50
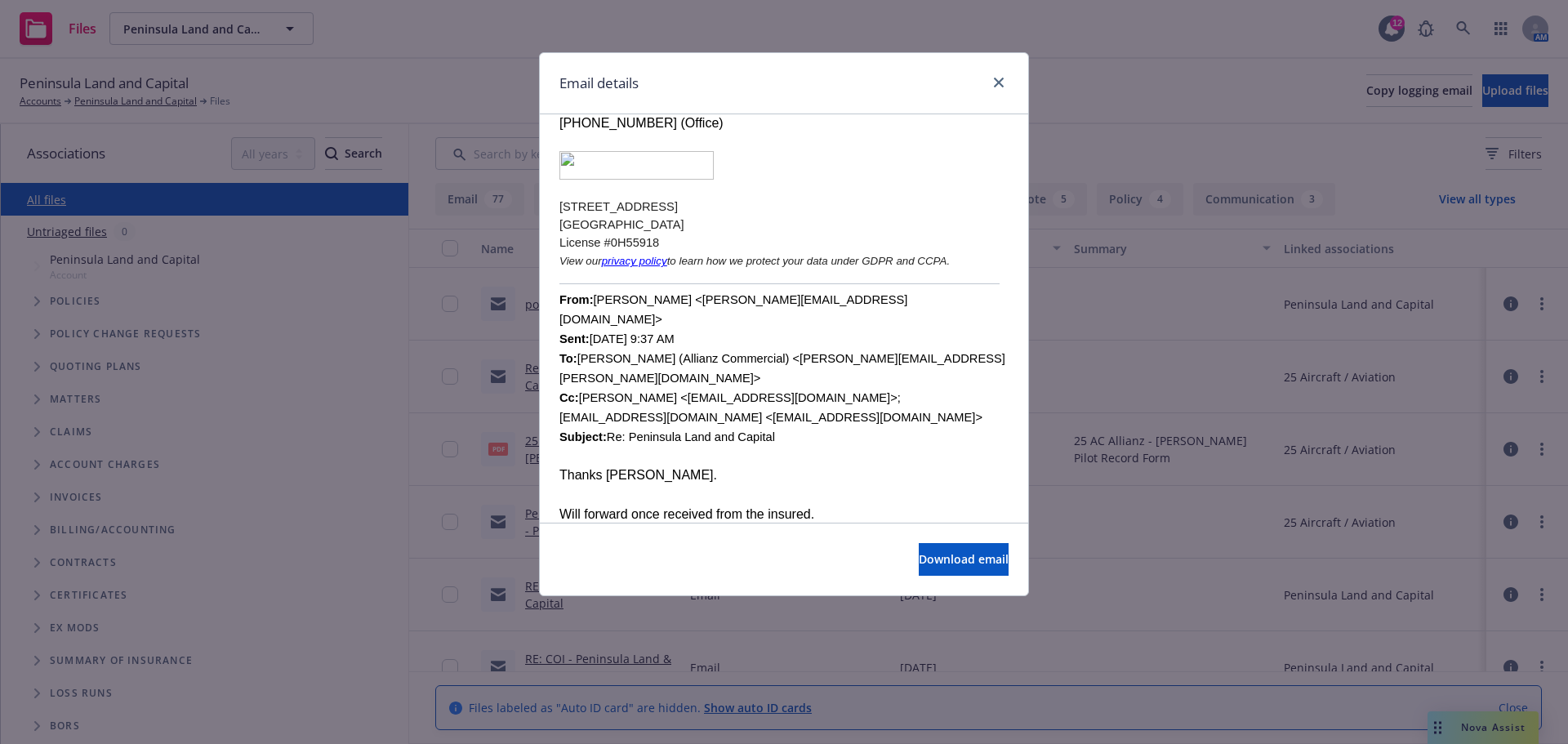
scroll to position [653, 0]
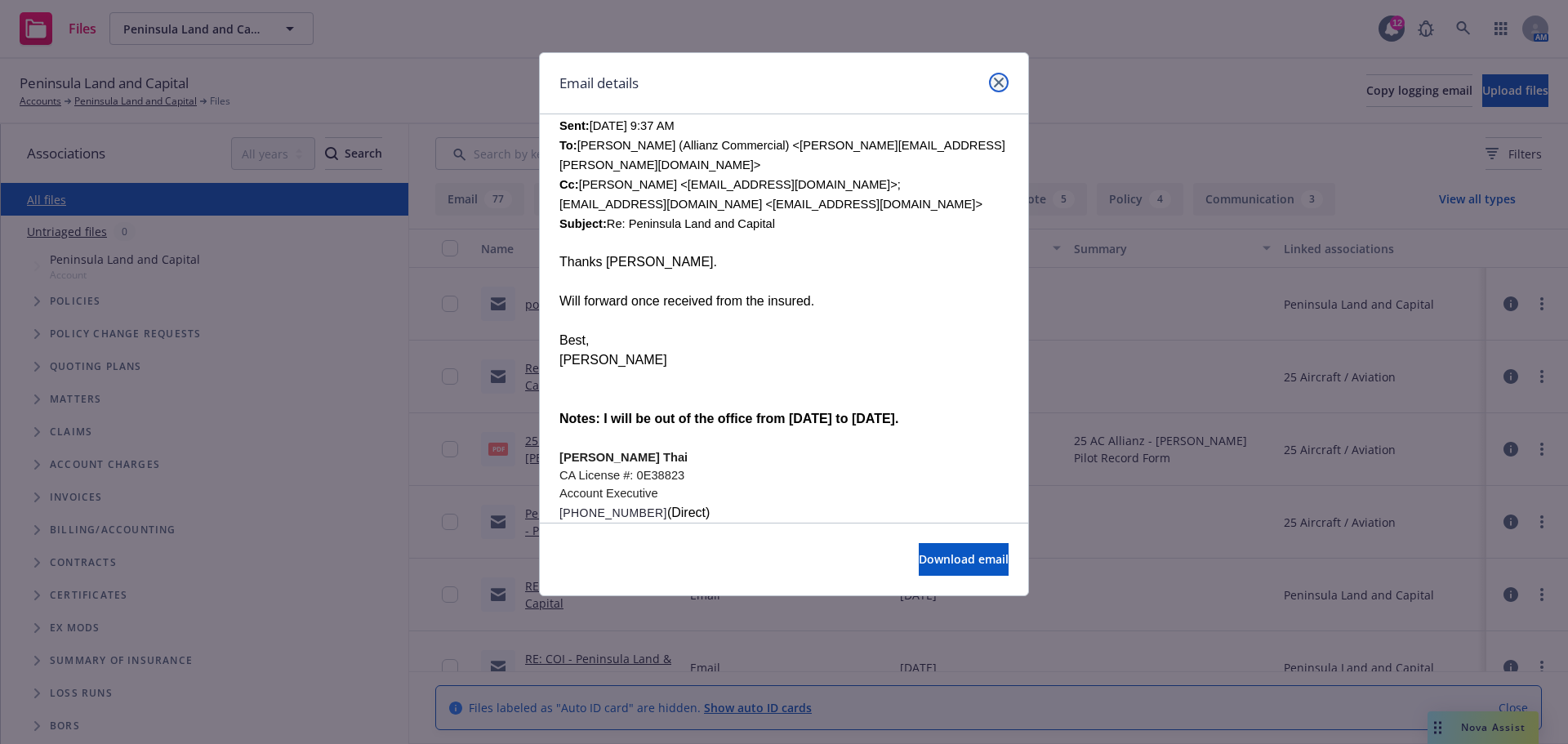
click at [998, 82] on icon "close" at bounding box center [999, 83] width 10 height 10
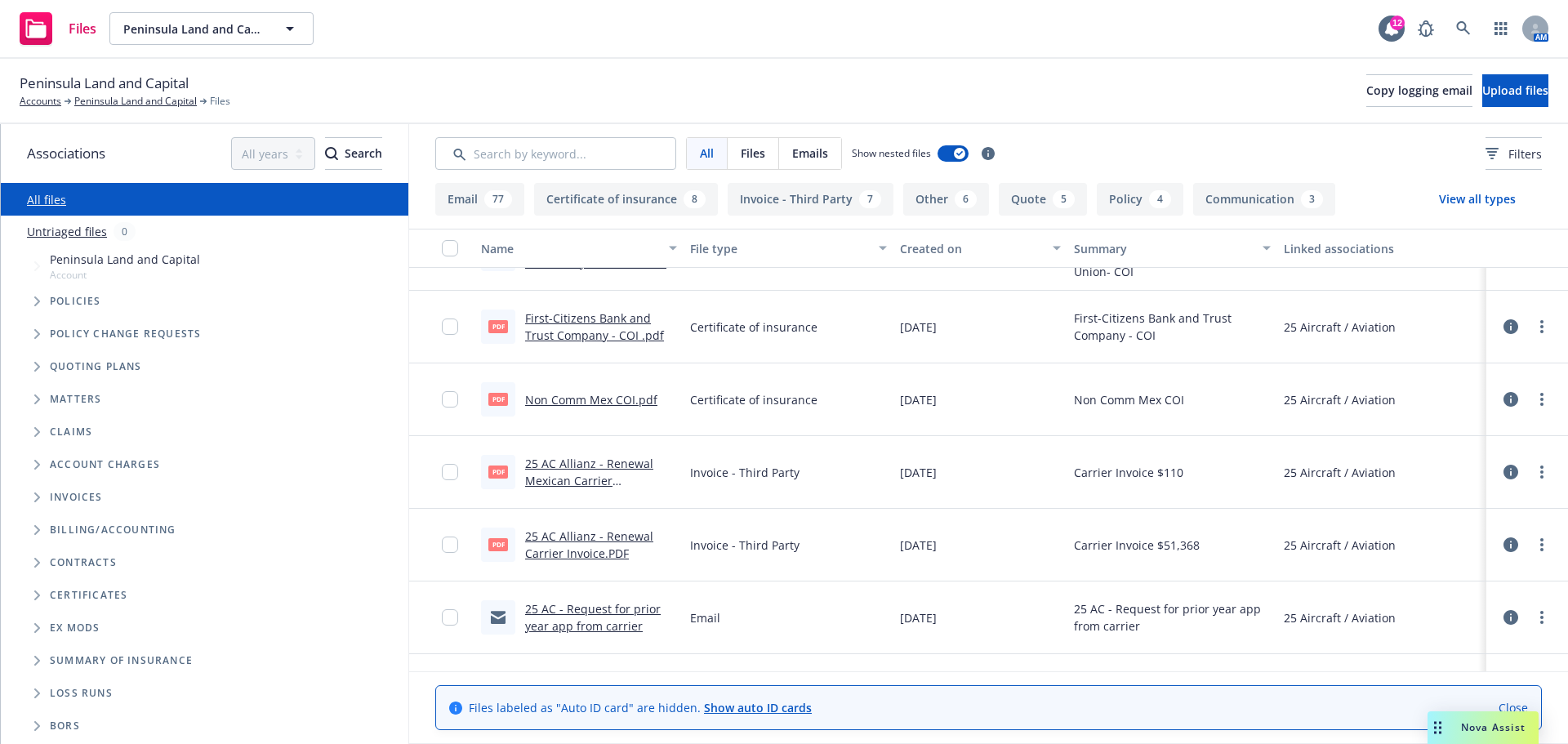
scroll to position [735, 0]
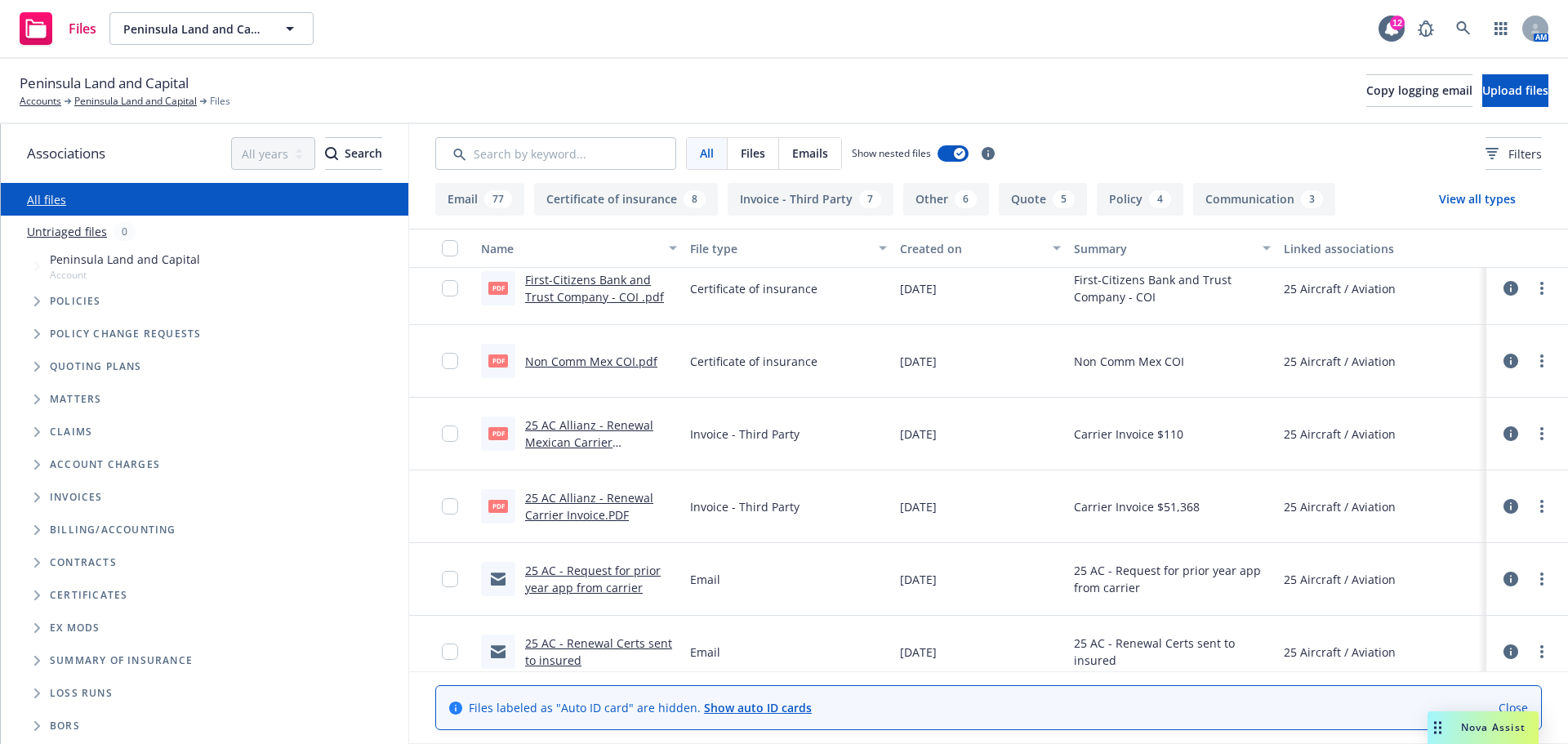
click at [578, 577] on link "25 AC - Request for prior year app from carrier" at bounding box center [592, 579] width 136 height 33
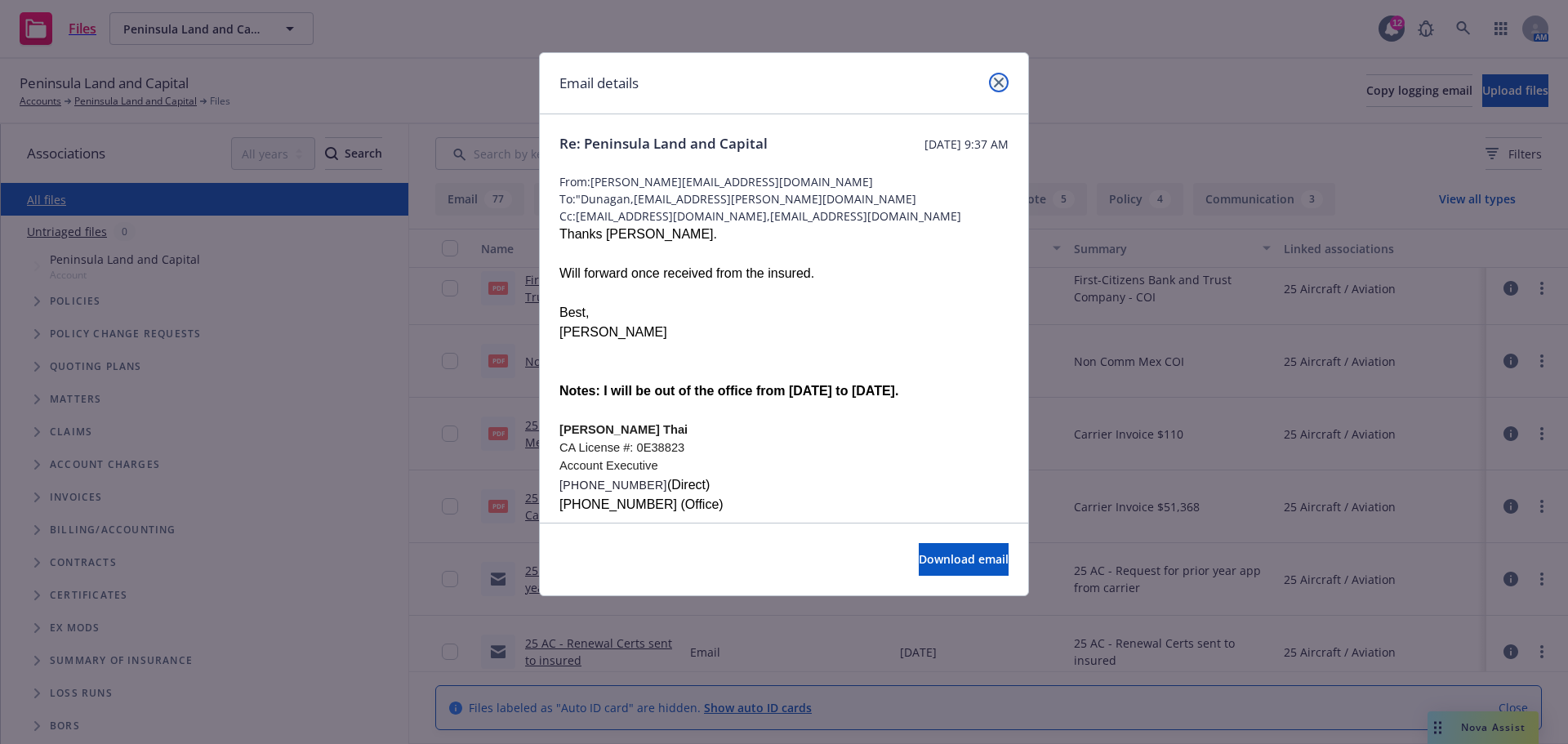
click at [998, 80] on icon "close" at bounding box center [999, 83] width 10 height 10
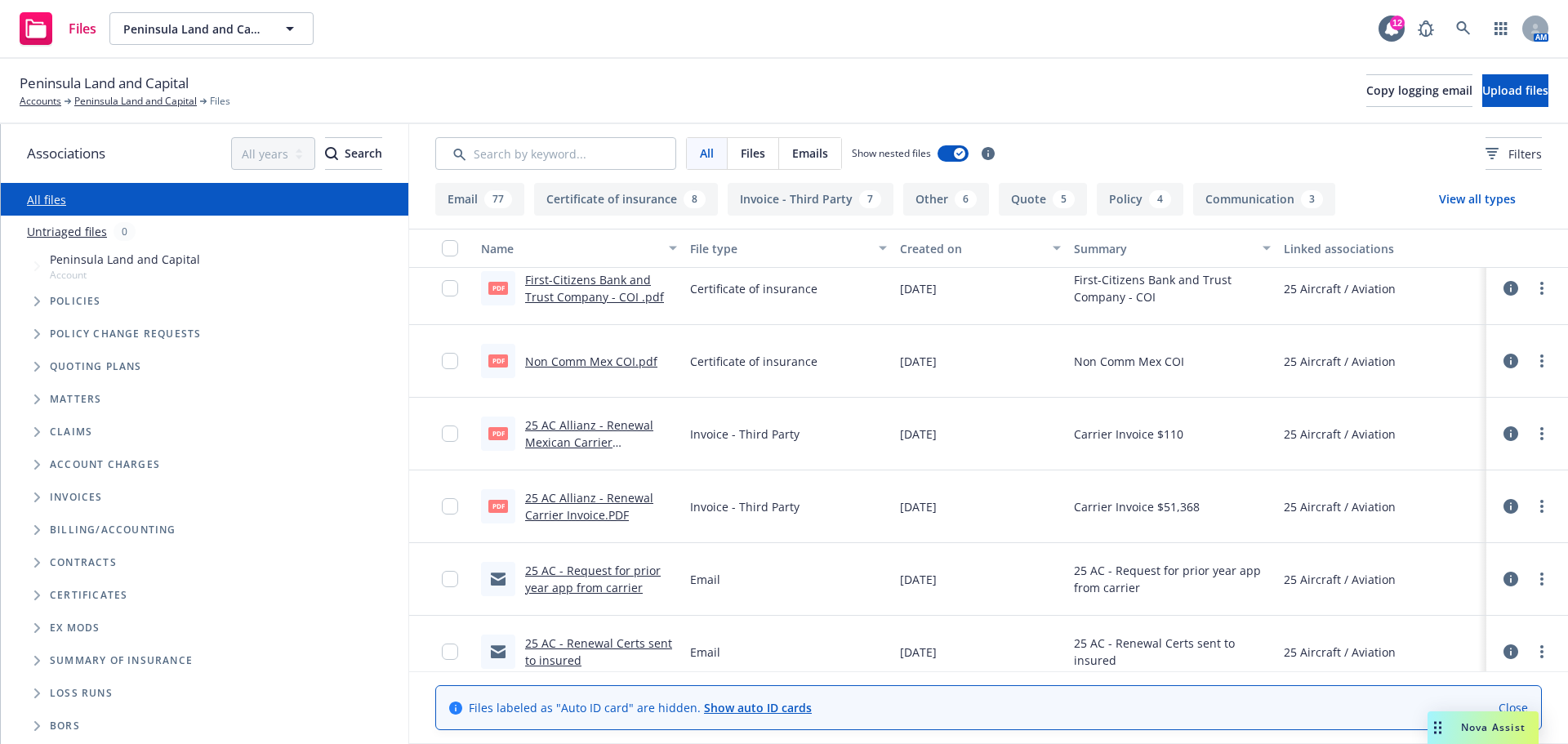
click at [105, 76] on span "Peninsula Land and Capital" at bounding box center [104, 83] width 169 height 21
copy span "Peninsula Land and Capital"
click at [116, 101] on link "Peninsula Land and Capital" at bounding box center [135, 100] width 122 height 14
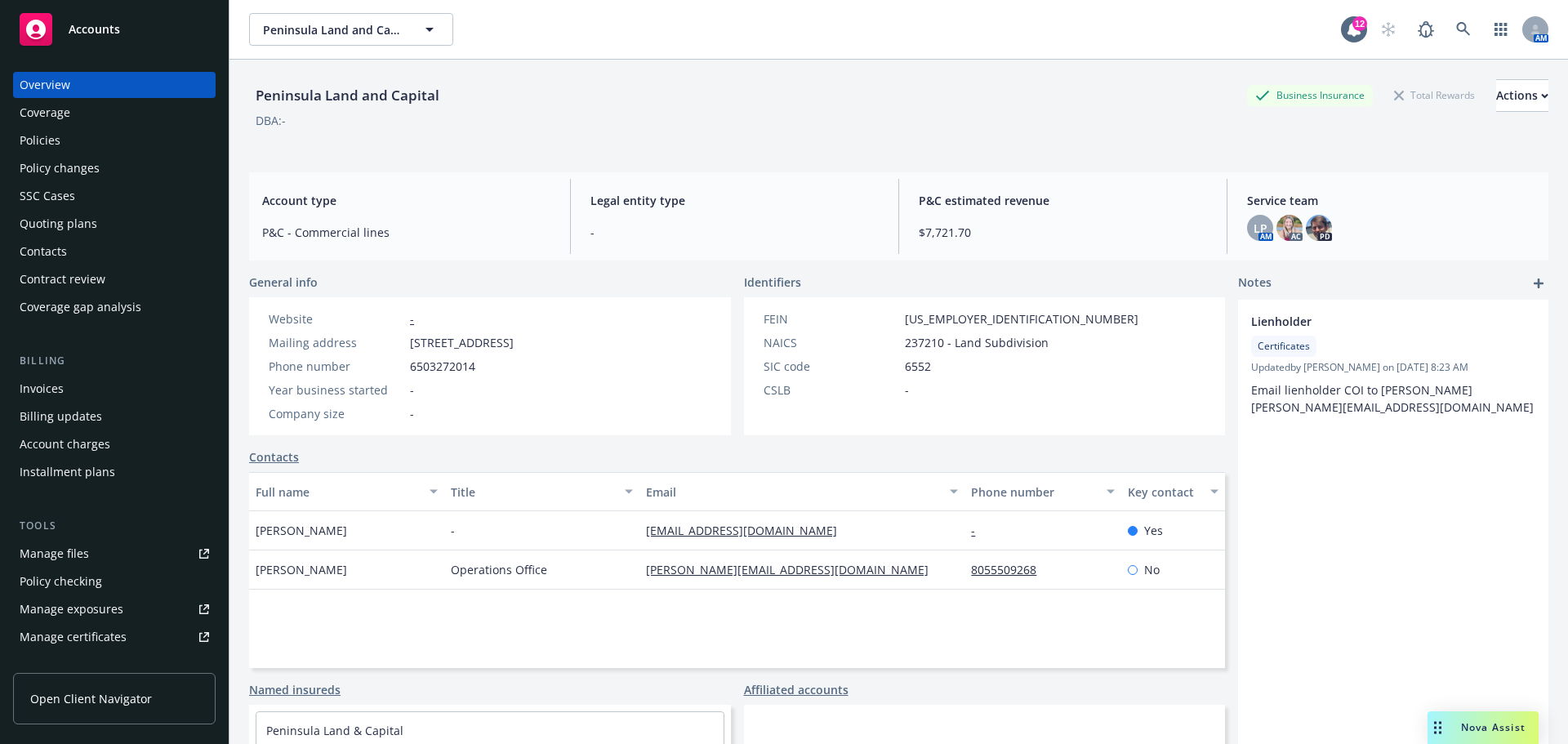
click at [61, 142] on div "Policies" at bounding box center [114, 140] width 190 height 26
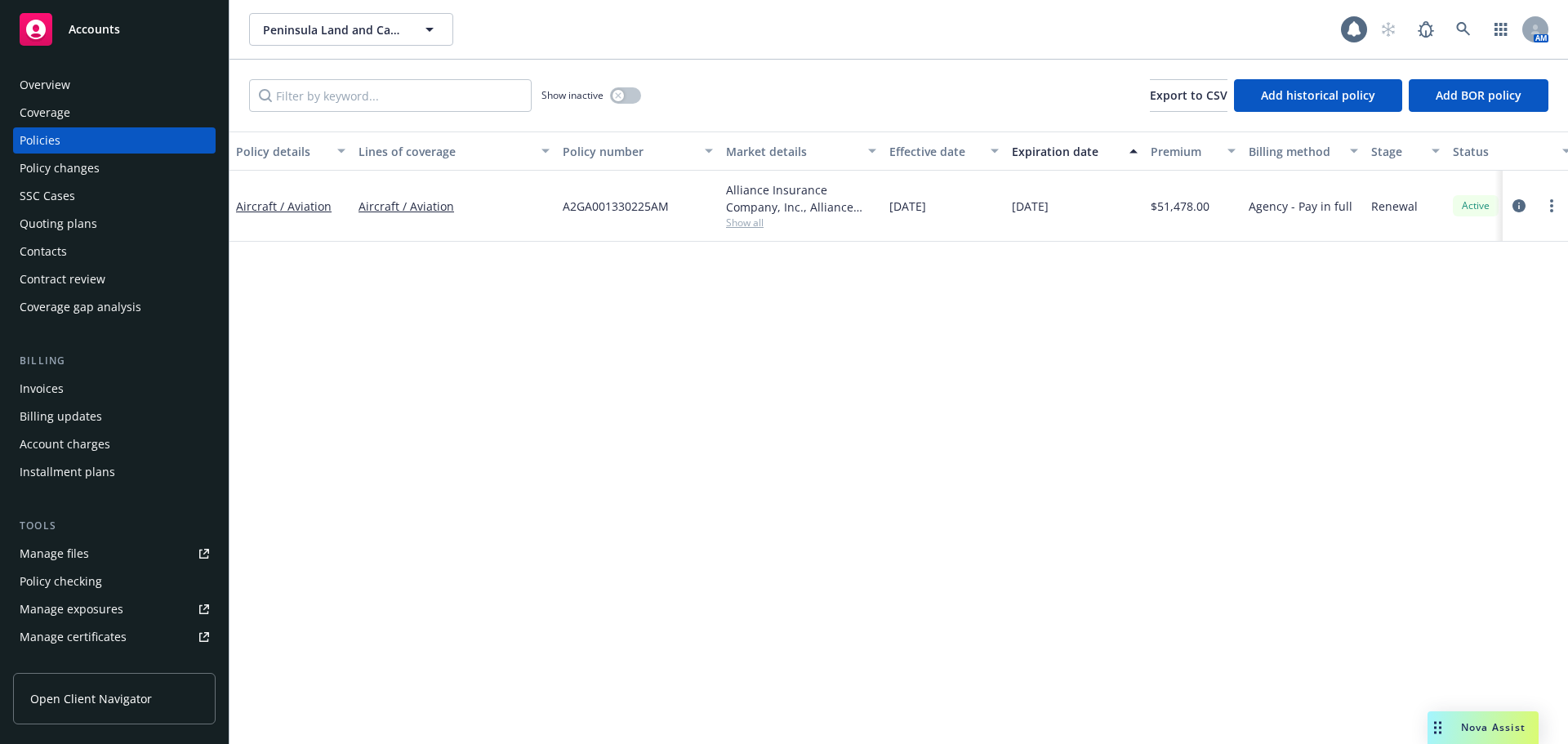
click at [581, 212] on span "A2GA001330225AM" at bounding box center [616, 206] width 106 height 17
click at [591, 206] on span "A2GA001330225AM" at bounding box center [616, 206] width 106 height 17
copy span "A2GA001330225AM"
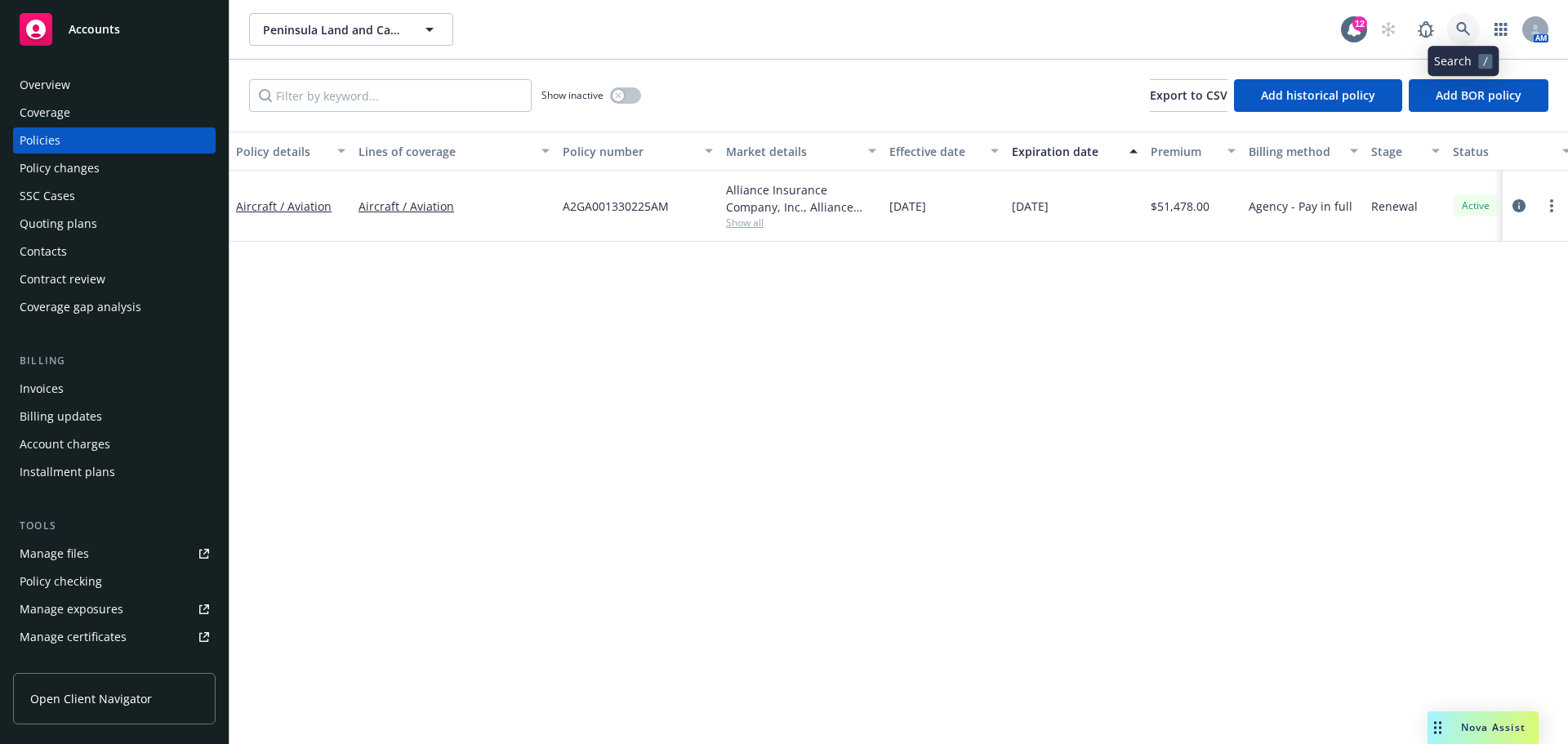
click at [1455, 23] on link at bounding box center [1463, 29] width 33 height 33
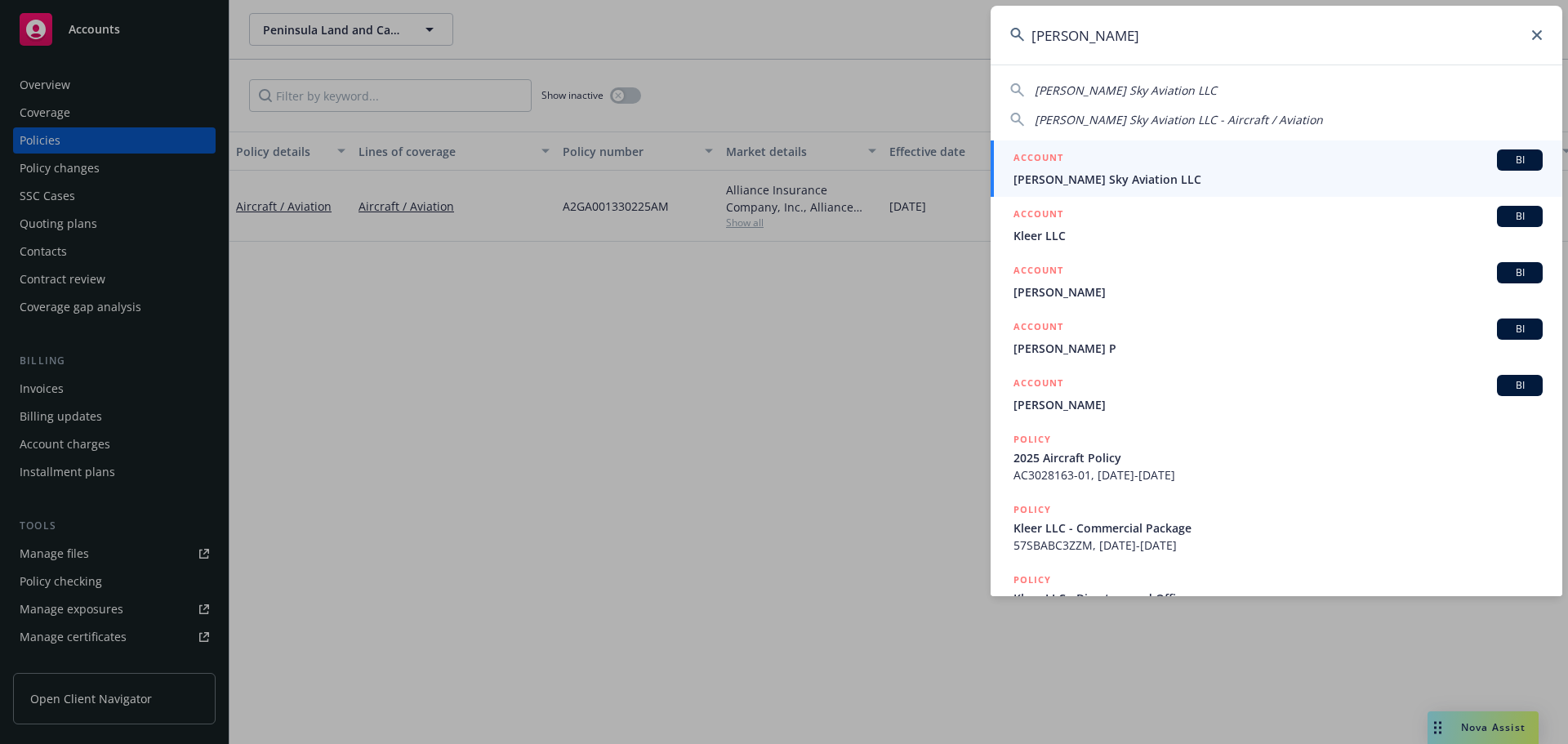
type input "klier"
click at [1111, 176] on span "Klier Sky Aviation LLC" at bounding box center [1278, 179] width 529 height 17
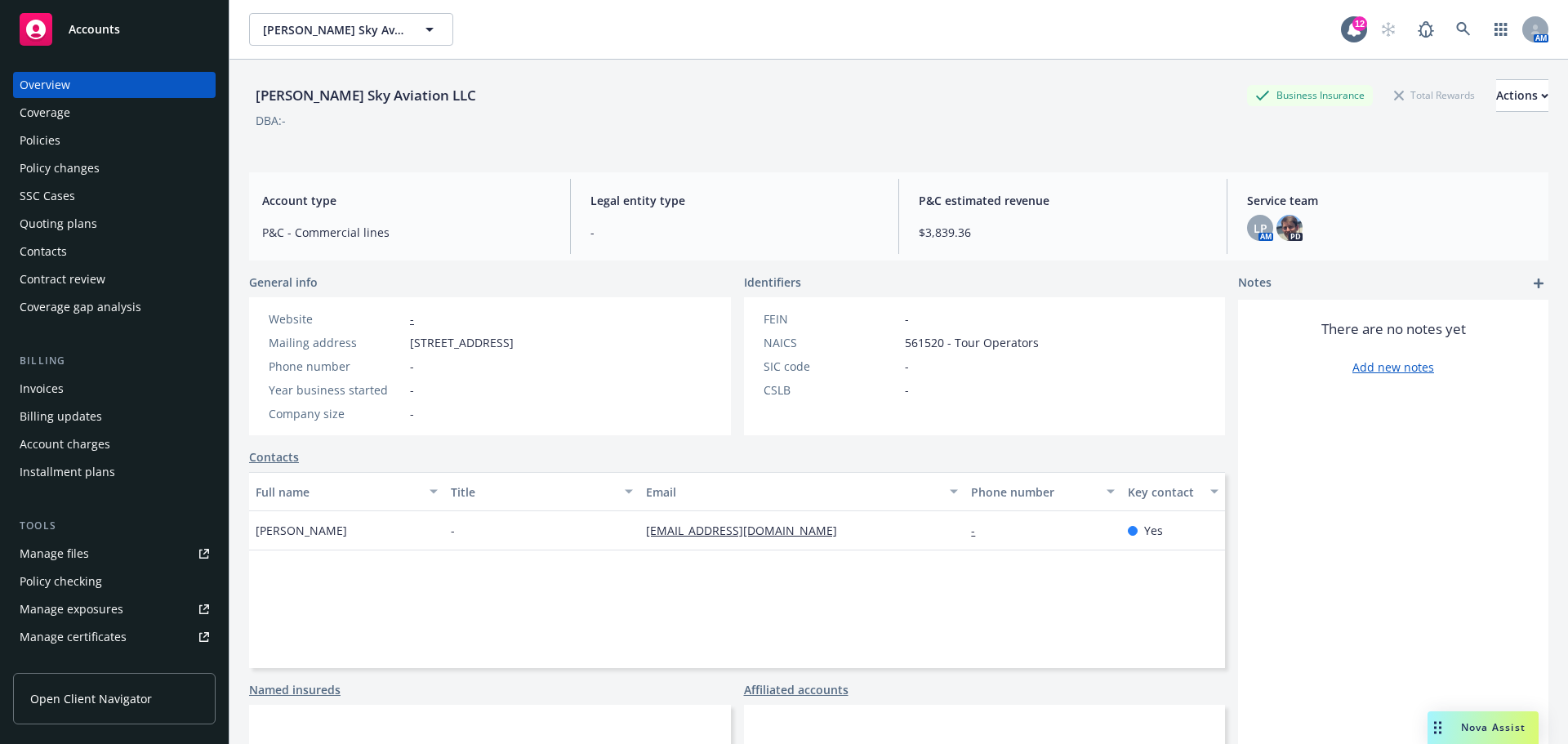
click at [65, 133] on div "Policies" at bounding box center [114, 140] width 190 height 26
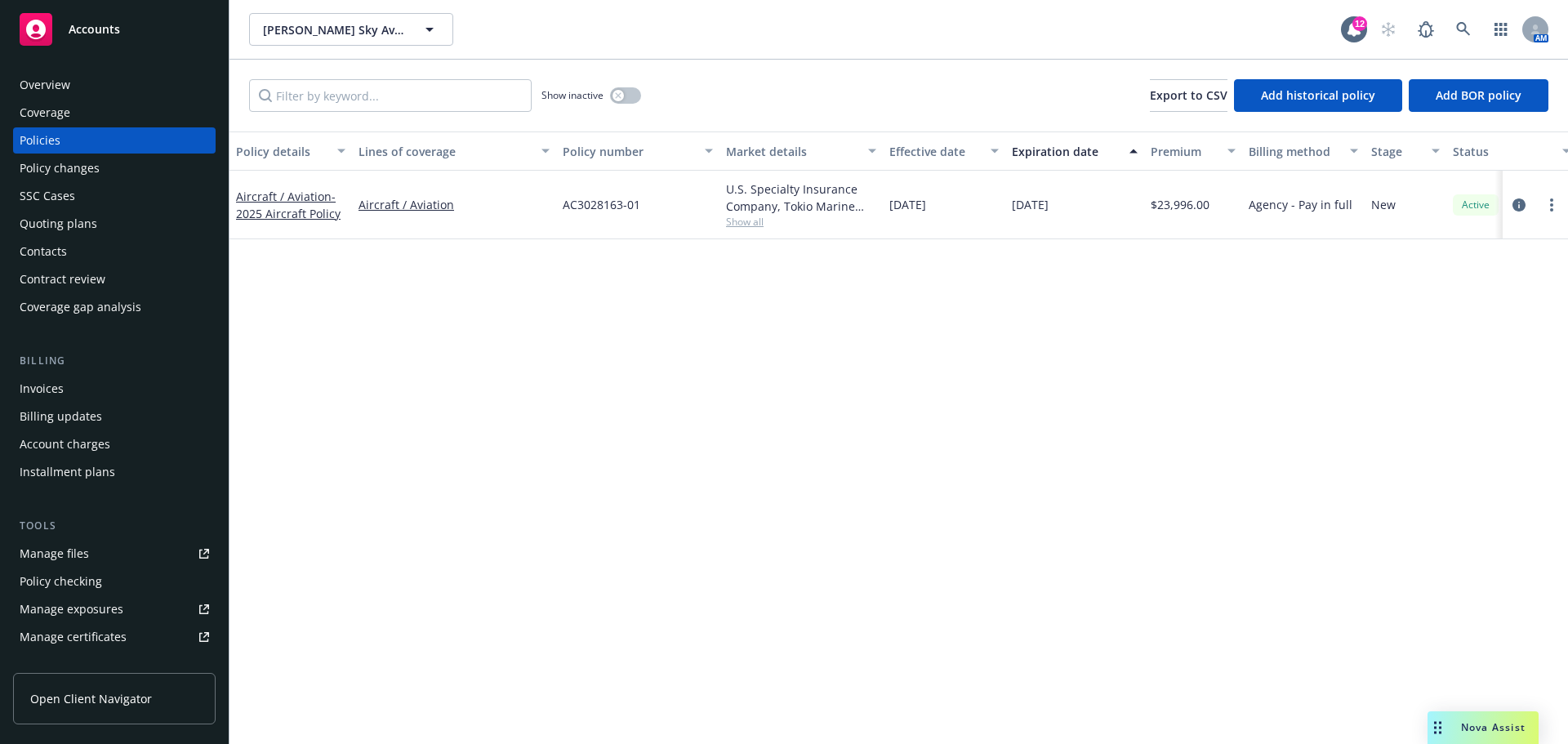
click at [733, 216] on span "Show all" at bounding box center [801, 222] width 150 height 13
click at [276, 214] on span "- 2025 Aircraft Policy" at bounding box center [289, 205] width 105 height 33
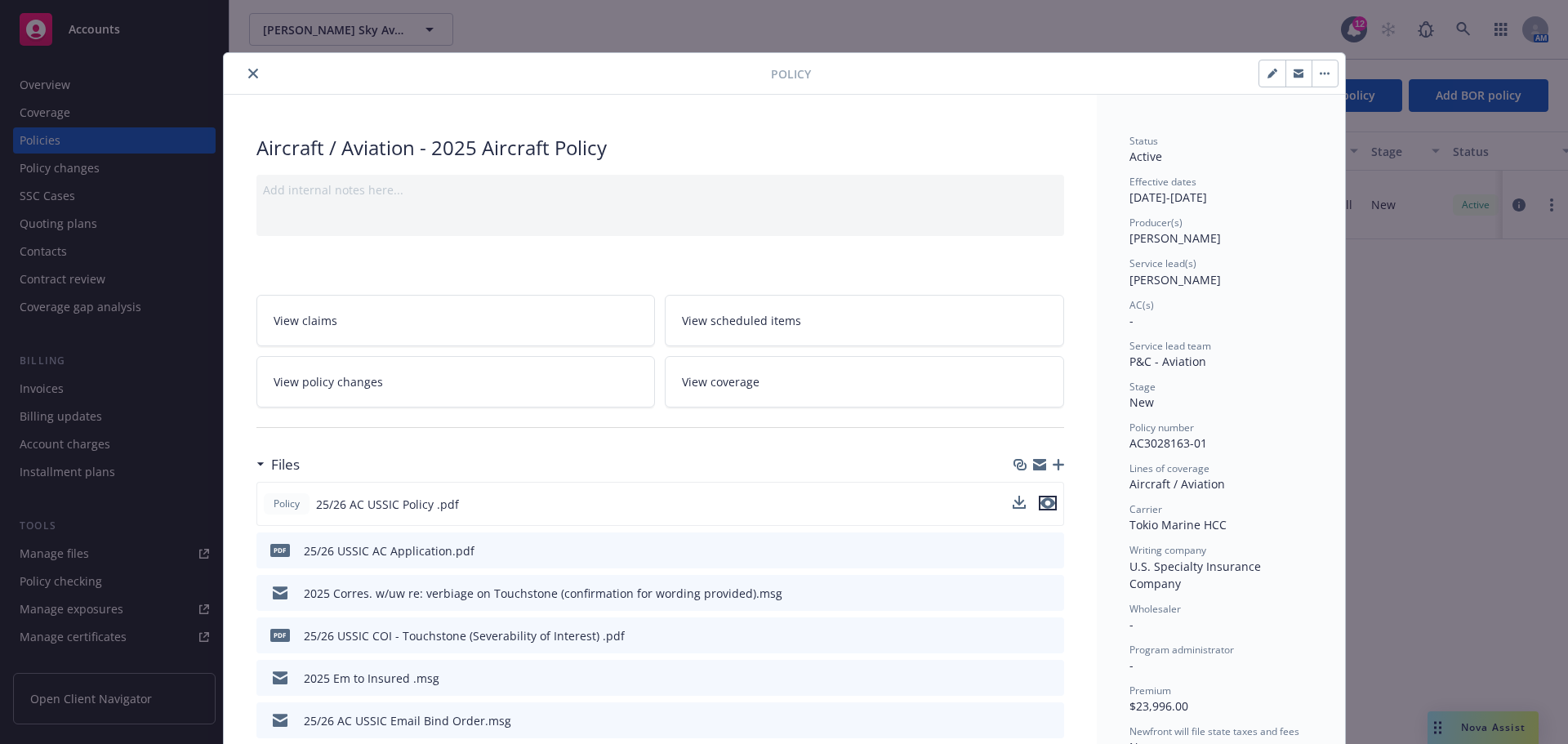
click at [1046, 501] on icon "preview file" at bounding box center [1047, 503] width 14 height 12
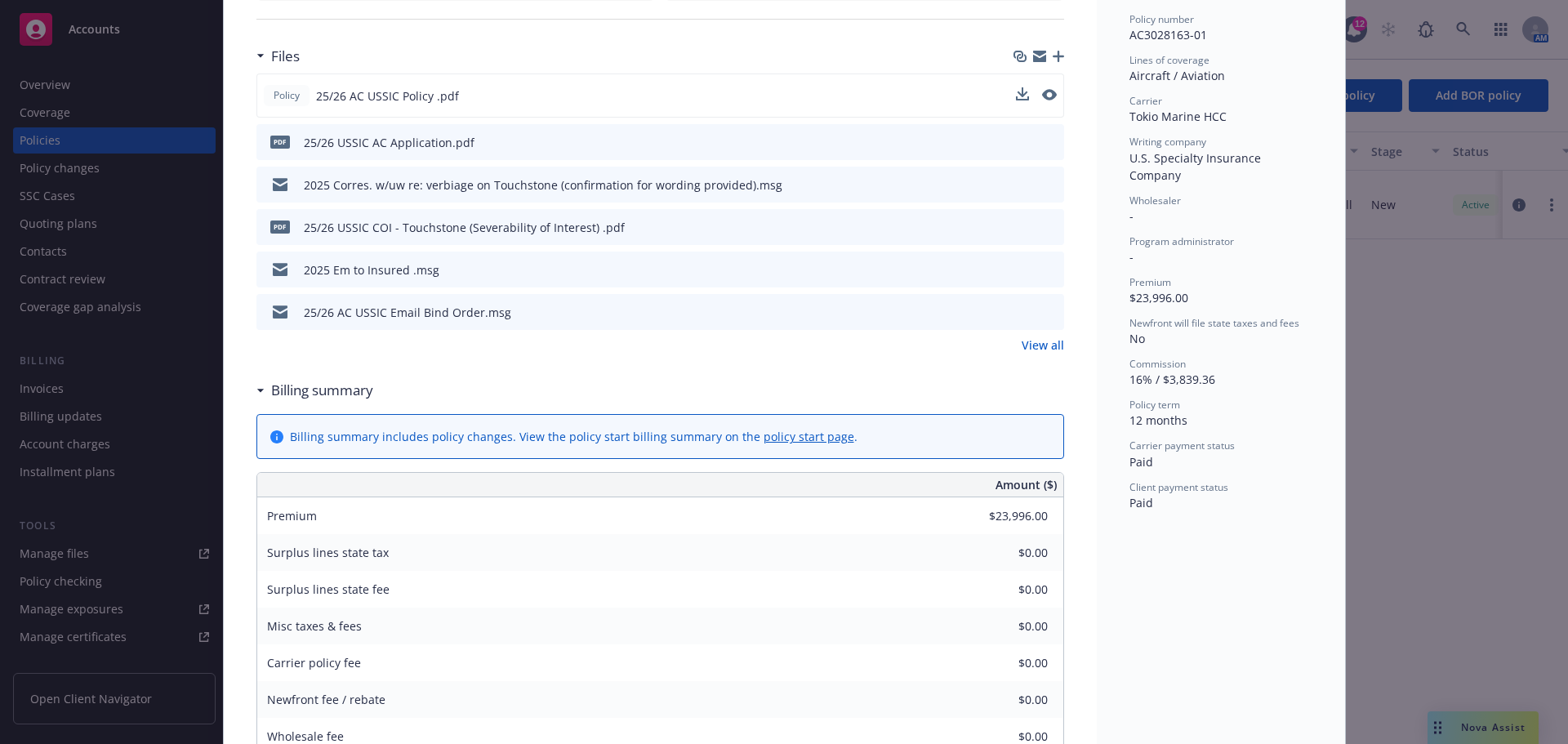
scroll to position [490, 0]
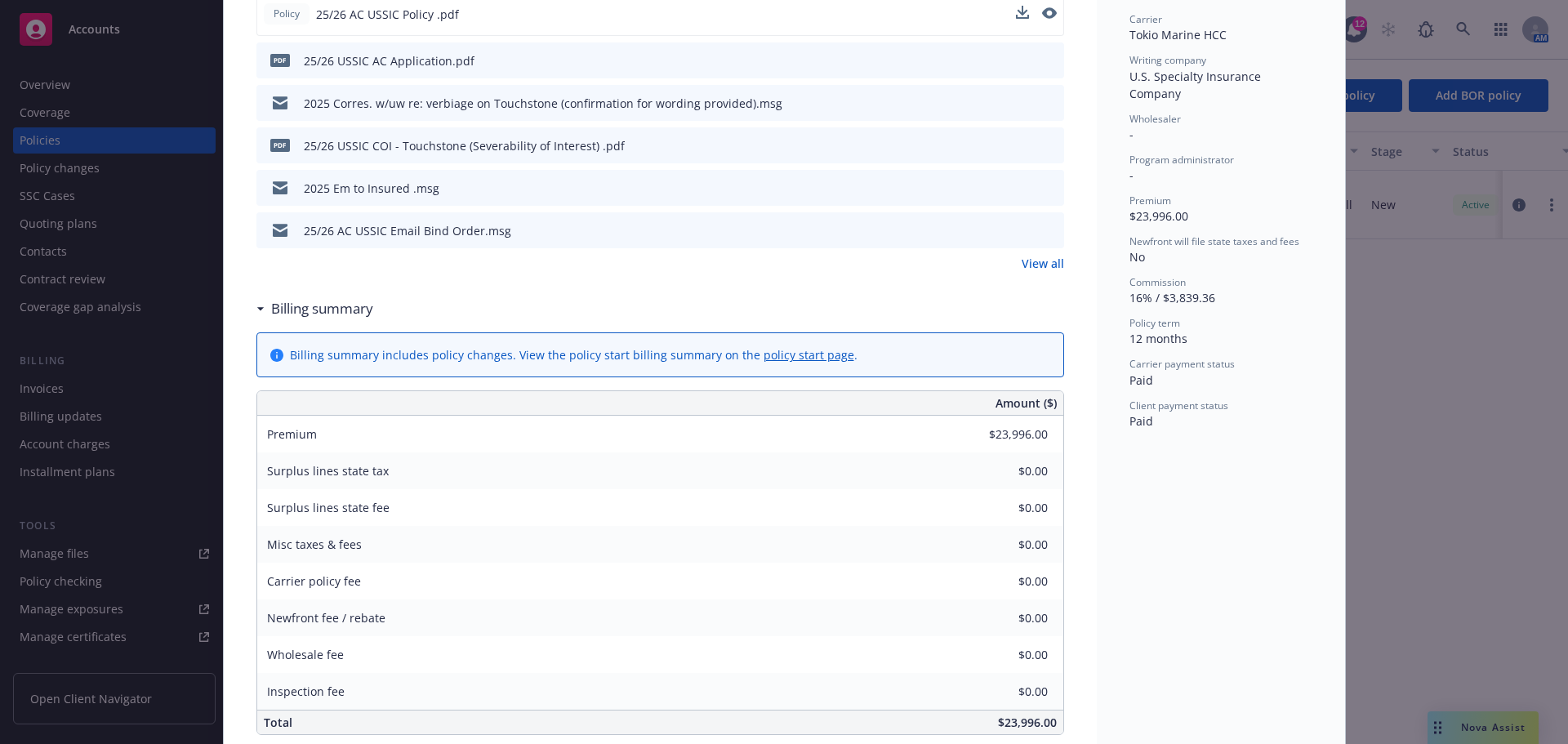
click at [1027, 261] on link "View all" at bounding box center [1043, 263] width 42 height 17
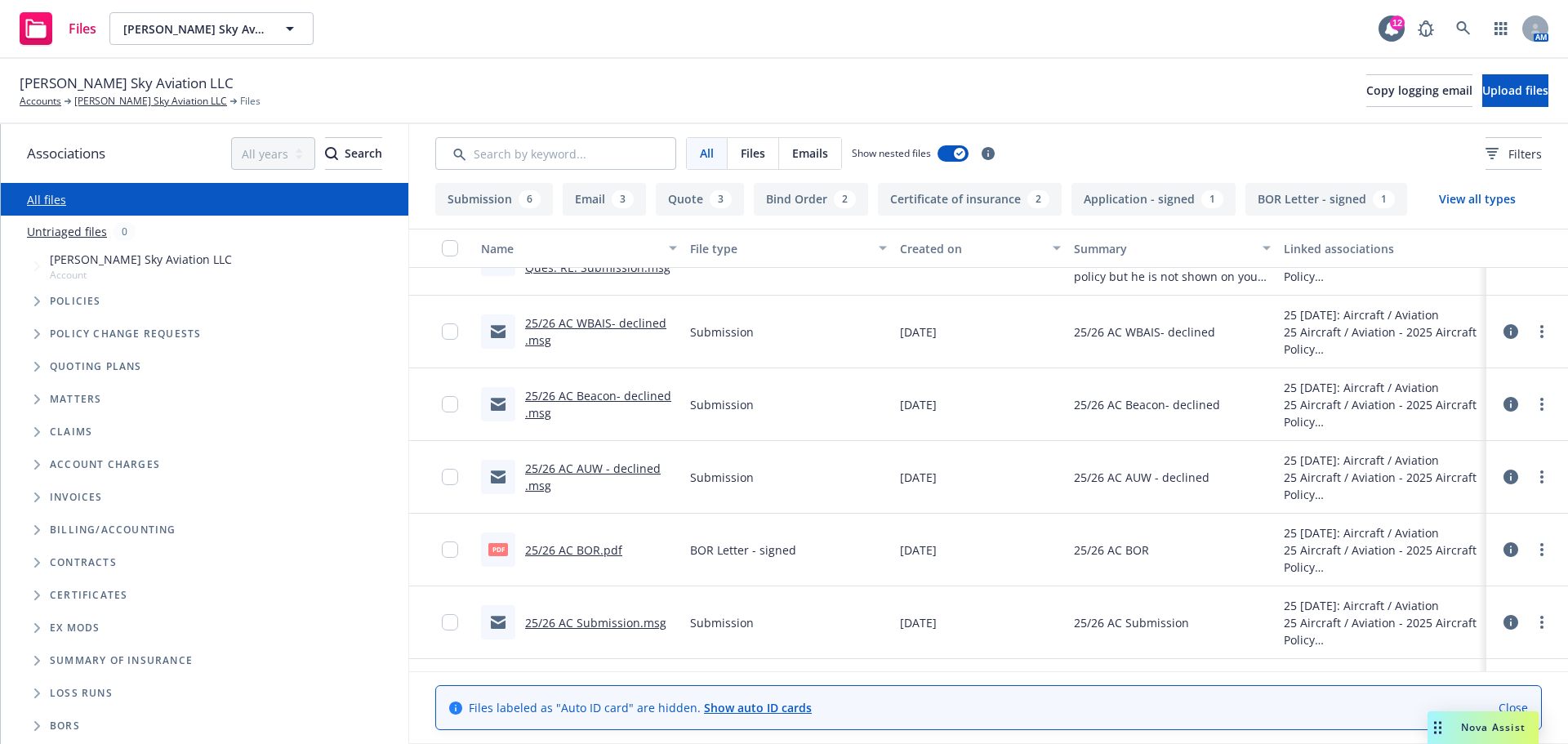
scroll to position [1039, 0]
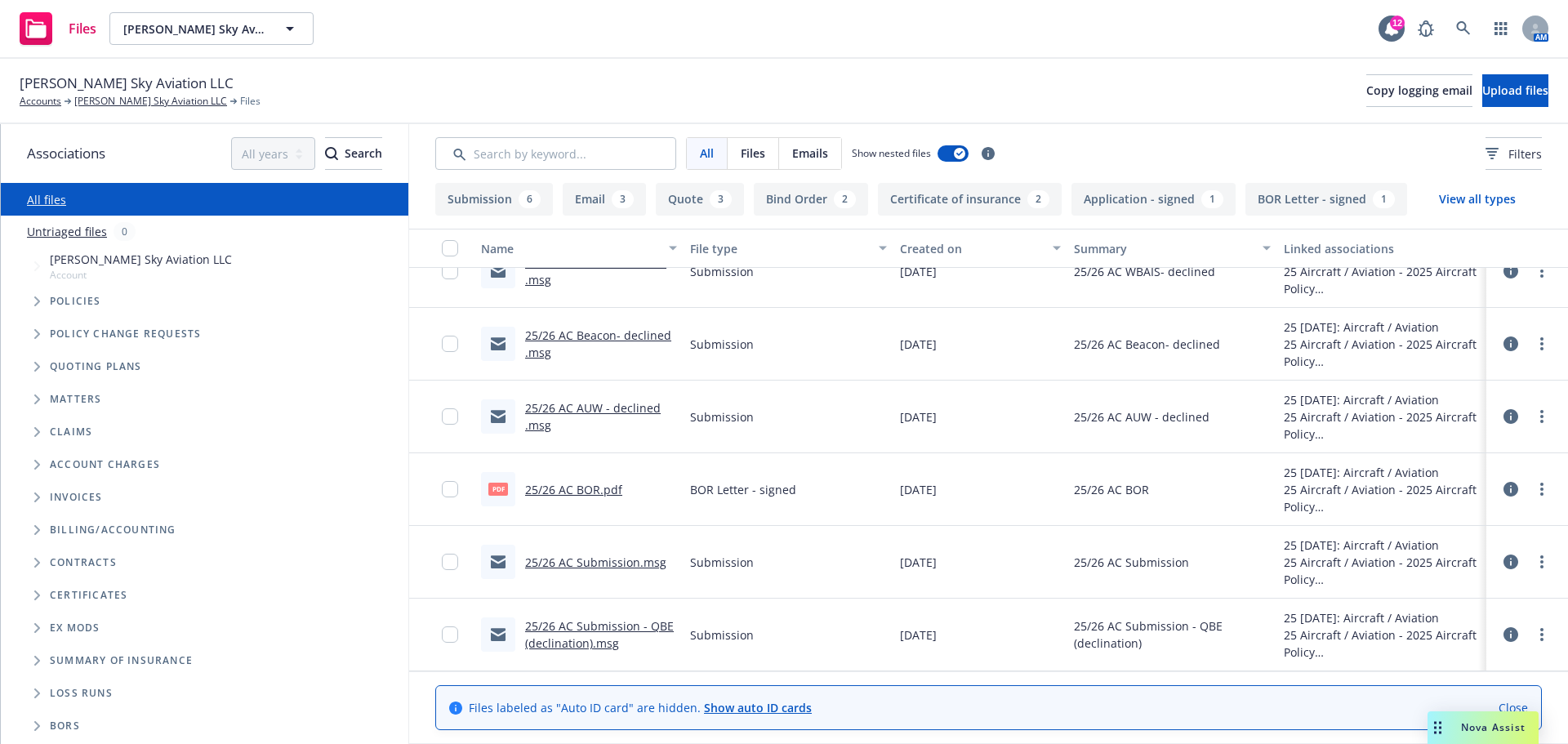
click at [565, 640] on link "25/26 AC Submission - QBE (declination).msg" at bounding box center [599, 634] width 149 height 33
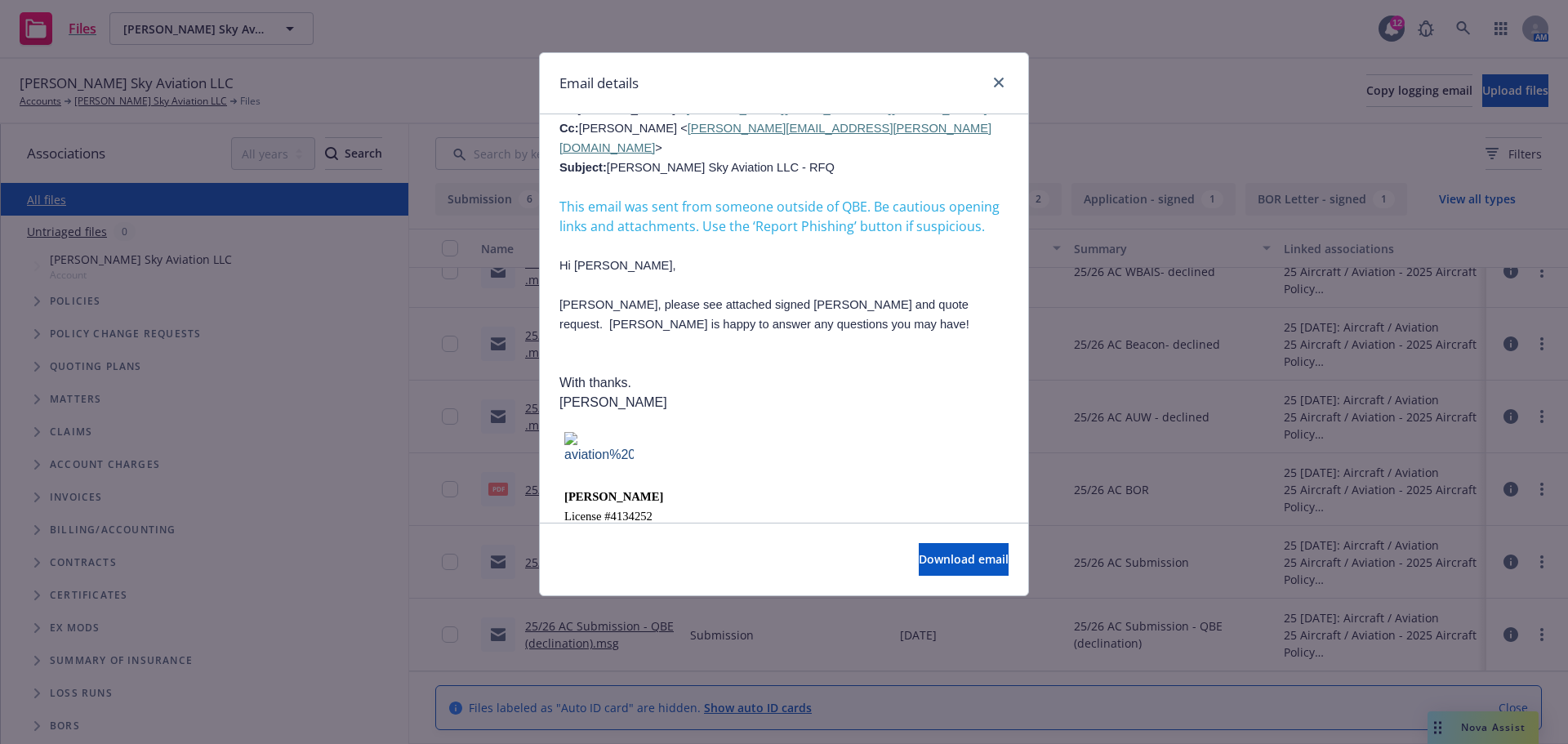
scroll to position [1909, 0]
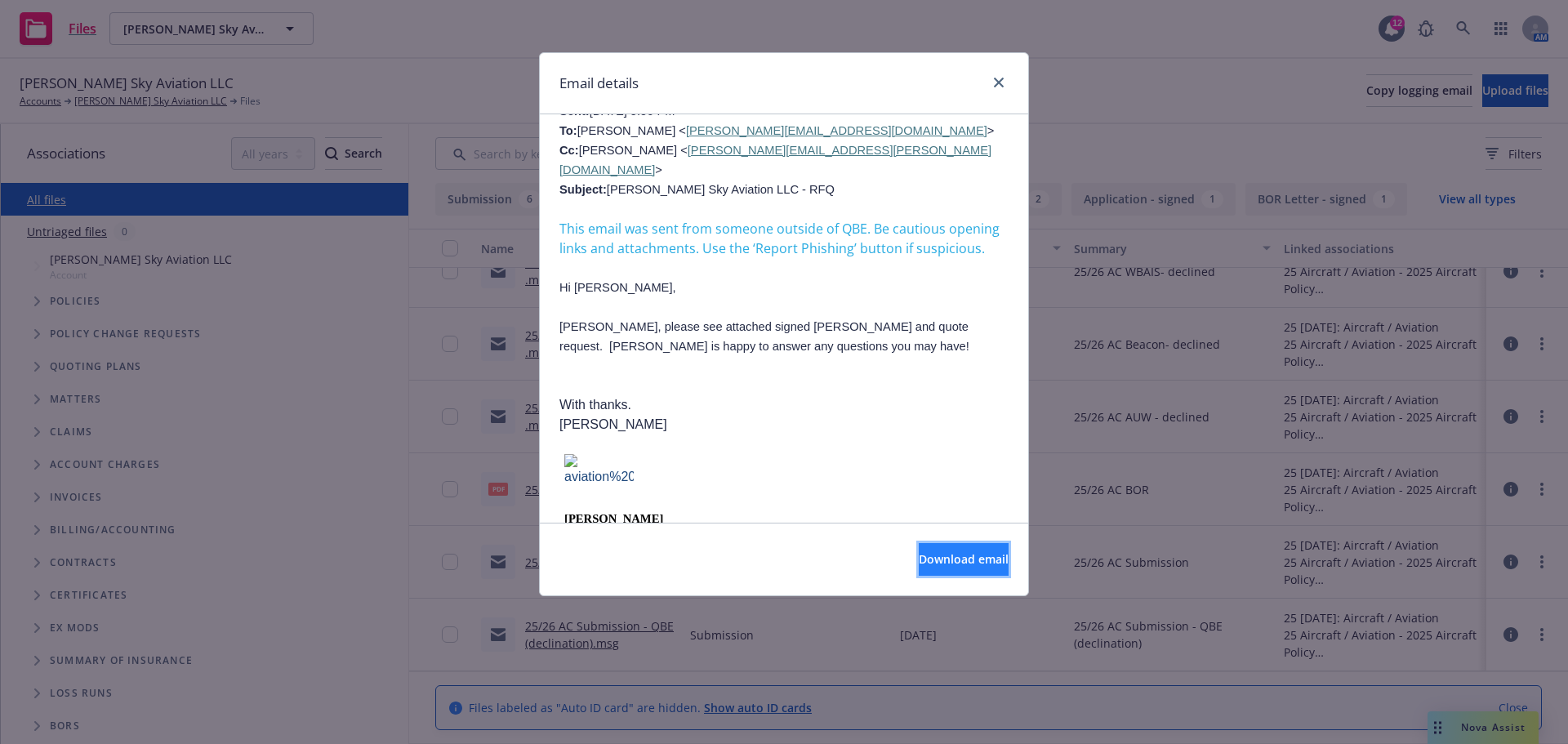
click at [982, 558] on button "Download email" at bounding box center [964, 559] width 89 height 33
click at [996, 84] on icon "close" at bounding box center [999, 83] width 10 height 10
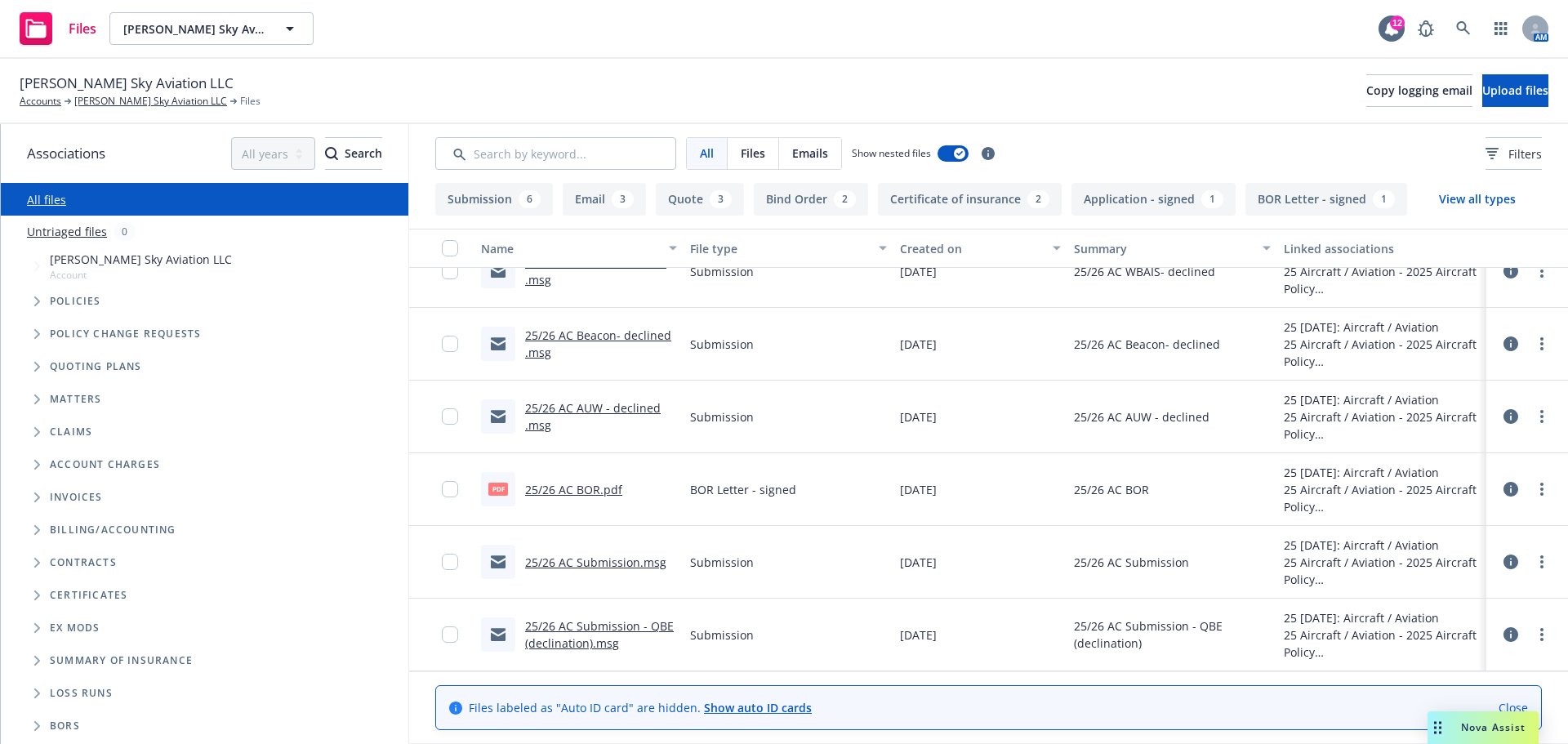
click at [603, 406] on link "25/26 AC AUW - declined .msg" at bounding box center [592, 416] width 136 height 33
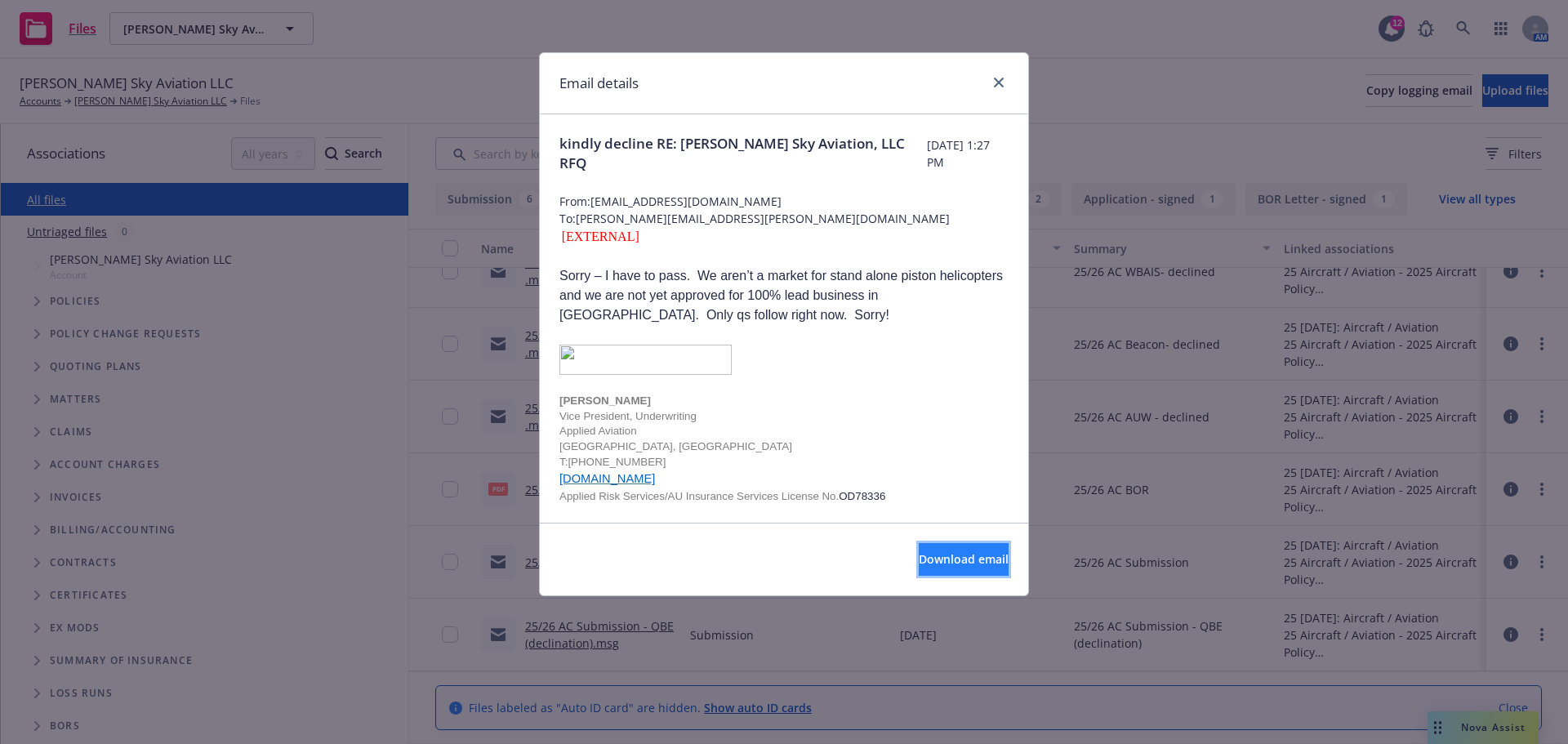
click at [919, 551] on span "Download email" at bounding box center [964, 558] width 89 height 15
click at [995, 84] on icon "close" at bounding box center [999, 83] width 10 height 10
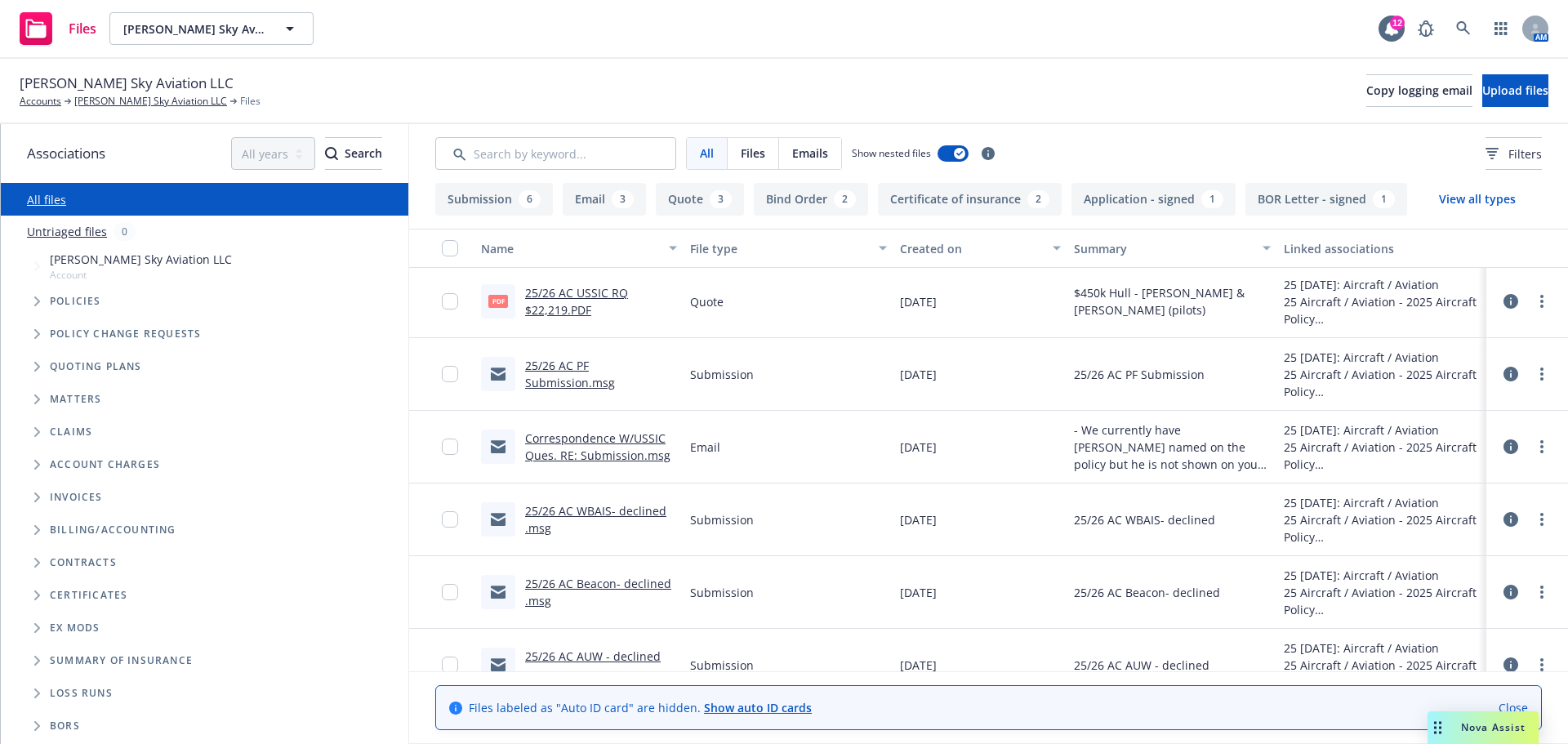
scroll to position [386, 0]
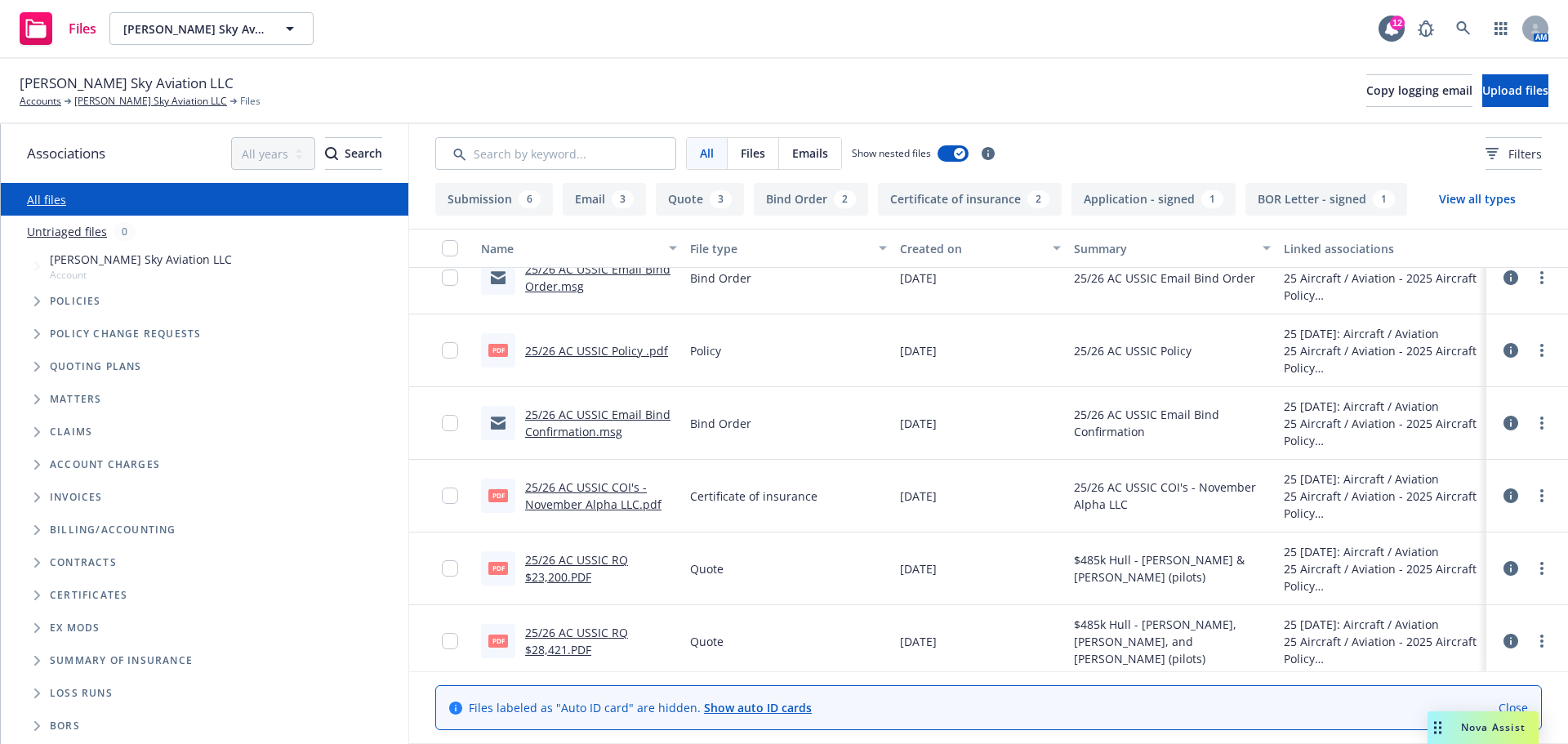
click at [576, 340] on div "pdf 25/26 AC USSIC Policy .pdf" at bounding box center [575, 350] width 187 height 35
click at [562, 350] on link "25/26 AC USSIC Policy .pdf" at bounding box center [596, 350] width 143 height 15
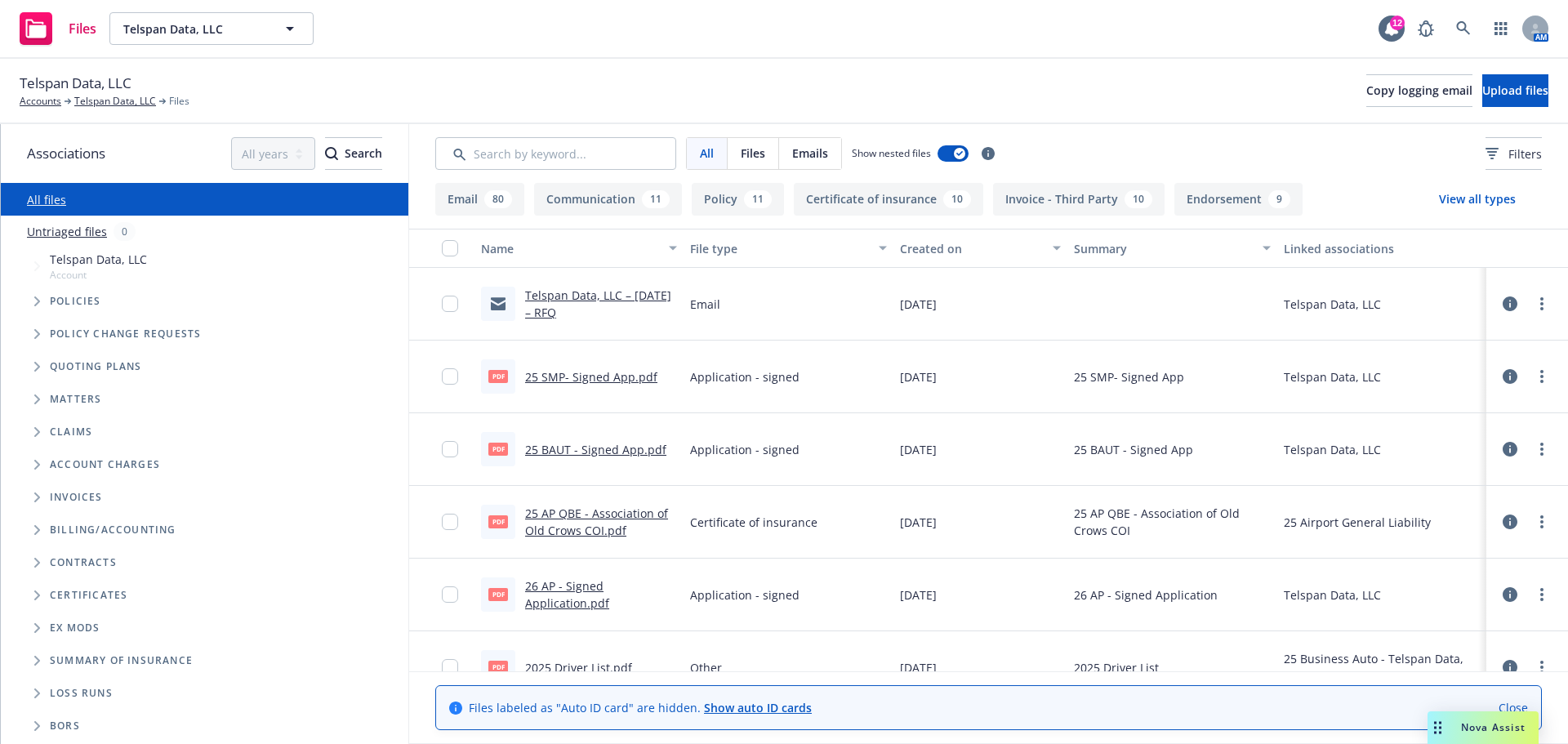
click at [581, 530] on link "25 AP QBE - Association of Old Crows COI.pdf" at bounding box center [596, 521] width 143 height 33
